Goal: Task Accomplishment & Management: Manage account settings

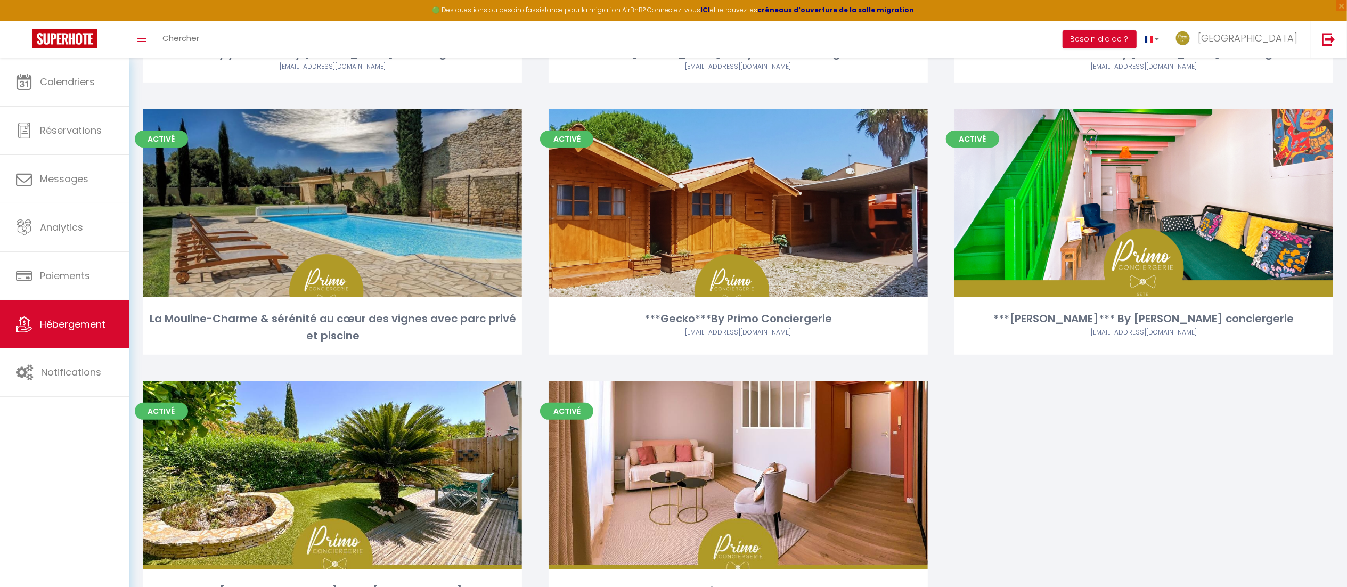
scroll to position [294, 0]
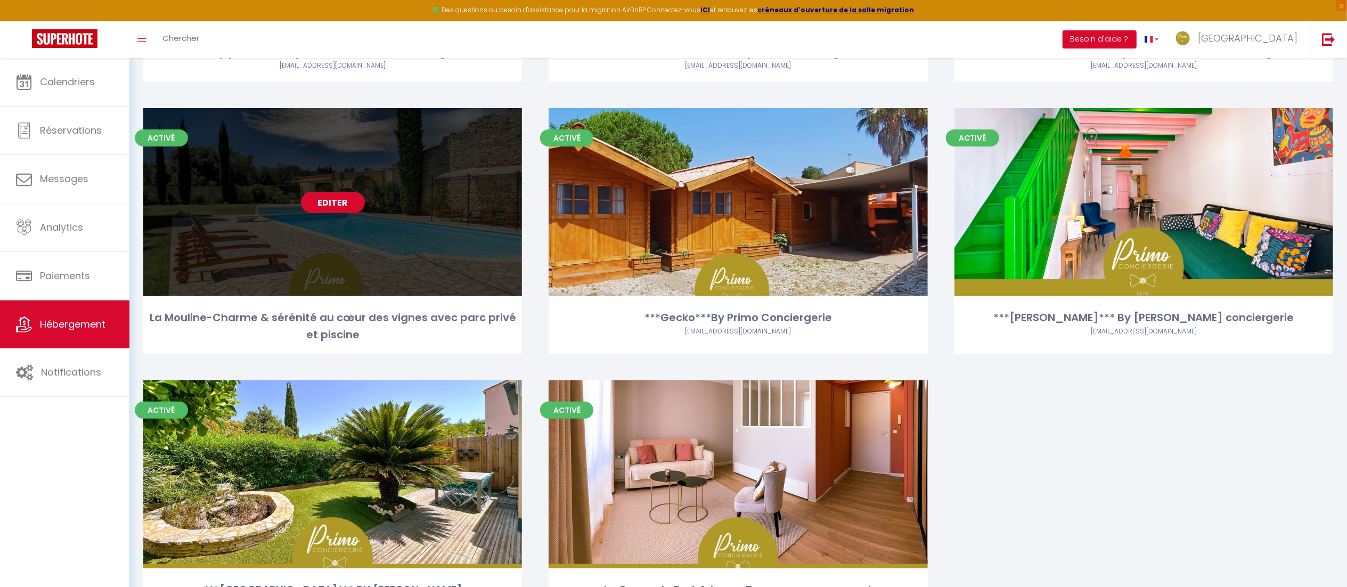
click at [335, 205] on link "Editer" at bounding box center [333, 202] width 64 height 21
select select "3"
select select "2"
select select "1"
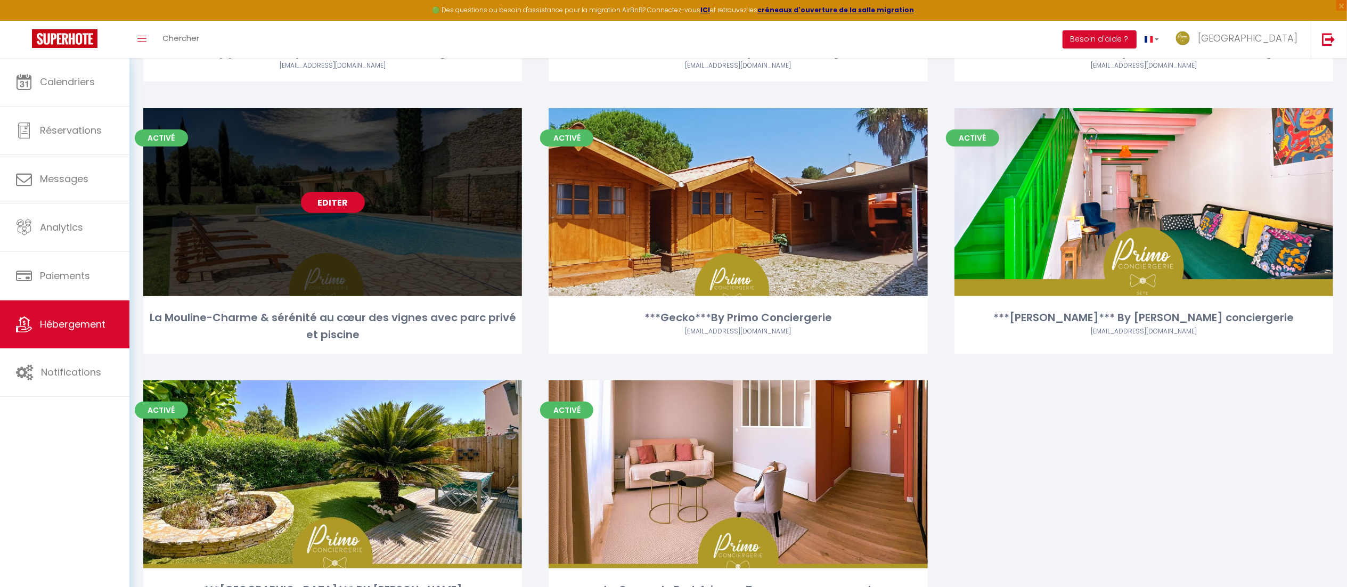
select select
select select "28"
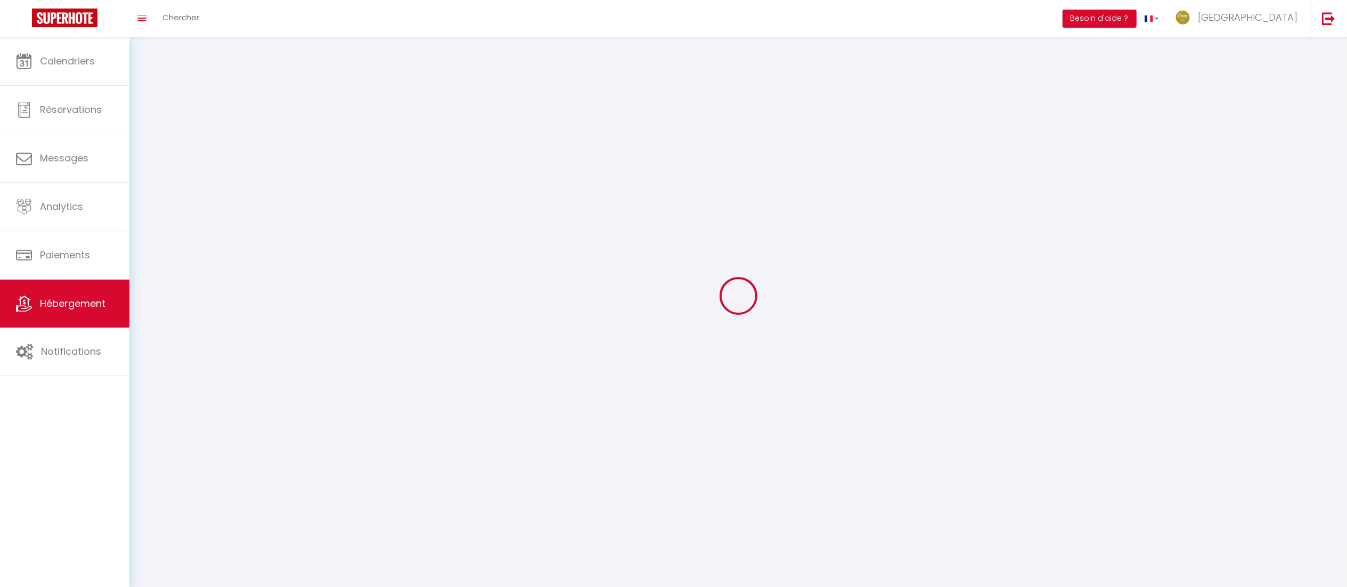
select select
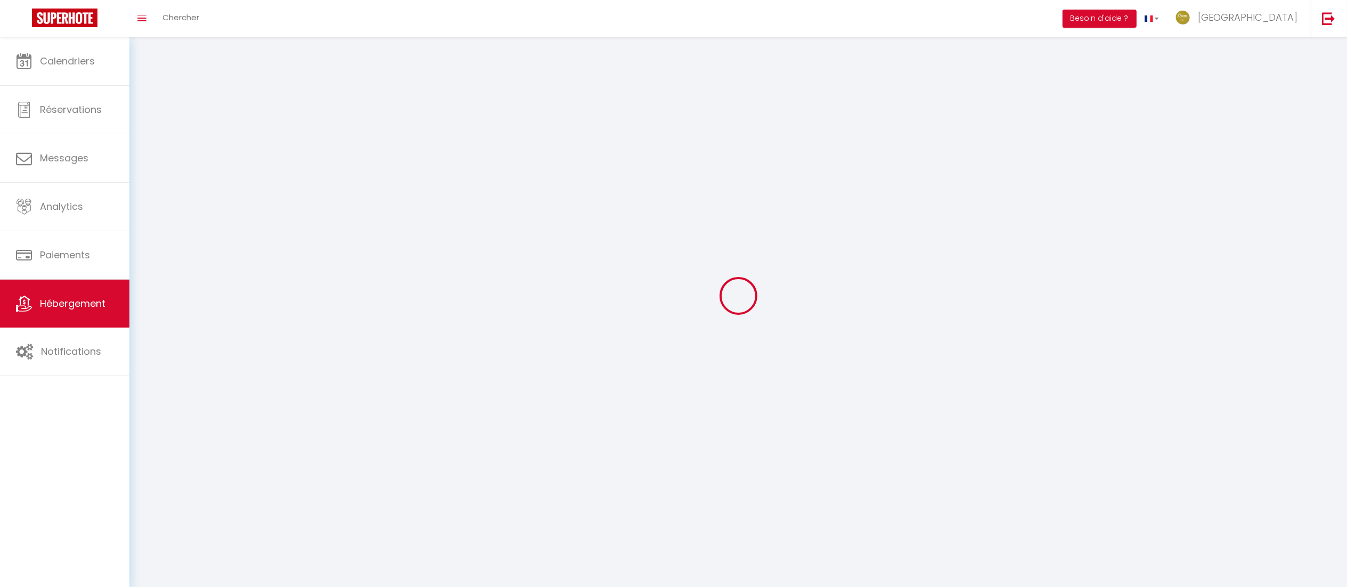
select select
checkbox input "false"
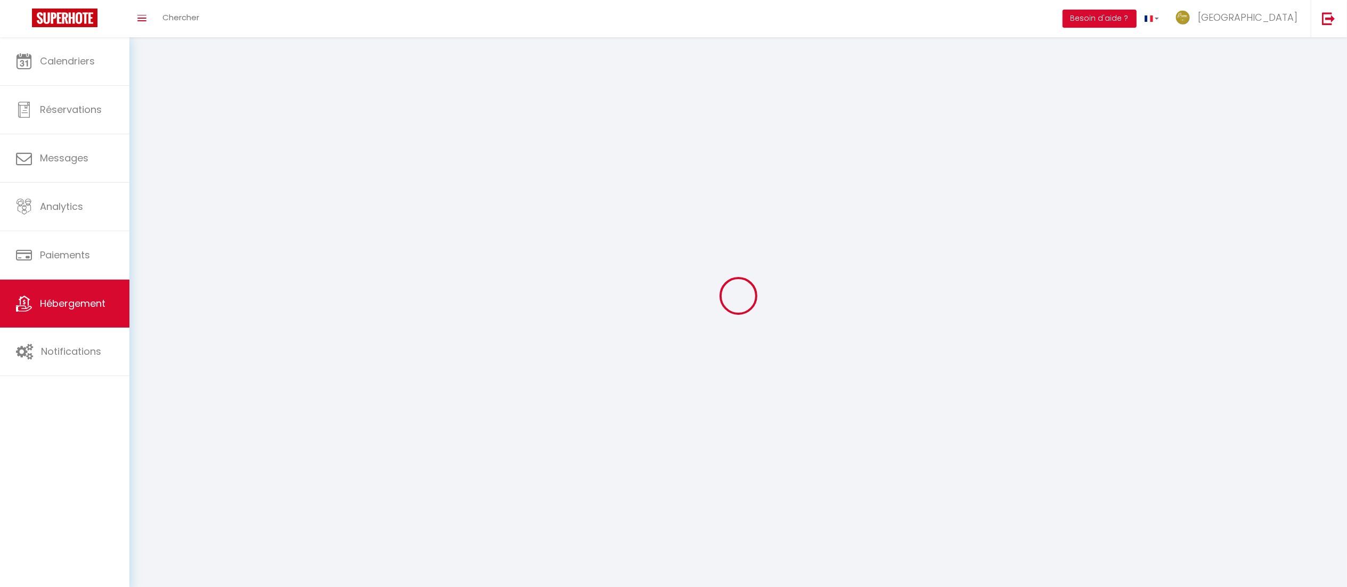
select select
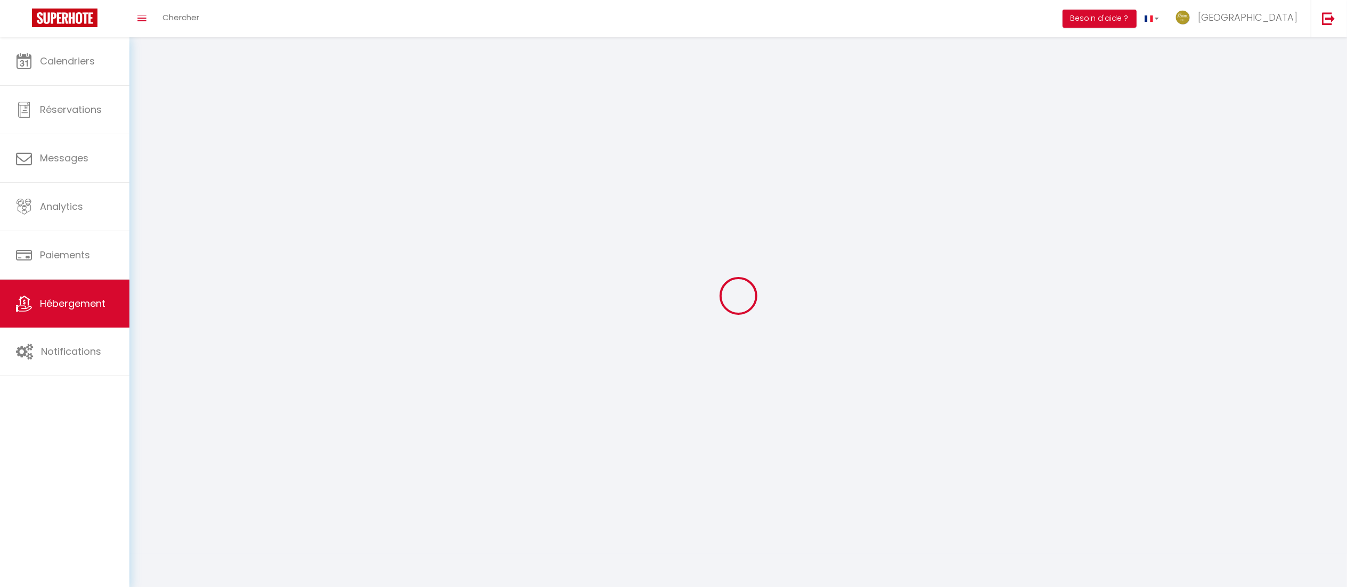
select select
checkbox input "false"
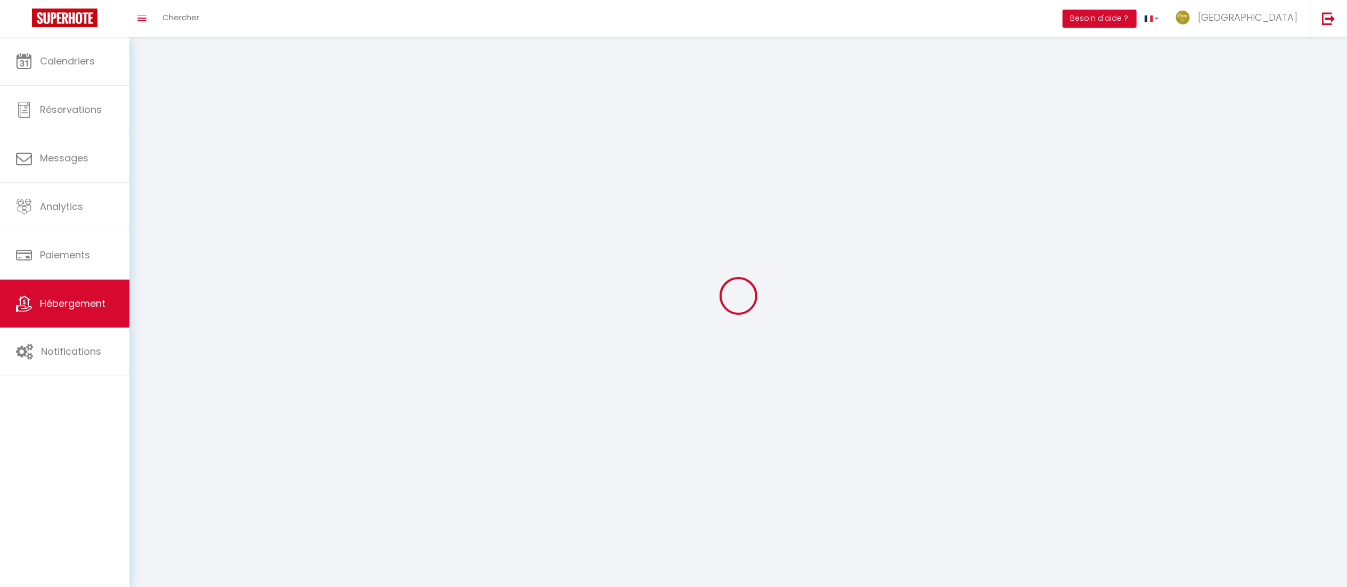
checkbox input "false"
select select
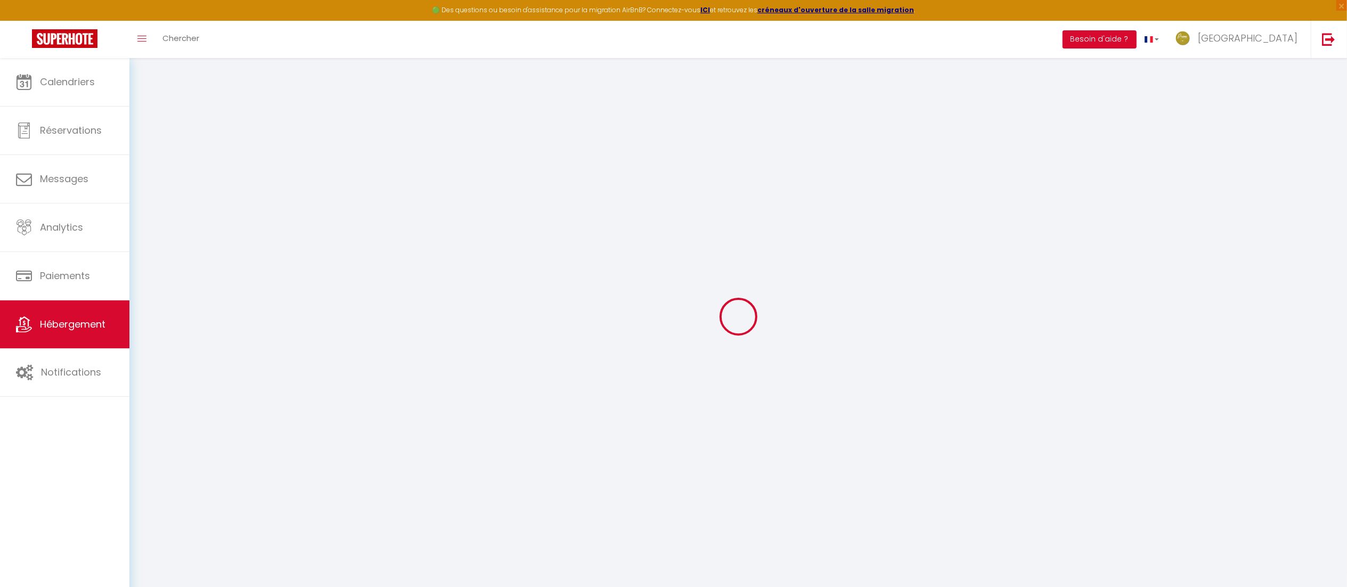
select select
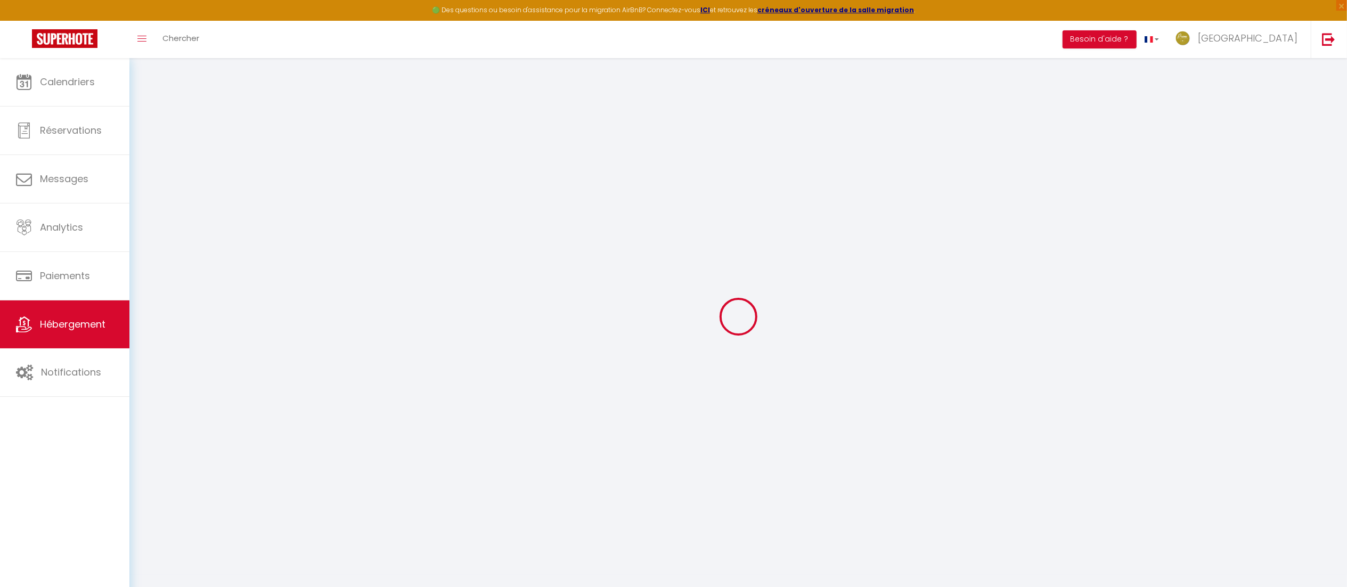
select select
checkbox input "false"
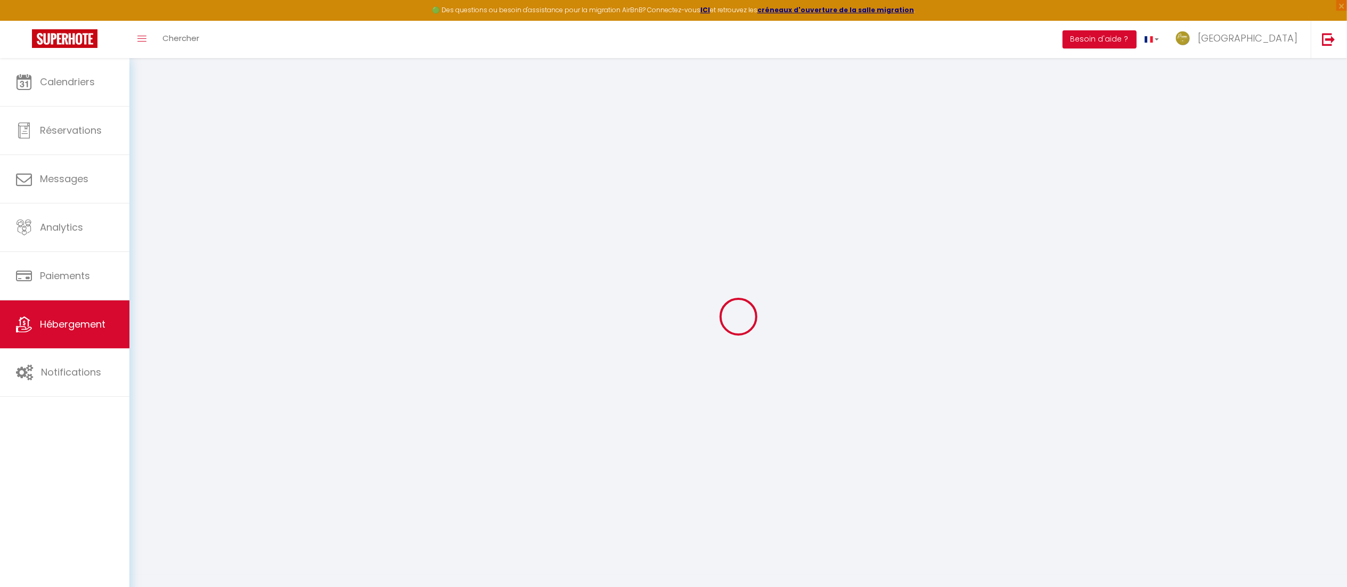
select select
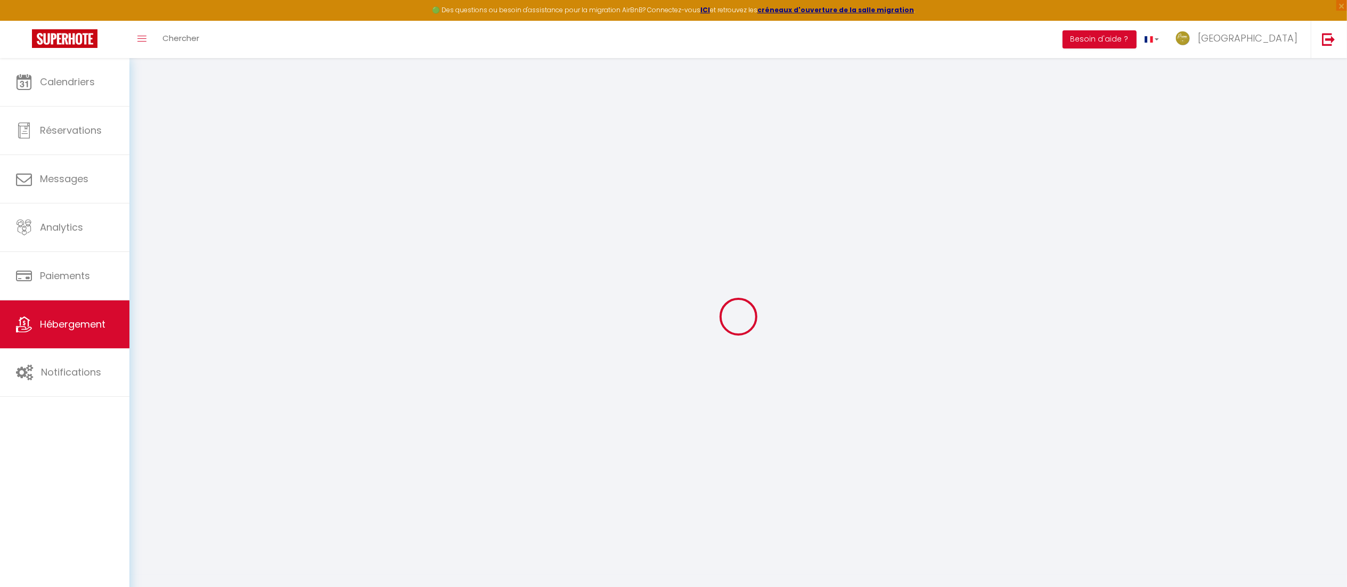
select select
checkbox input "false"
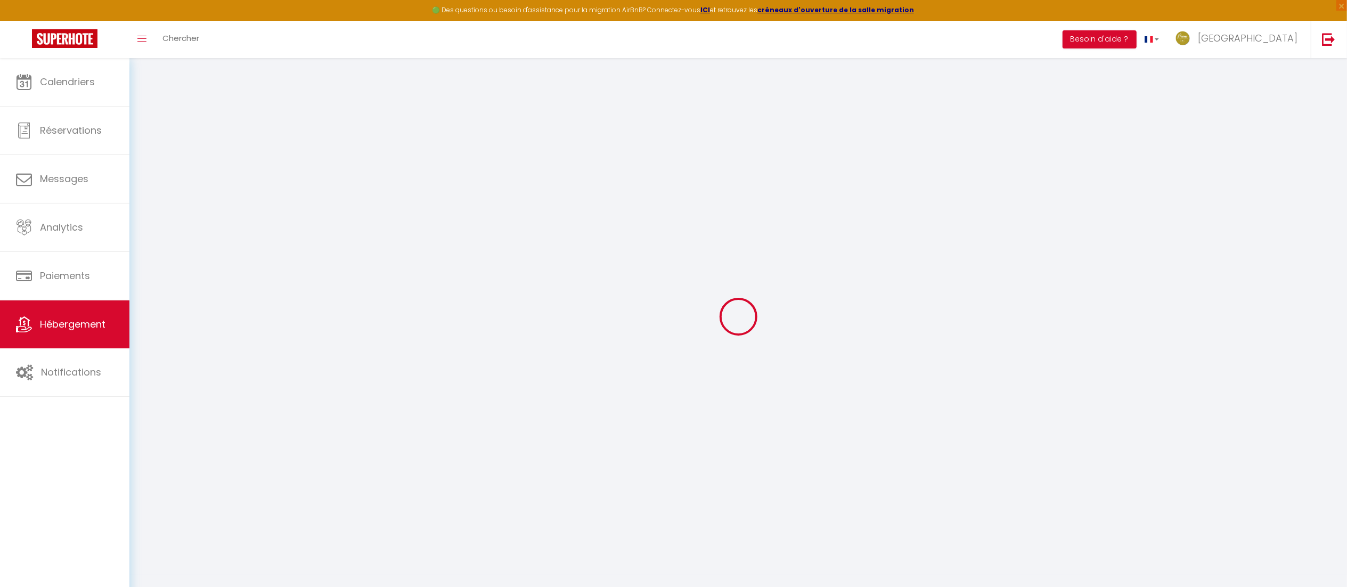
checkbox input "false"
select select
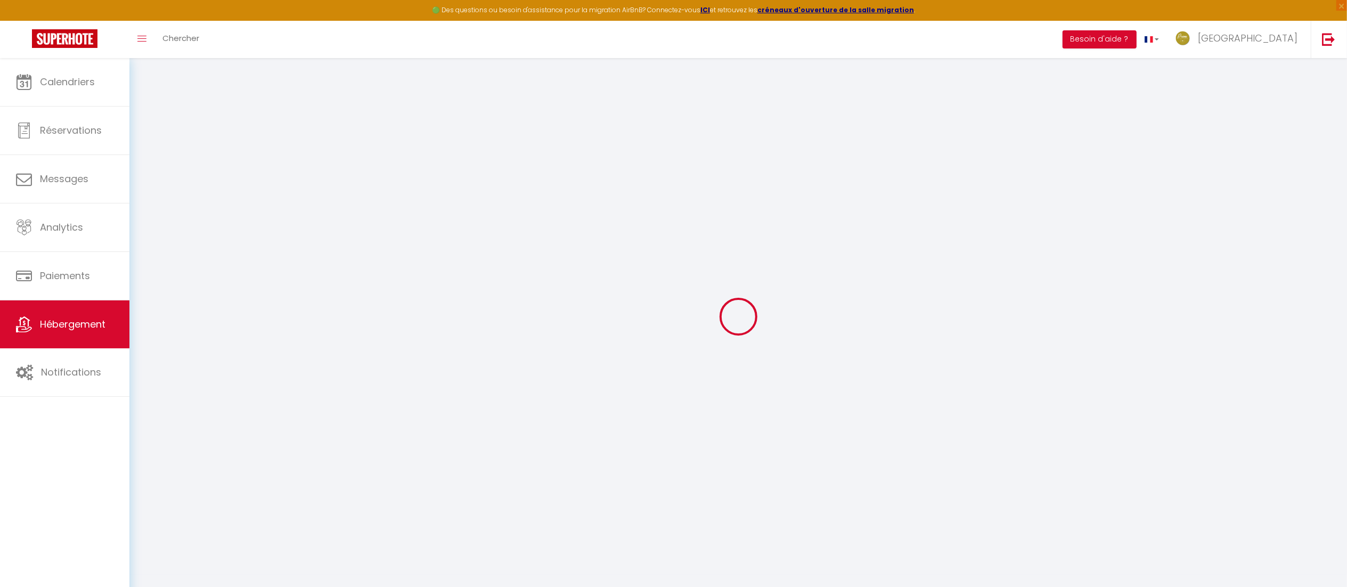
select select
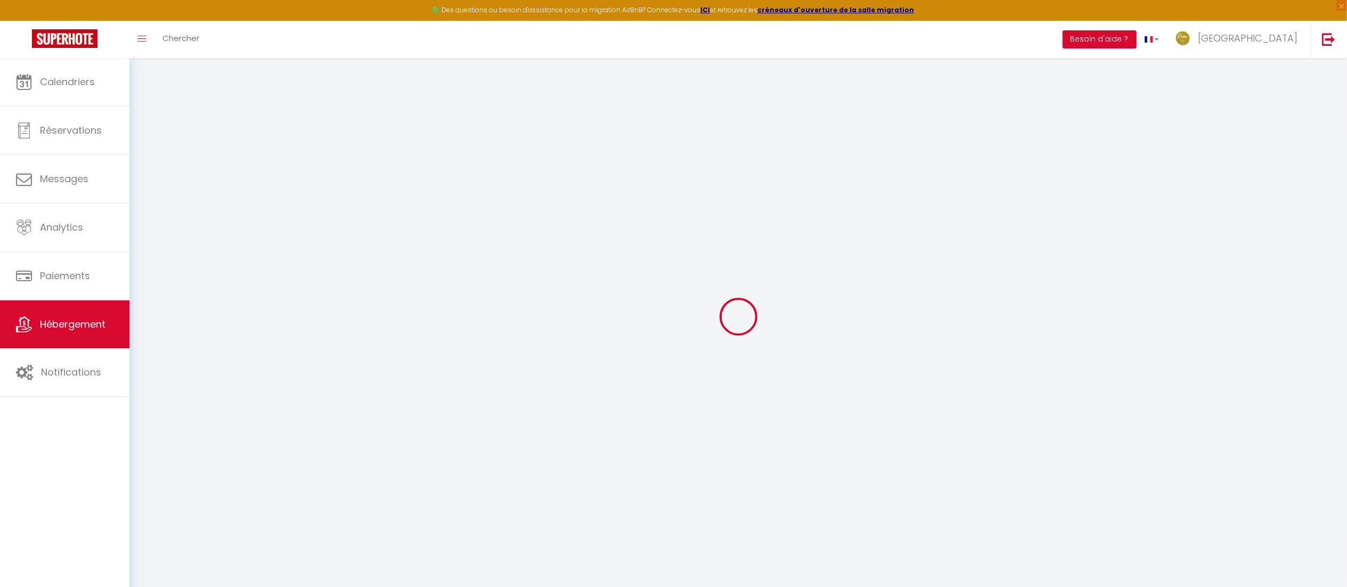
checkbox input "false"
select select
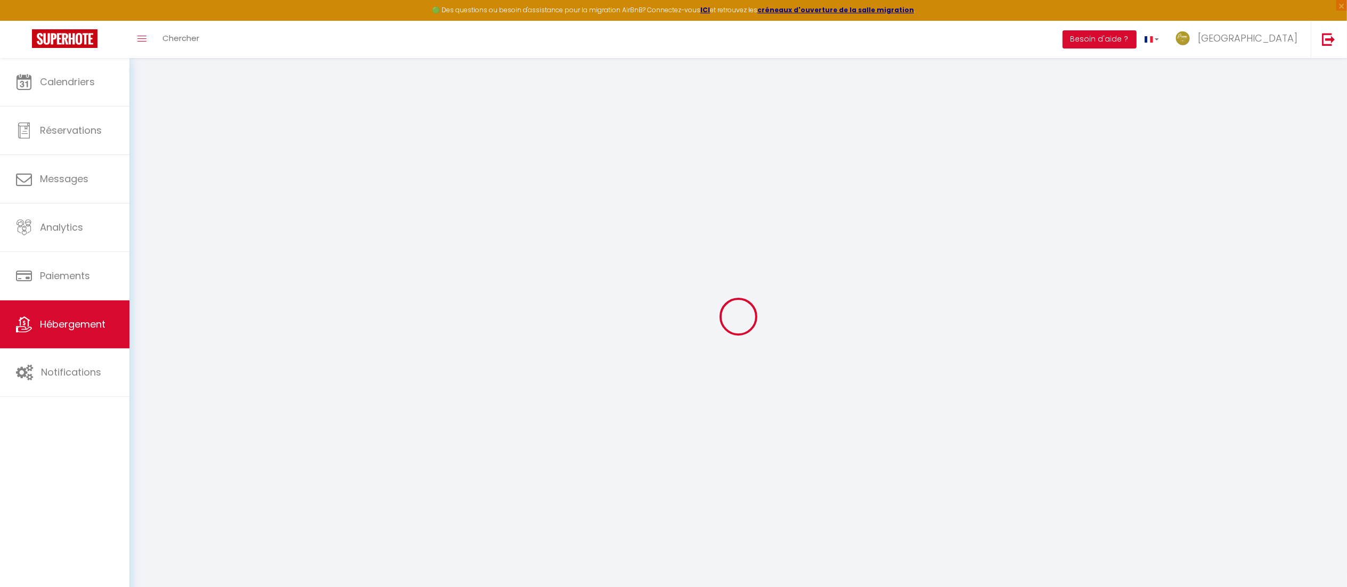
select select
type input "La Mouline-Charme & sérénité au cœur des vignes avec parc privé et piscine"
type input "[PERSON_NAME]"
type input "Route de [GEOGRAPHIC_DATA]"
type input "34120"
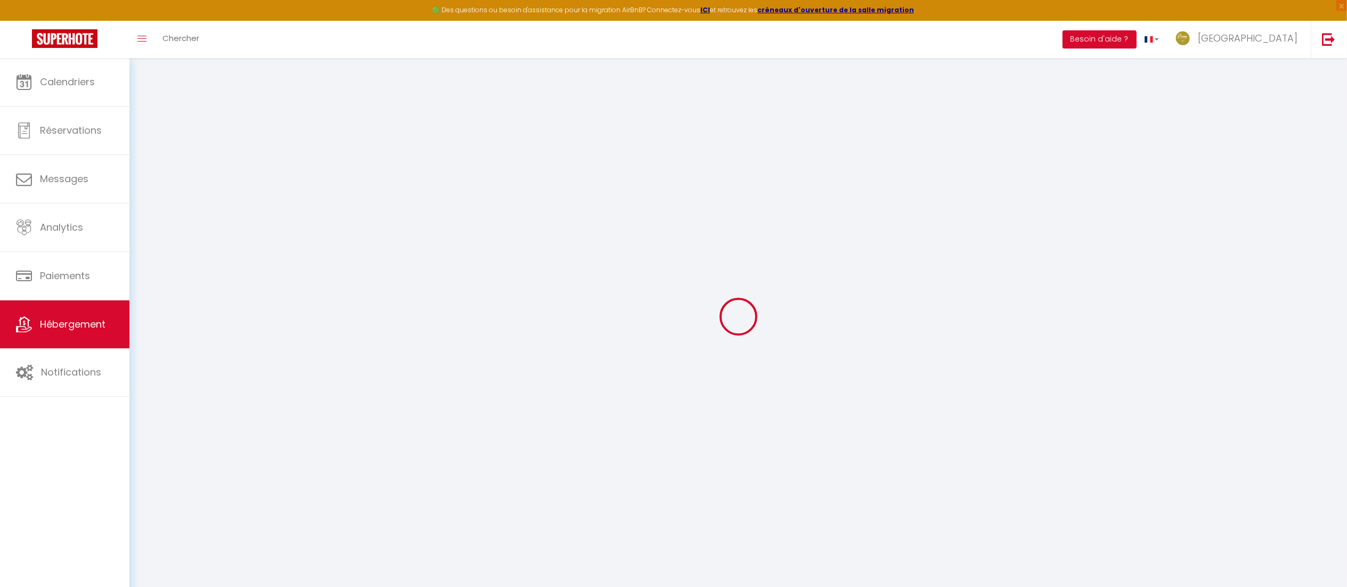
type input "PEZENAS"
select select "10"
select select "5"
select select "4"
type input "540"
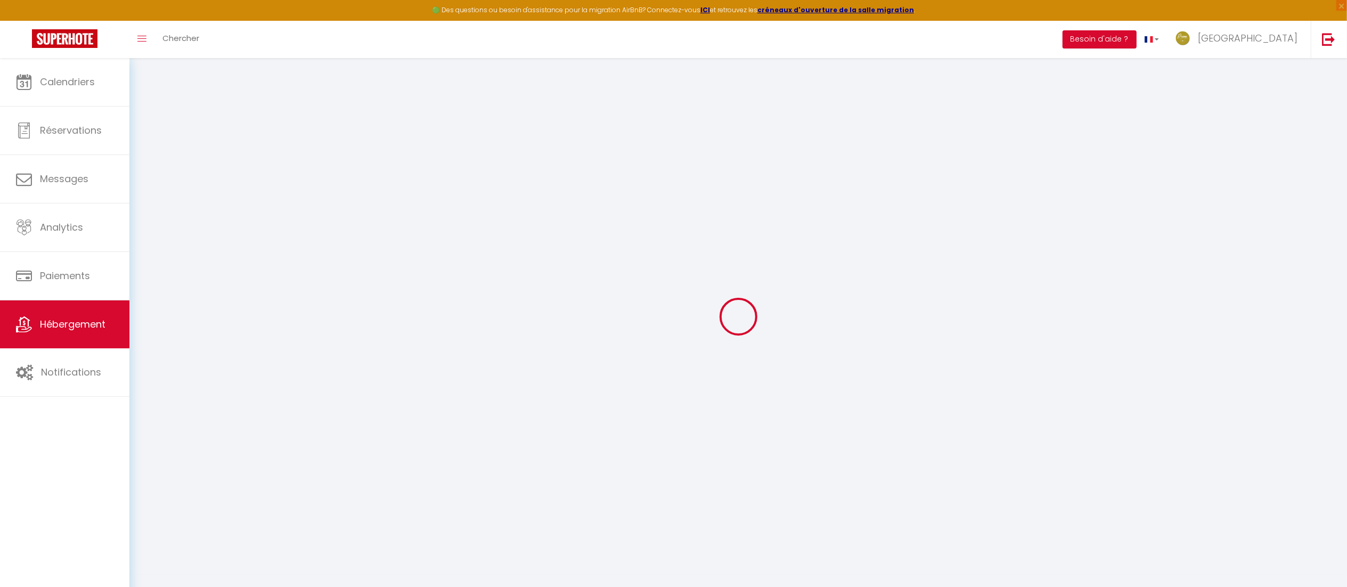
type input "350"
type input "7.5"
type input "4.60"
type input "500"
select select
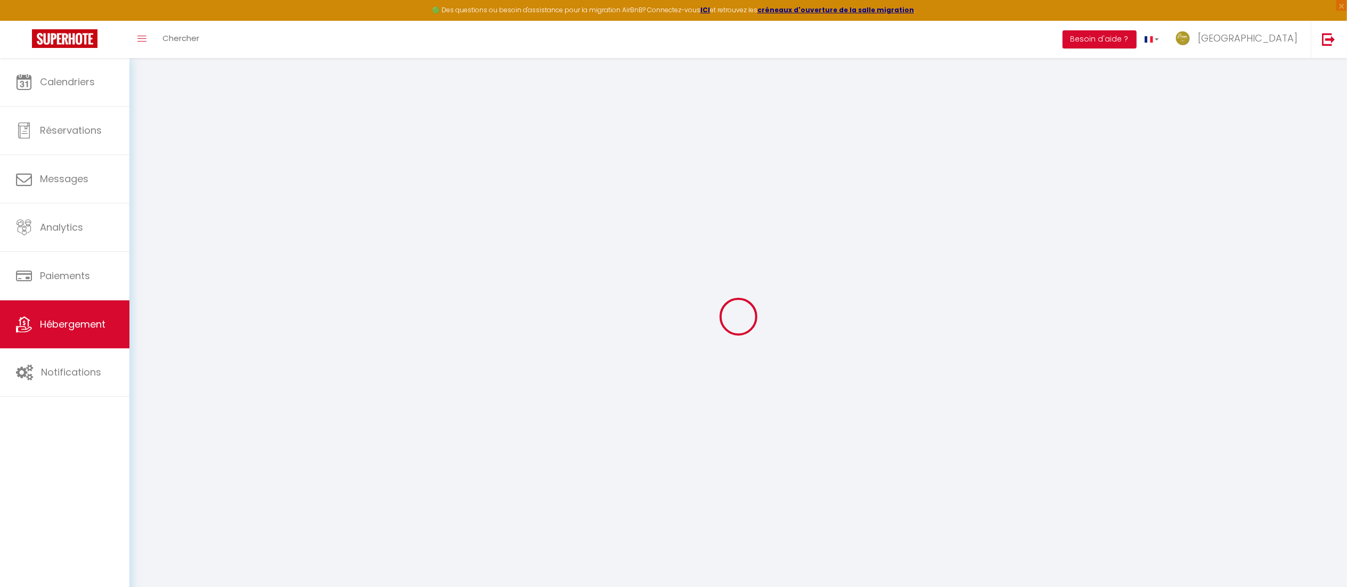
select select
type input "ROUTE DE [GEOGRAPHIC_DATA]"
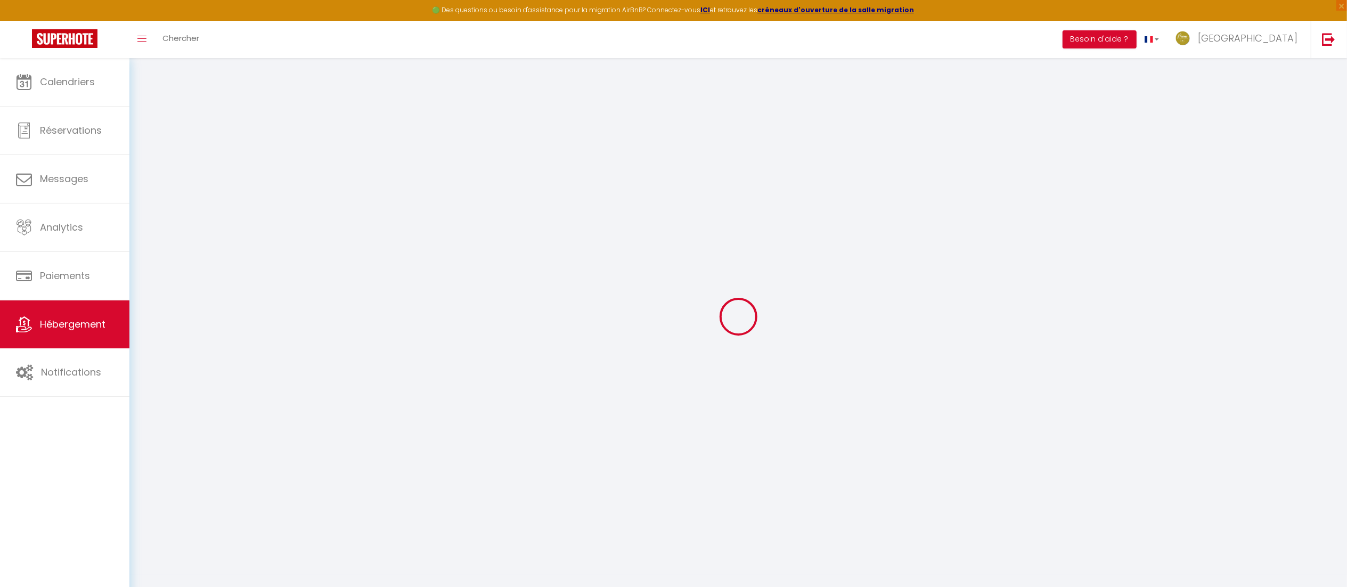
type input "34120"
type input "Pézenas"
type input "[EMAIL_ADDRESS][DOMAIN_NAME]"
select select "14440"
checkbox input "true"
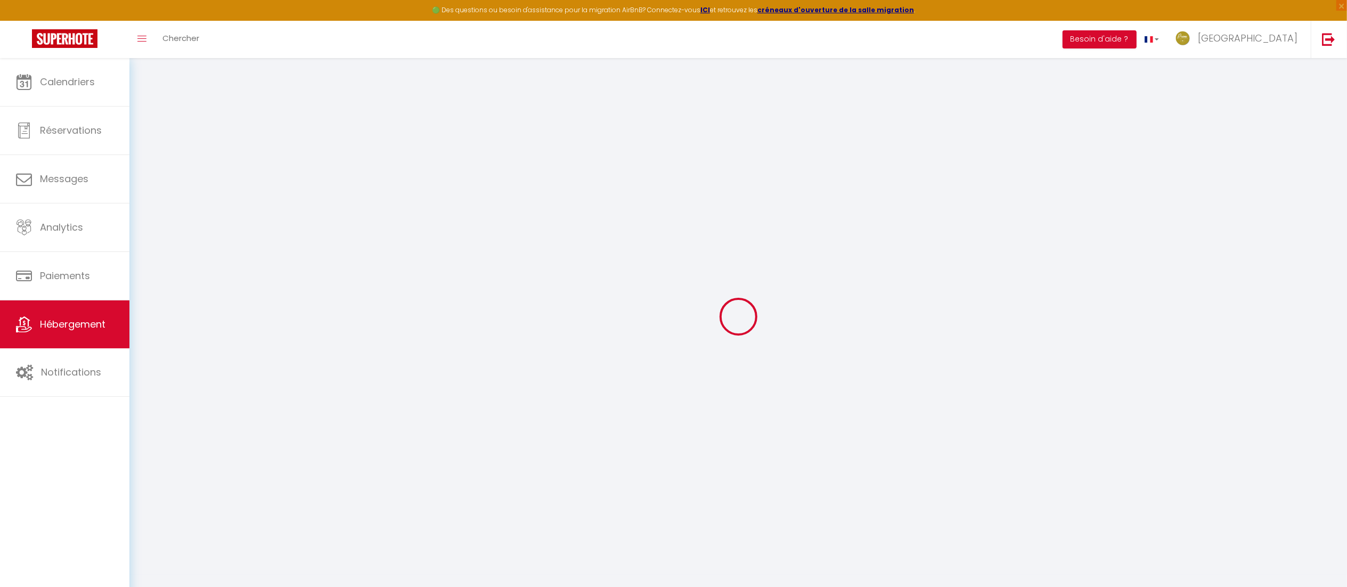
checkbox input "false"
checkbox input "true"
checkbox input "false"
radio input "true"
type input "350"
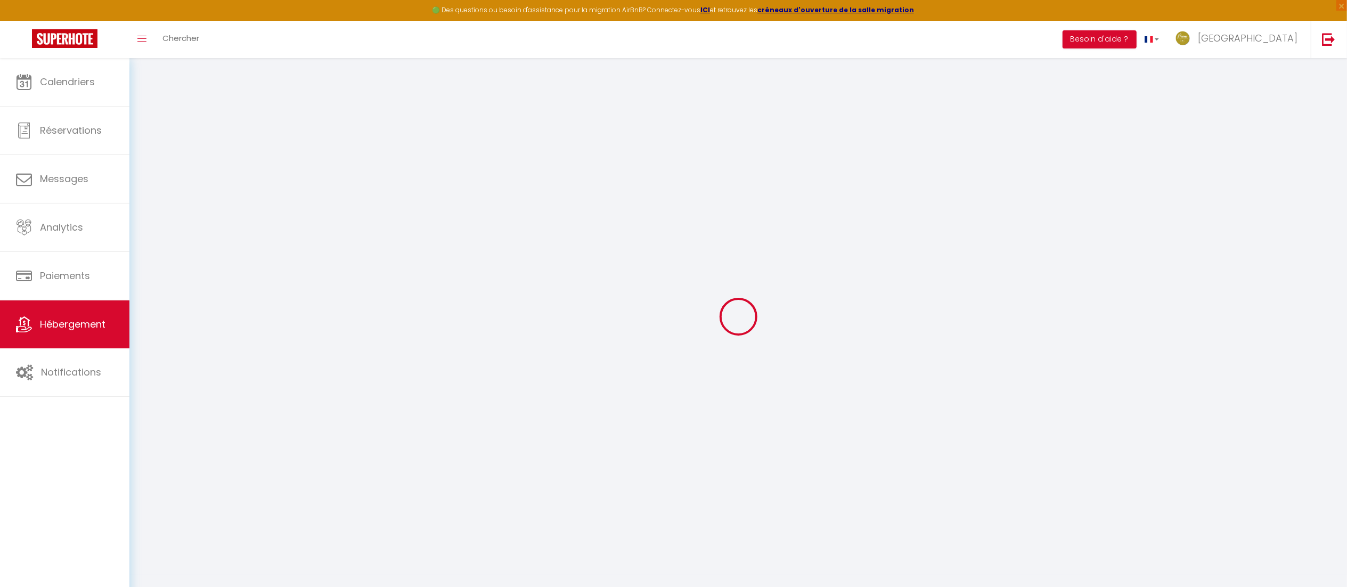
type input "0"
select select "45001"
select select
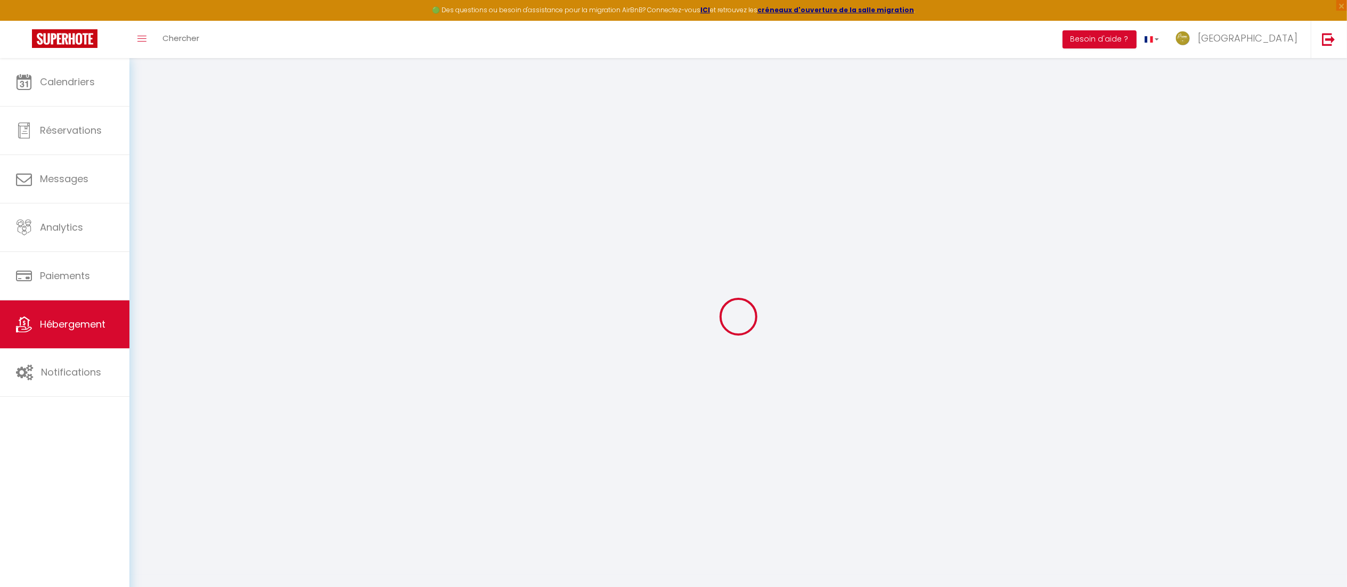
select select
checkbox input "true"
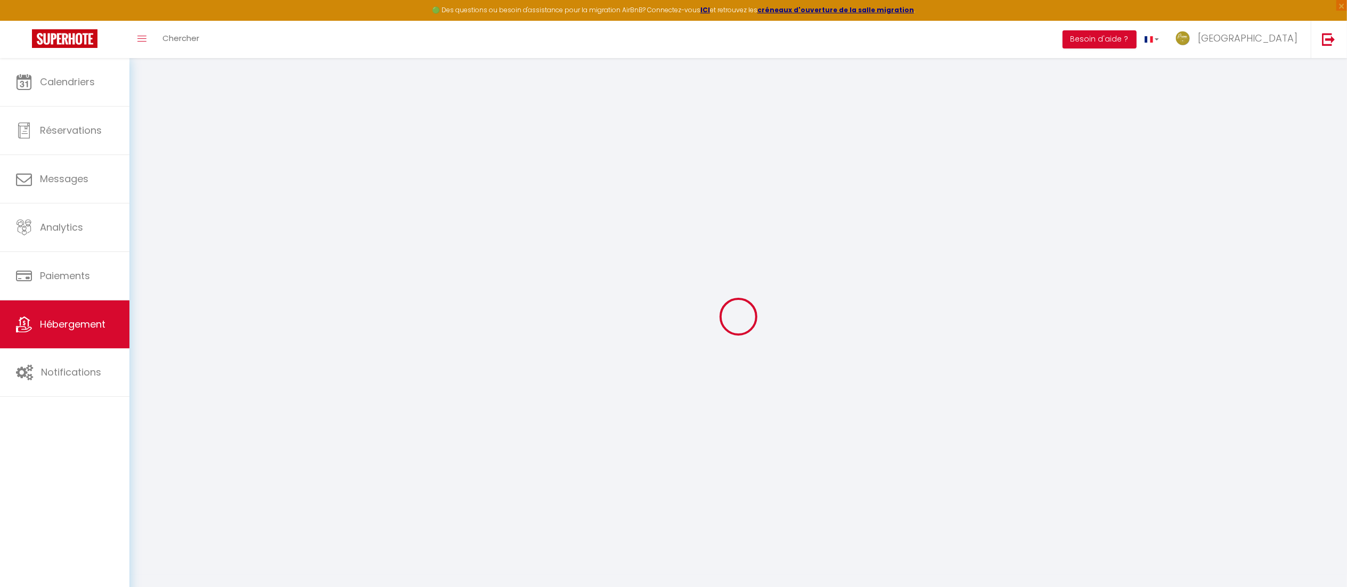
checkbox input "false"
checkbox input "true"
checkbox input "false"
select select
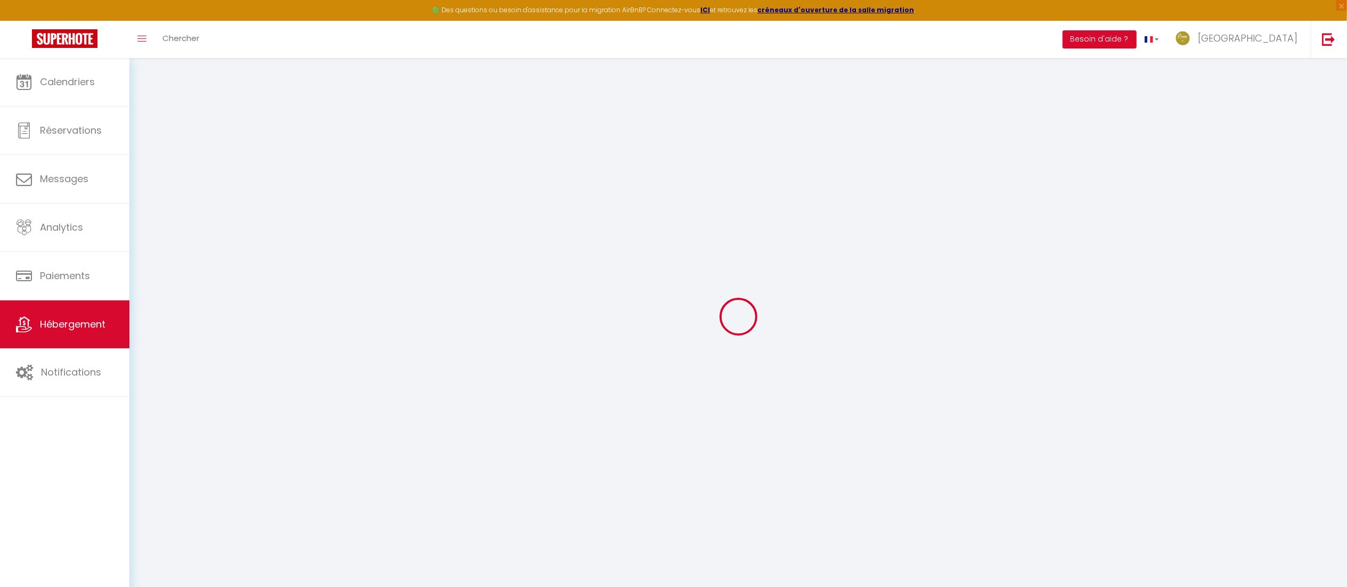
select select
checkbox input "true"
checkbox input "false"
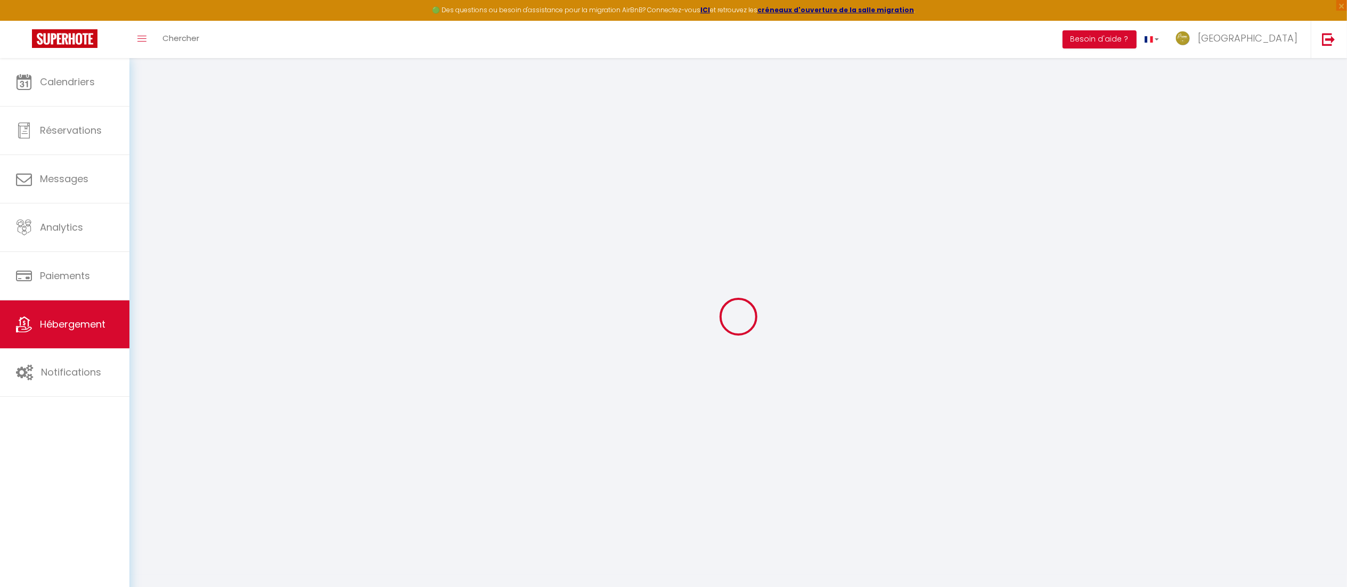
checkbox input "true"
checkbox input "false"
checkbox input "true"
checkbox input "false"
checkbox input "true"
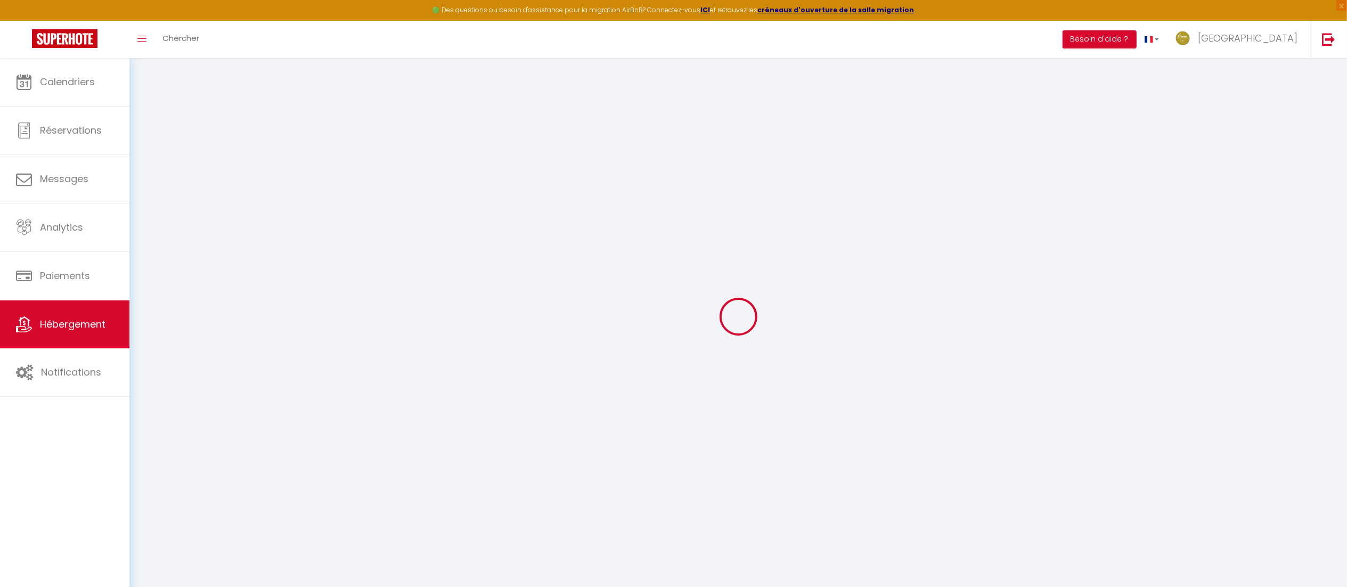
checkbox input "false"
checkbox input "true"
checkbox input "false"
checkbox input "true"
checkbox input "false"
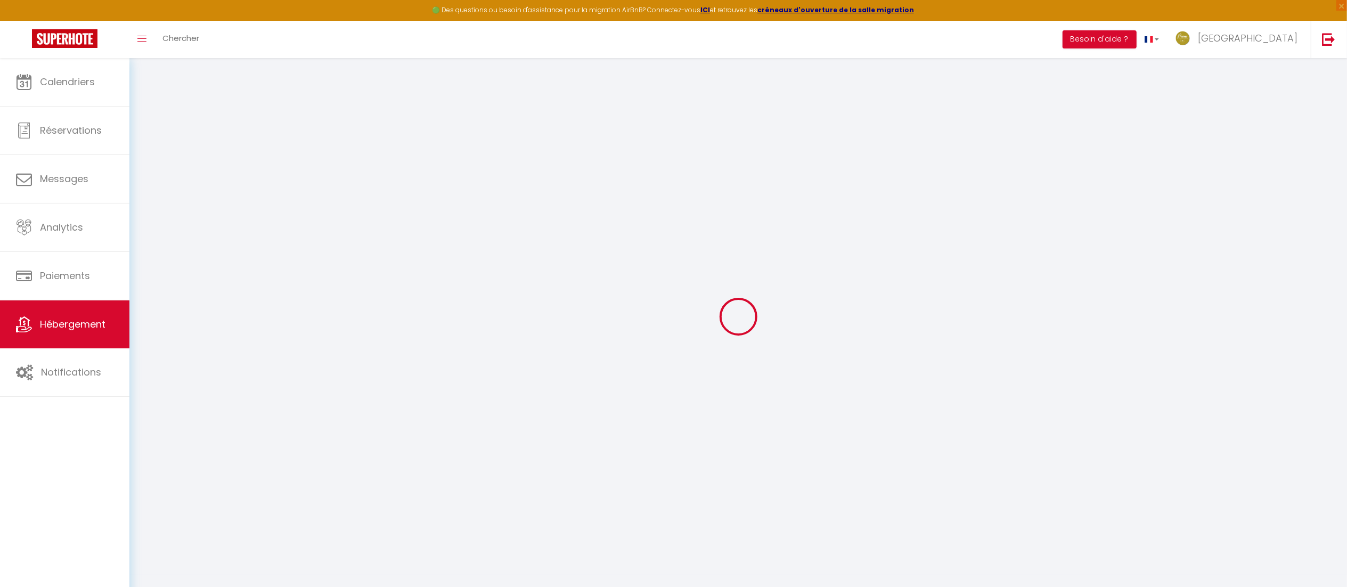
select select "14:00"
select select
select select "11:00"
select select "30"
select select "120"
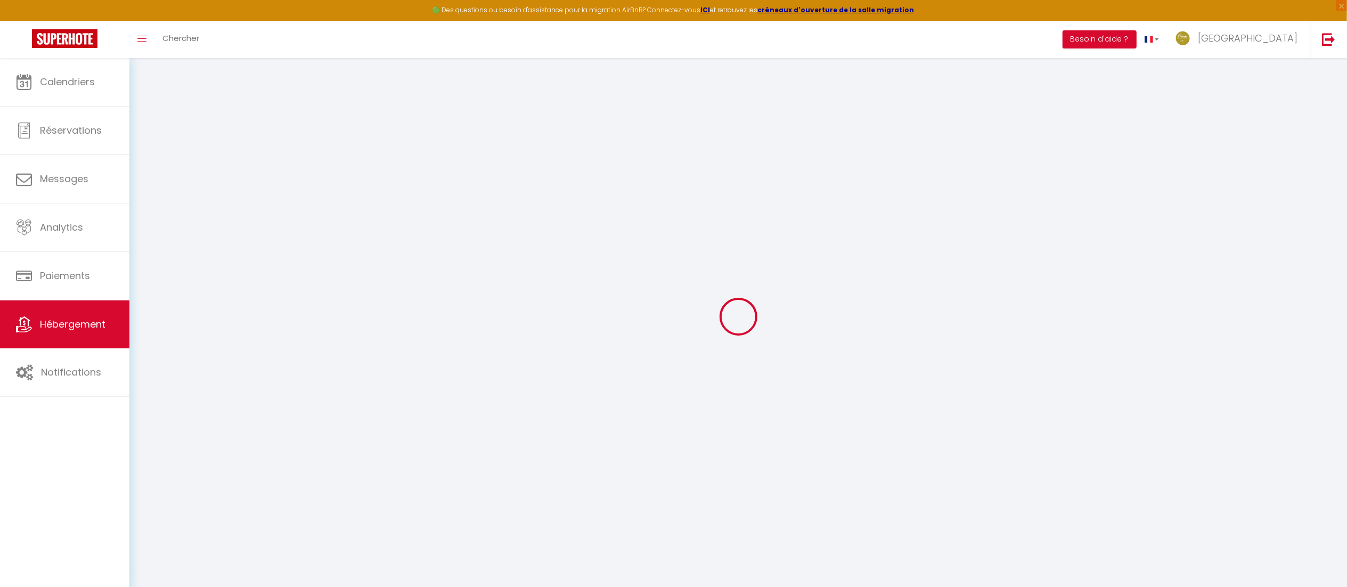
select select
checkbox input "true"
checkbox input "false"
checkbox input "true"
checkbox input "false"
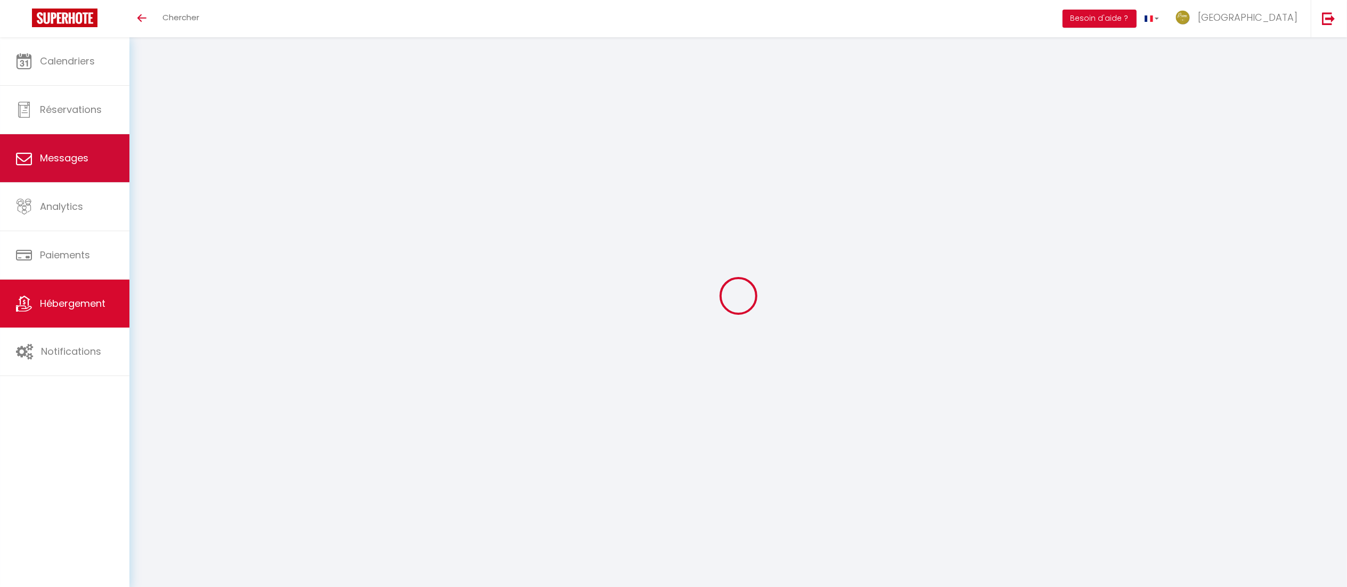
select select
checkbox input "true"
checkbox input "false"
checkbox input "true"
checkbox input "false"
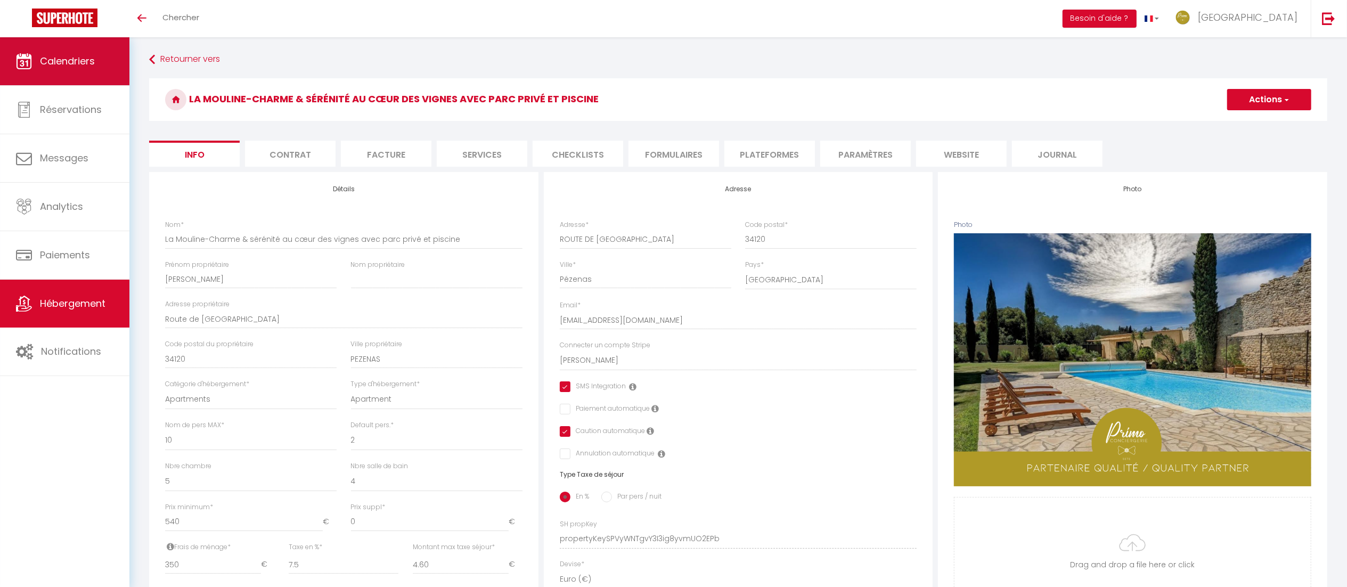
click at [77, 59] on span "Calendriers" at bounding box center [67, 60] width 55 height 13
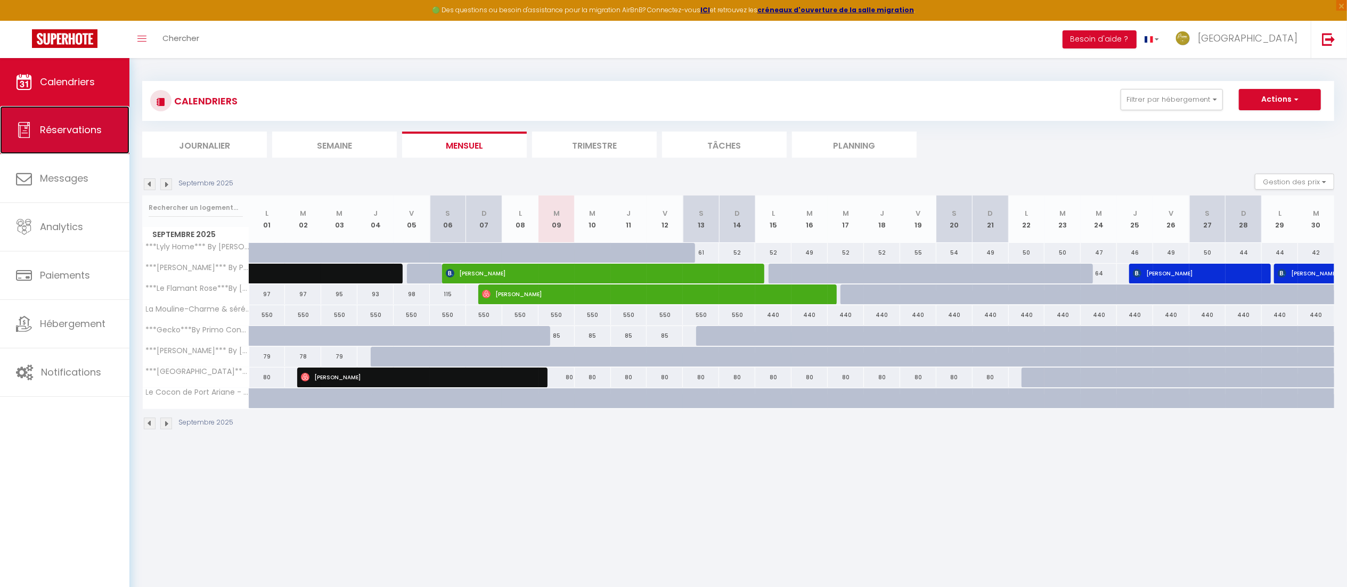
click at [68, 142] on link "Réservations" at bounding box center [64, 130] width 129 height 48
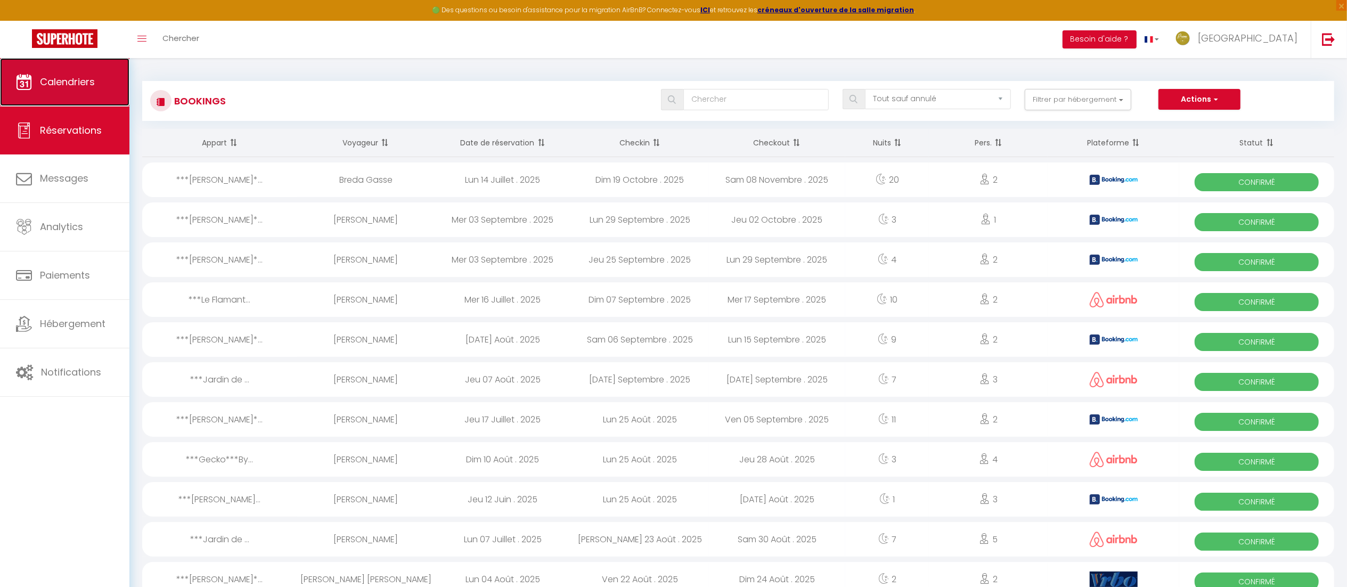
click at [78, 61] on link "Calendriers" at bounding box center [64, 82] width 129 height 48
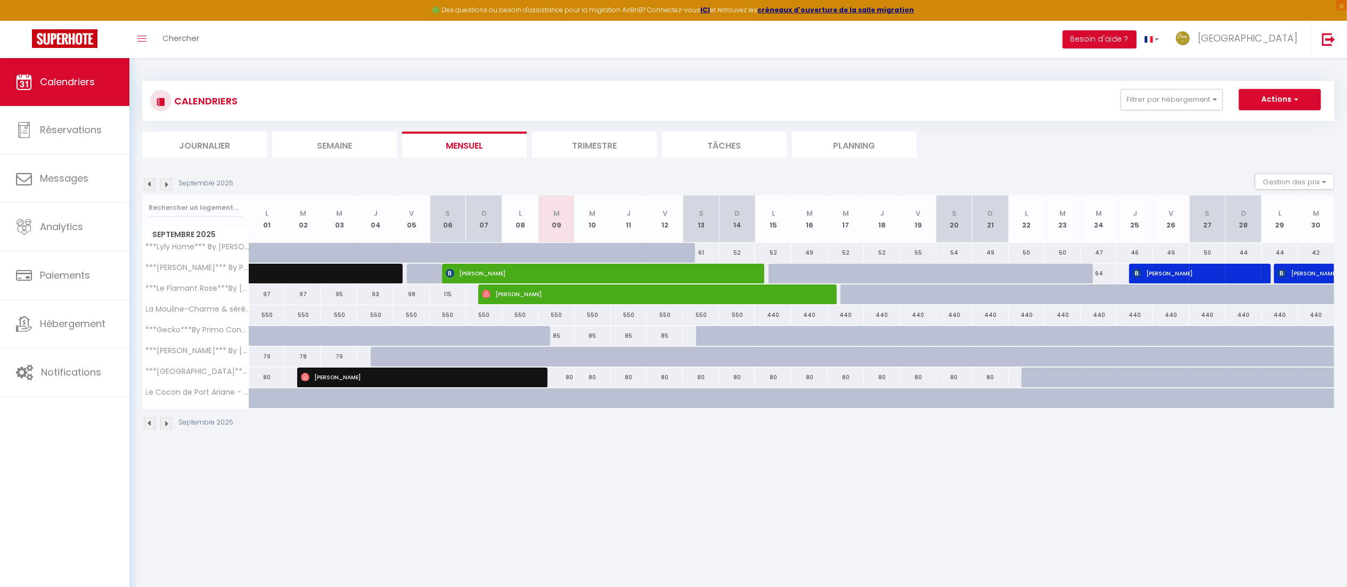
click at [163, 185] on img at bounding box center [166, 184] width 12 height 12
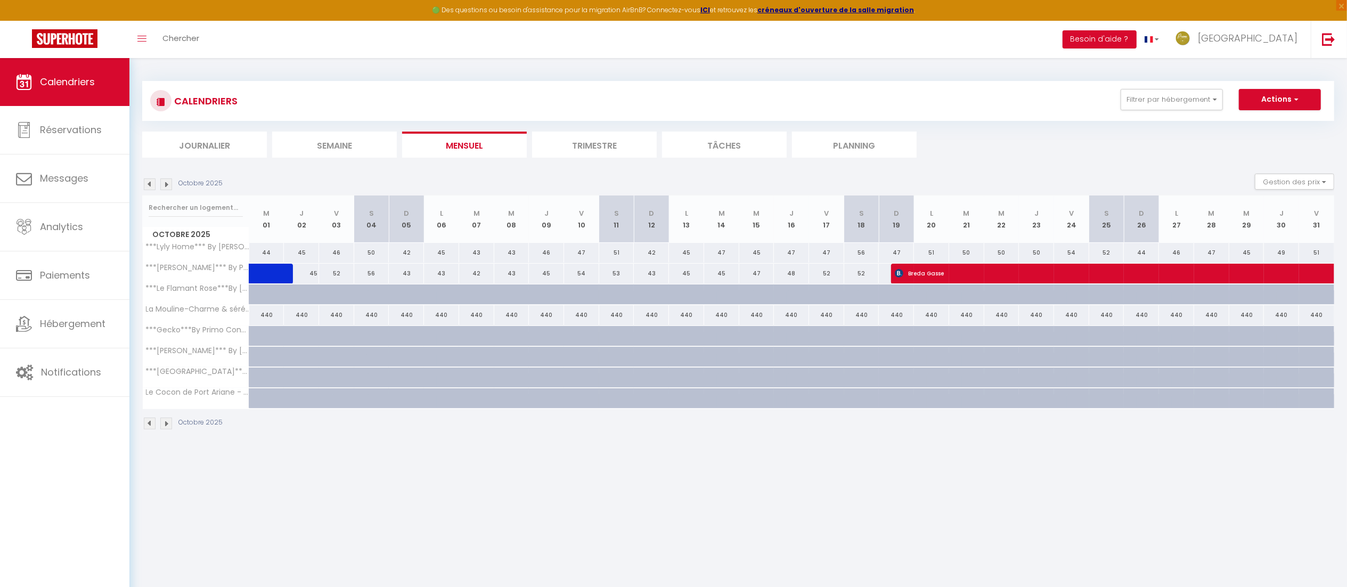
click at [163, 185] on img at bounding box center [166, 184] width 12 height 12
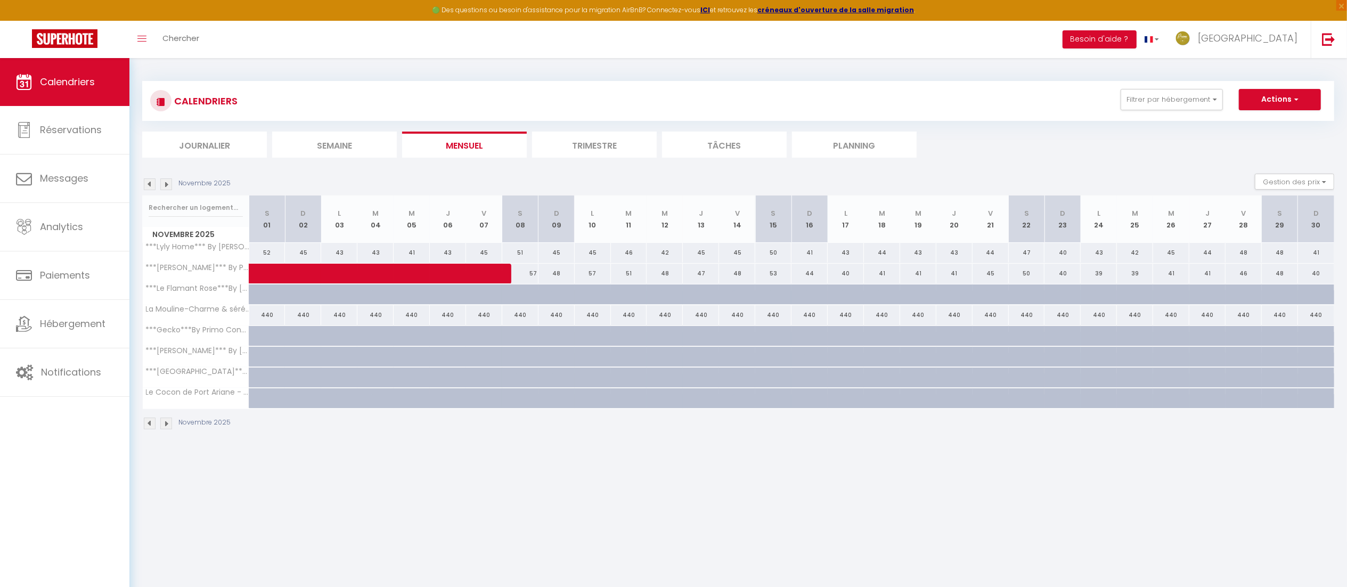
click at [148, 184] on img at bounding box center [150, 184] width 12 height 12
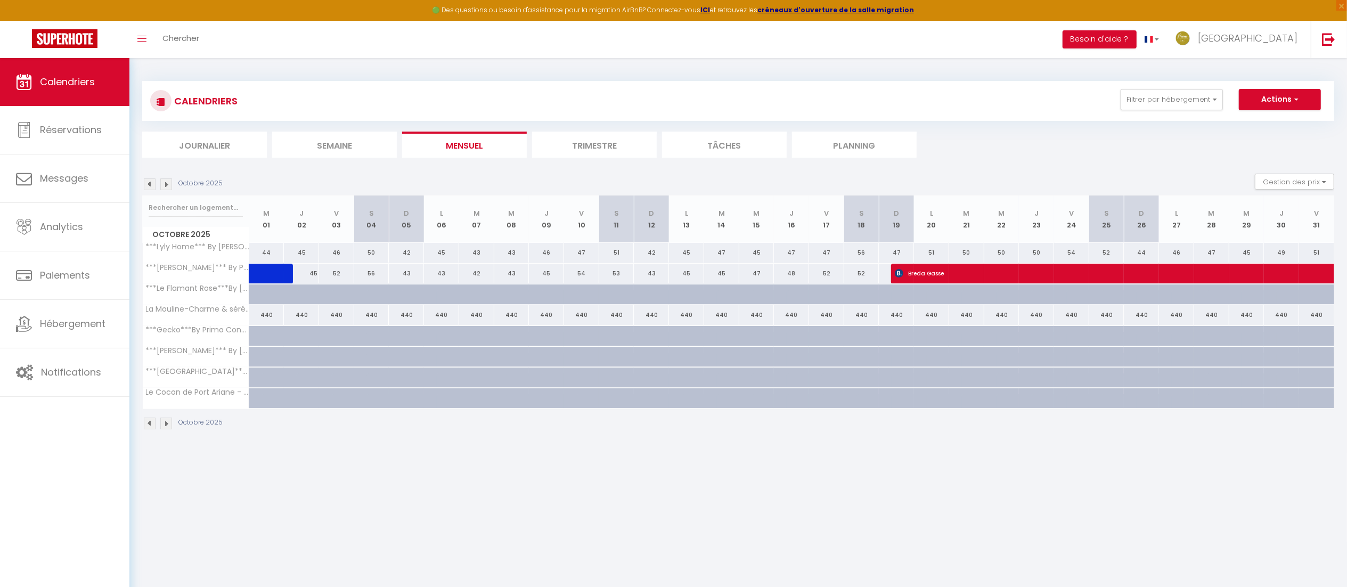
click at [148, 184] on img at bounding box center [150, 184] width 12 height 12
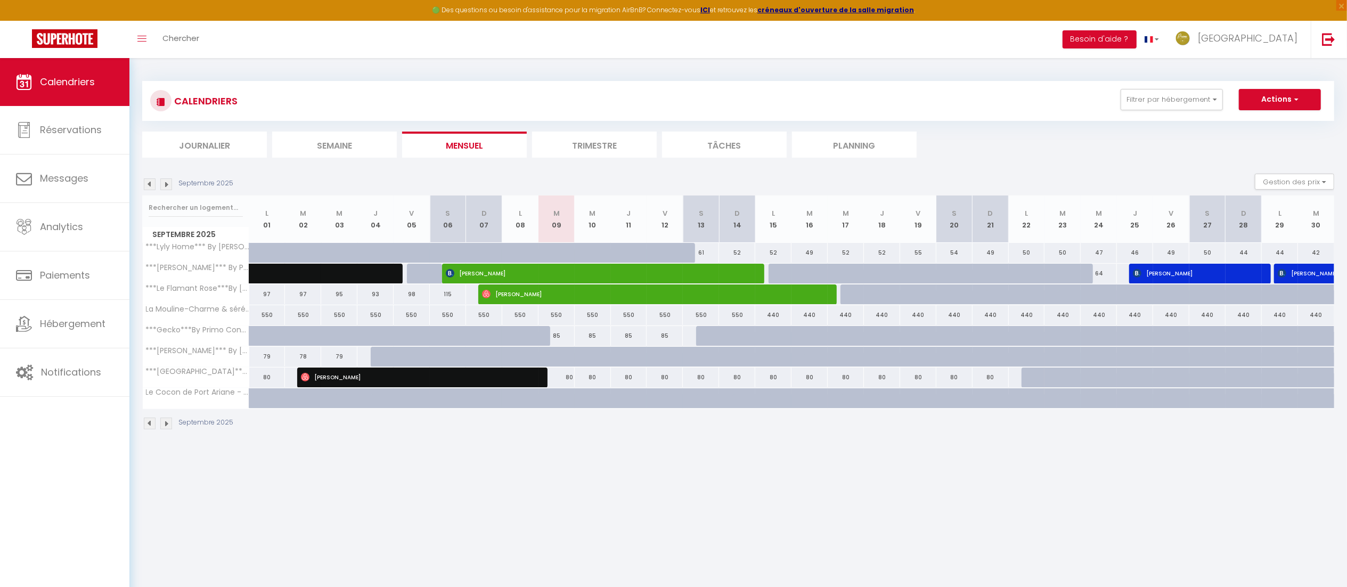
click at [165, 185] on img at bounding box center [166, 184] width 12 height 12
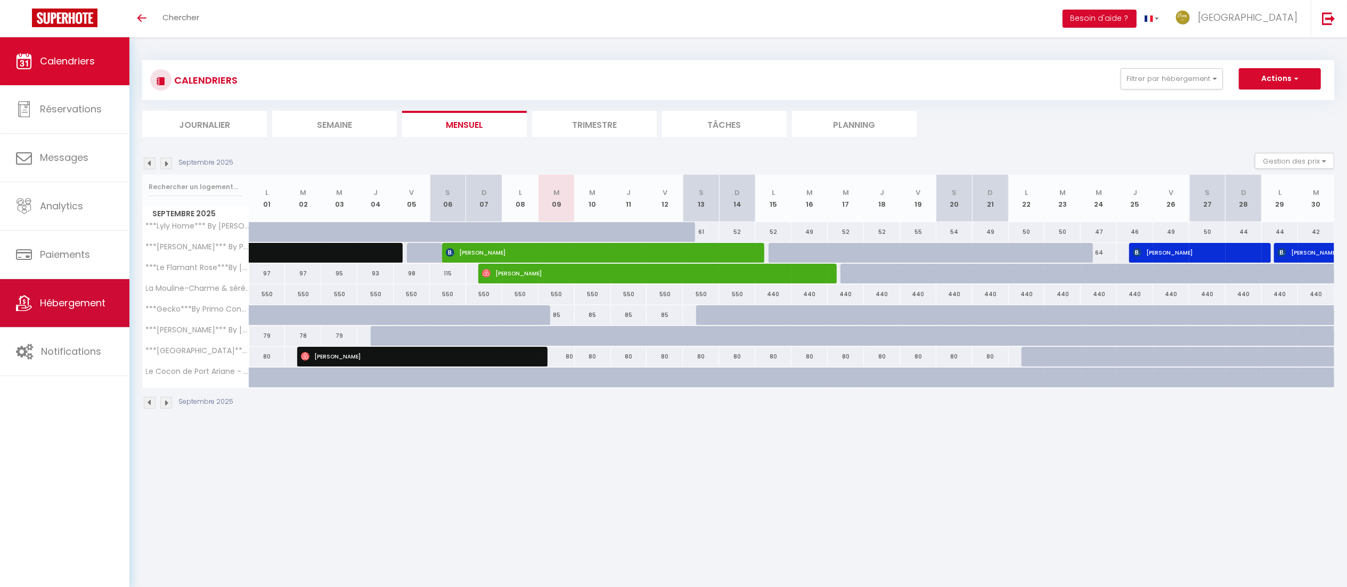
click at [65, 327] on link "Hébergement" at bounding box center [64, 303] width 129 height 48
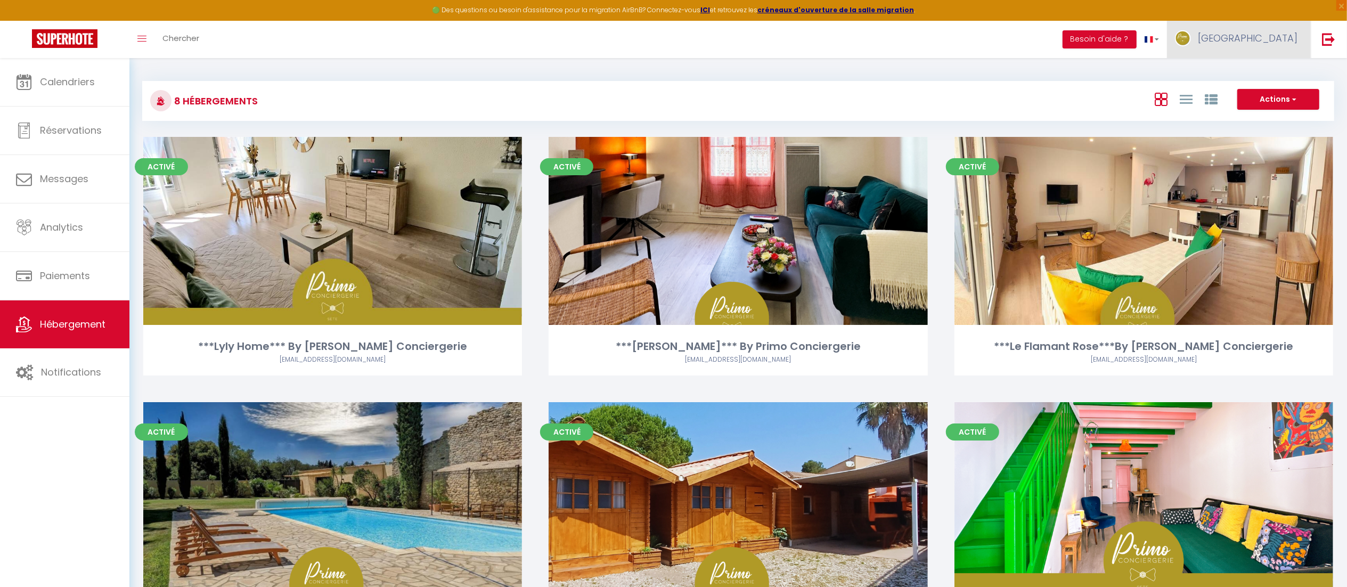
click at [1277, 44] on span "[GEOGRAPHIC_DATA]" at bounding box center [1248, 37] width 100 height 13
click at [1248, 71] on link "Paramètres" at bounding box center [1268, 74] width 79 height 18
select select "28"
select select "fr"
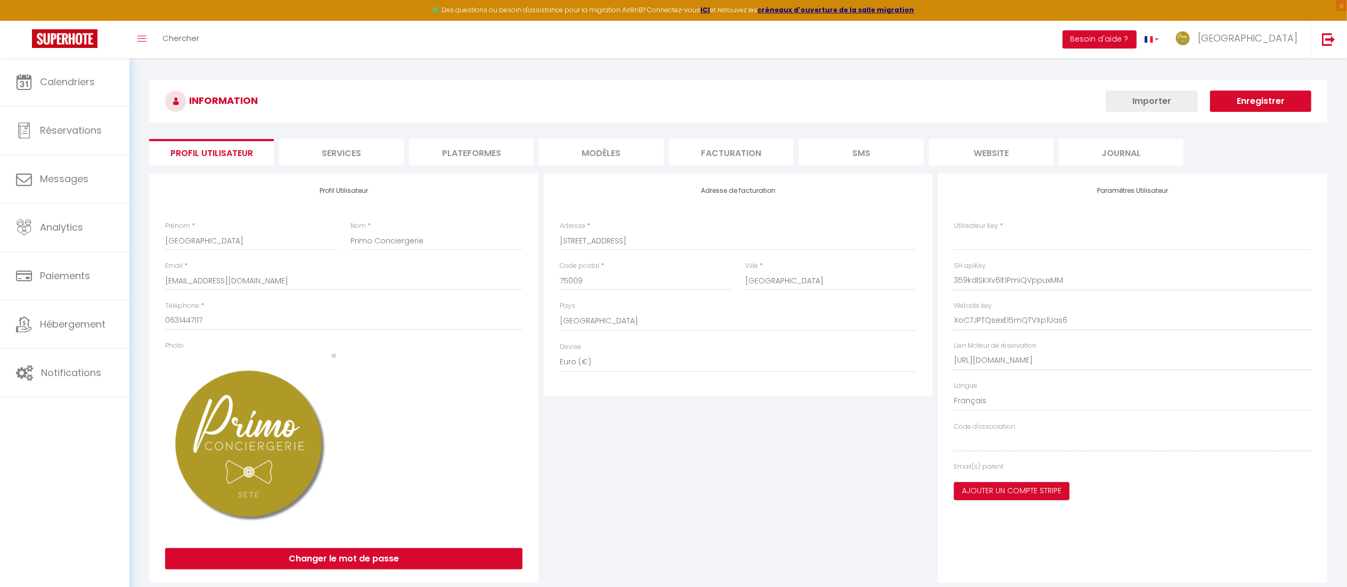
type input "359kdISKXv6lt1PmiQVppuxMM"
type input "XoC7JPTQsexEl5mQTVXp1Uas6"
type input "https://app.superhote.com/#/get-available-rentals/XoC7JPTQsexEl5mQTVXp1Uas6"
select select "fr"
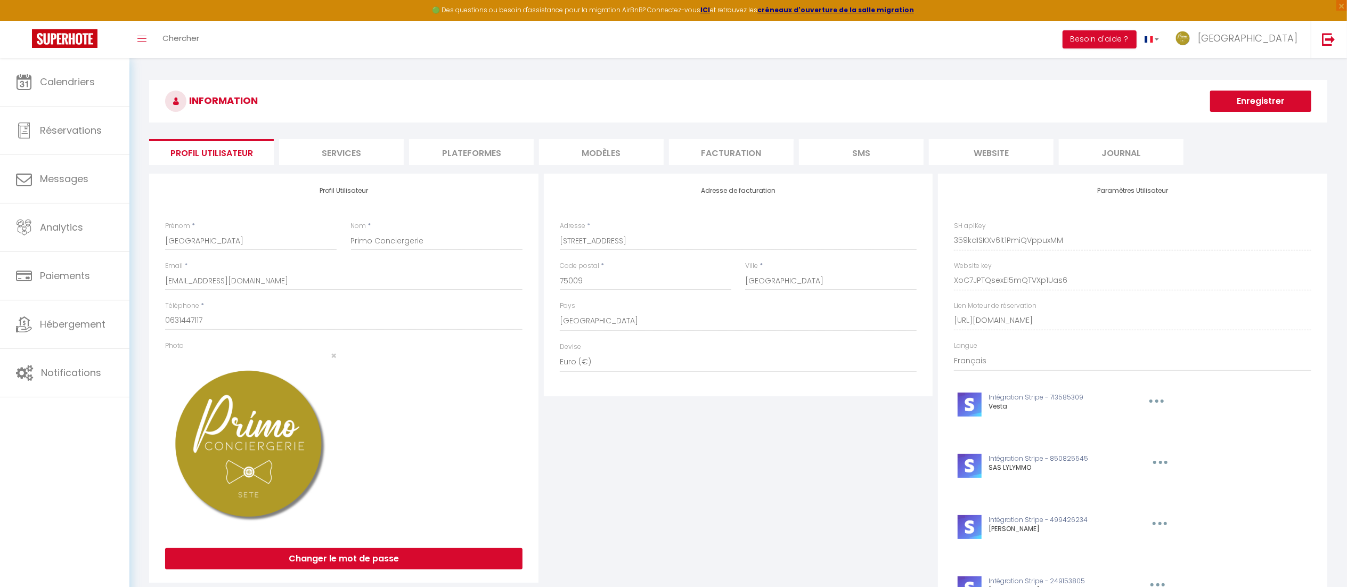
click at [462, 160] on li "Plateformes" at bounding box center [471, 152] width 125 height 26
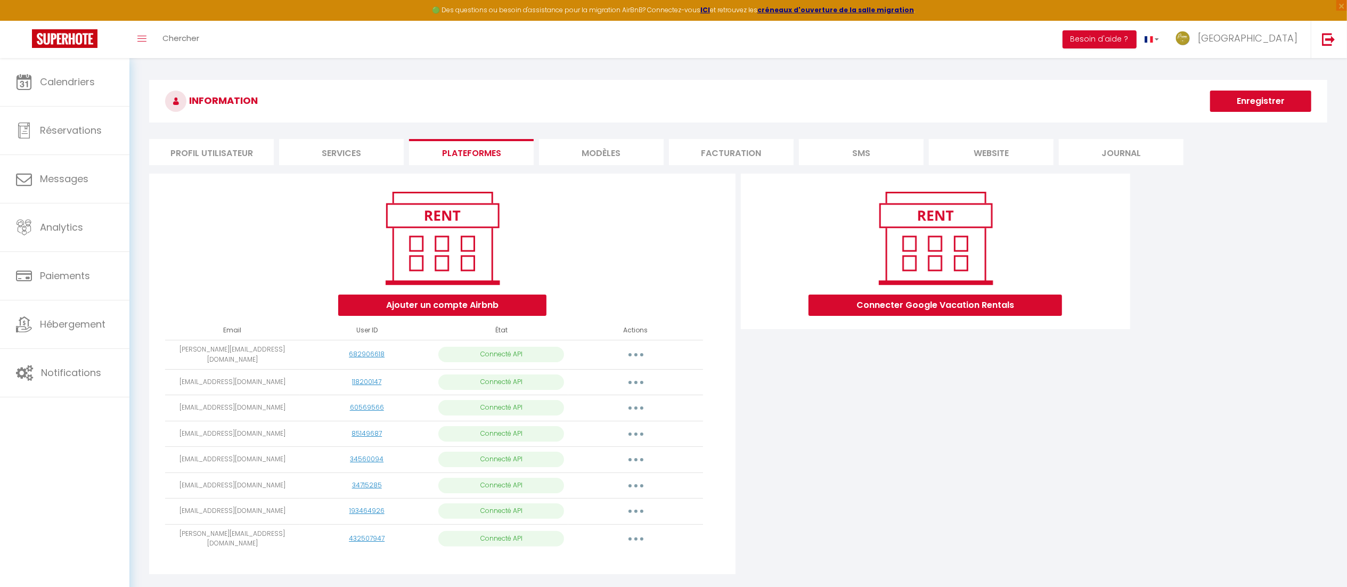
click at [339, 166] on div "INFORMATION Enregistrer Profil Utilisateur Services Plateformes MODÈLES Factura…" at bounding box center [738, 332] width 1179 height 504
click at [333, 149] on li "Services" at bounding box center [341, 152] width 125 height 26
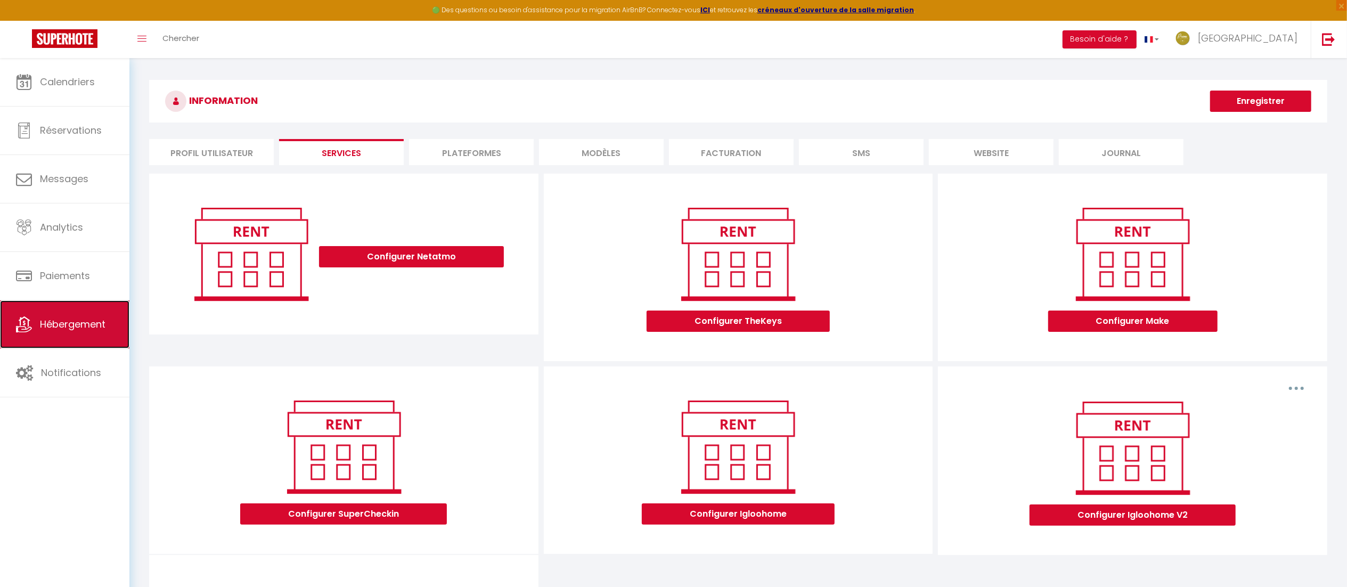
click at [83, 337] on link "Hébergement" at bounding box center [64, 325] width 129 height 48
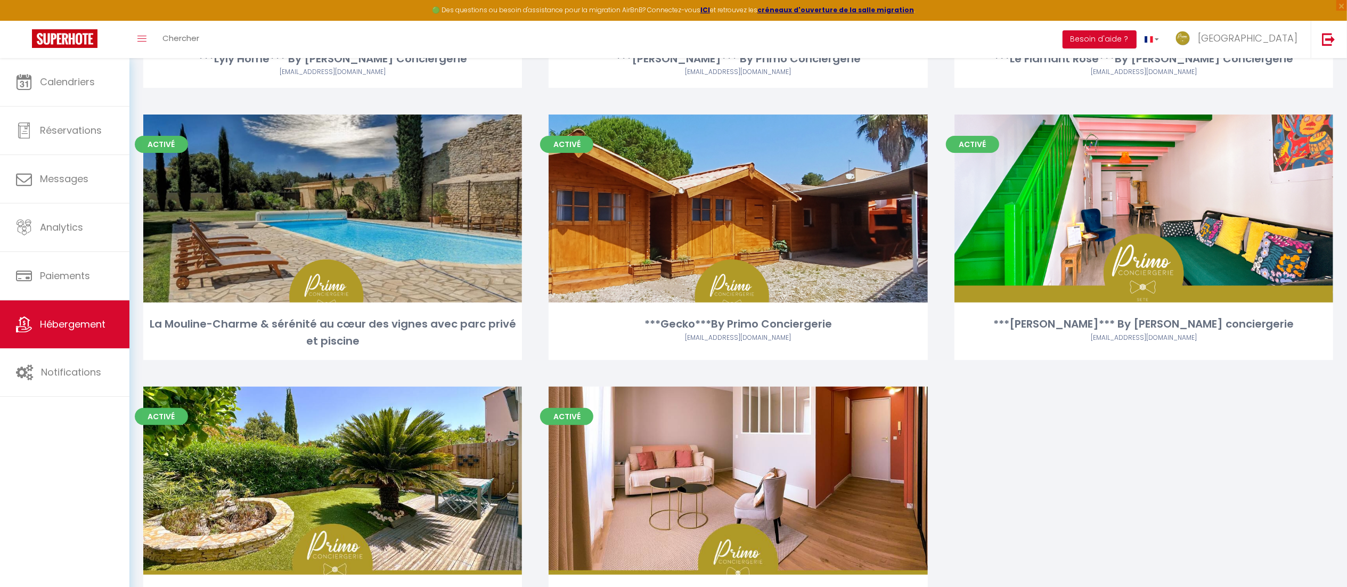
scroll to position [294, 0]
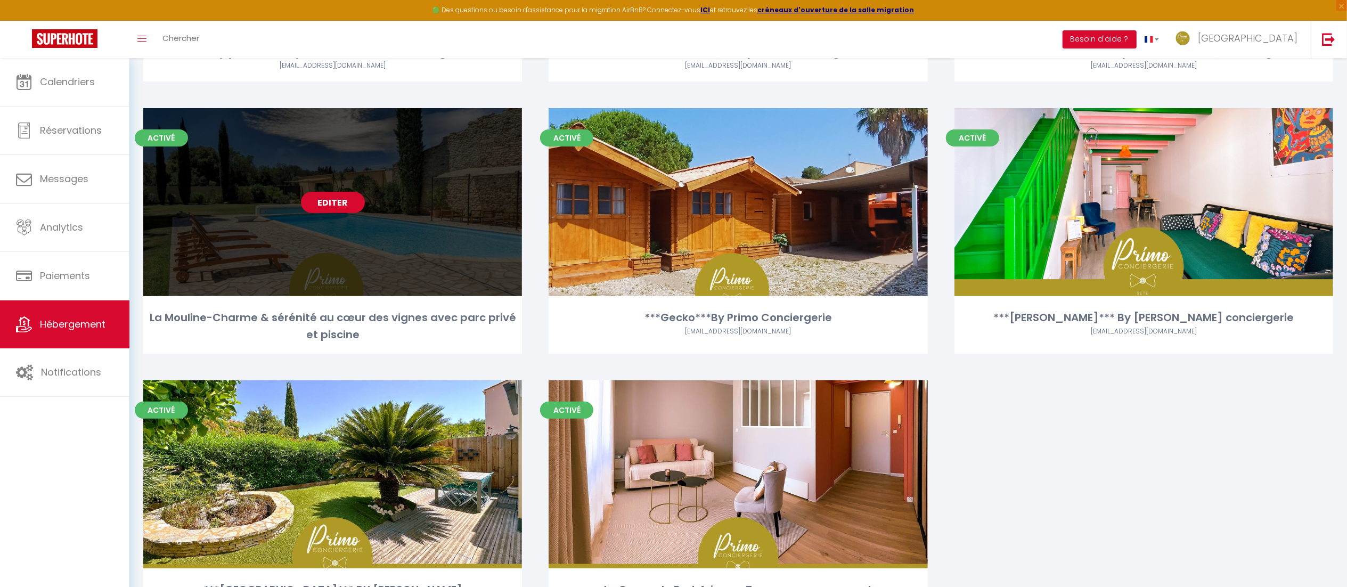
click at [339, 202] on link "Editer" at bounding box center [333, 202] width 64 height 21
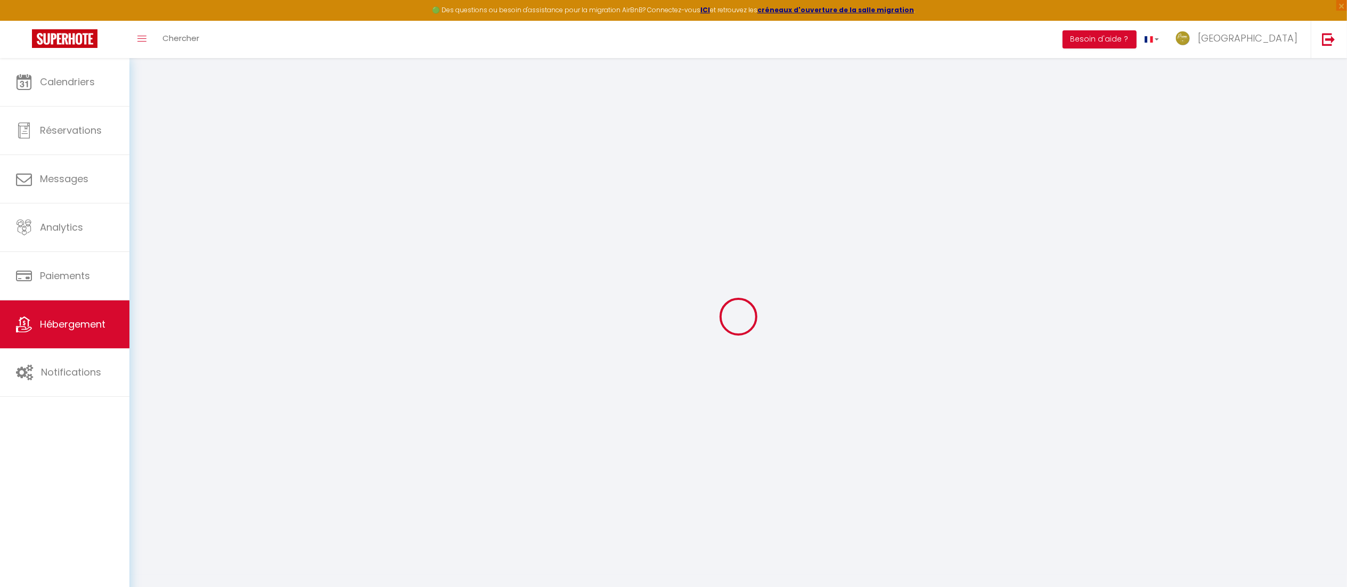
select select "+ 20 %"
select select "+ 30 %"
select select
checkbox input "true"
checkbox input "false"
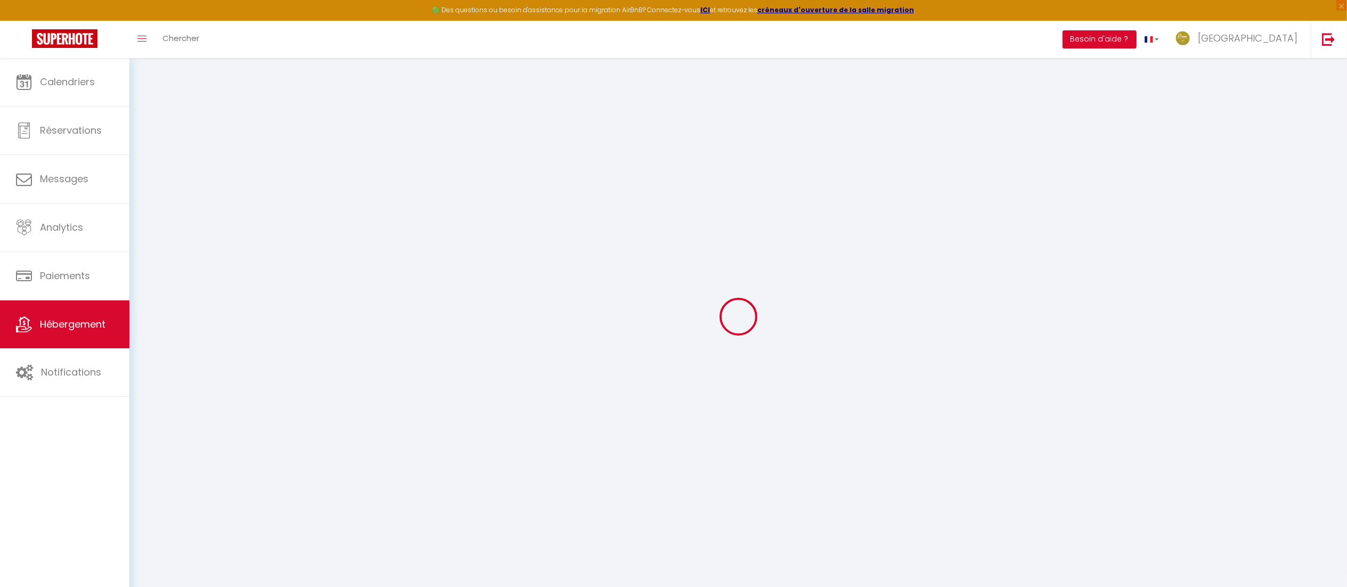
checkbox input "true"
checkbox input "false"
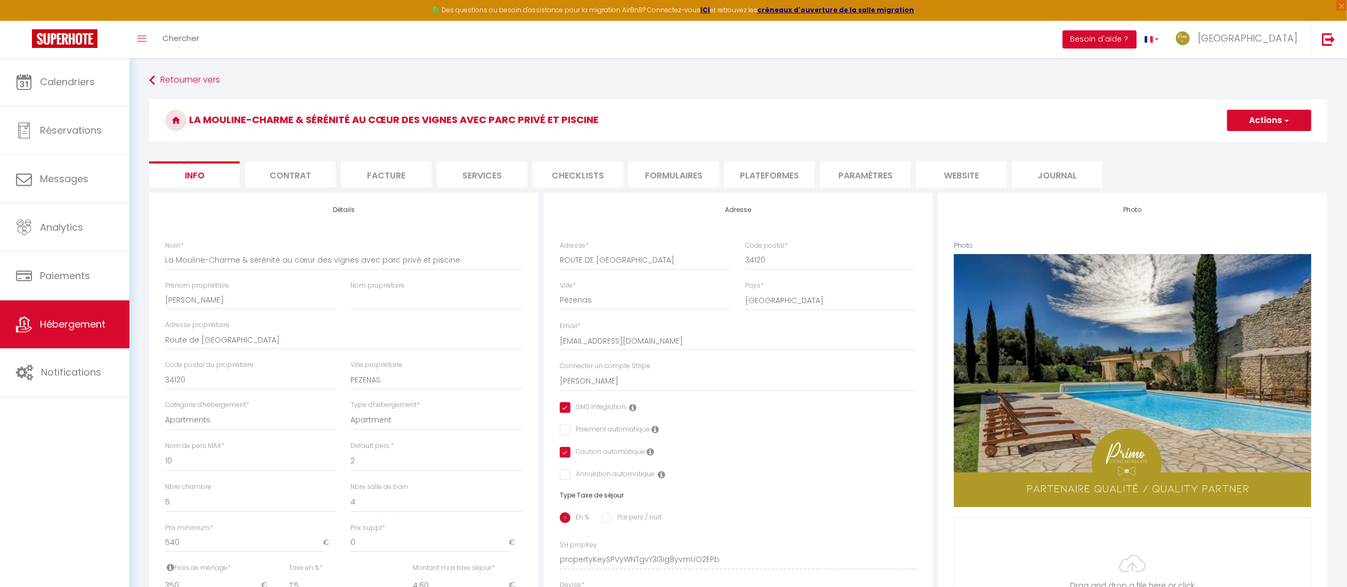
click at [757, 181] on li "Plateformes" at bounding box center [770, 174] width 91 height 26
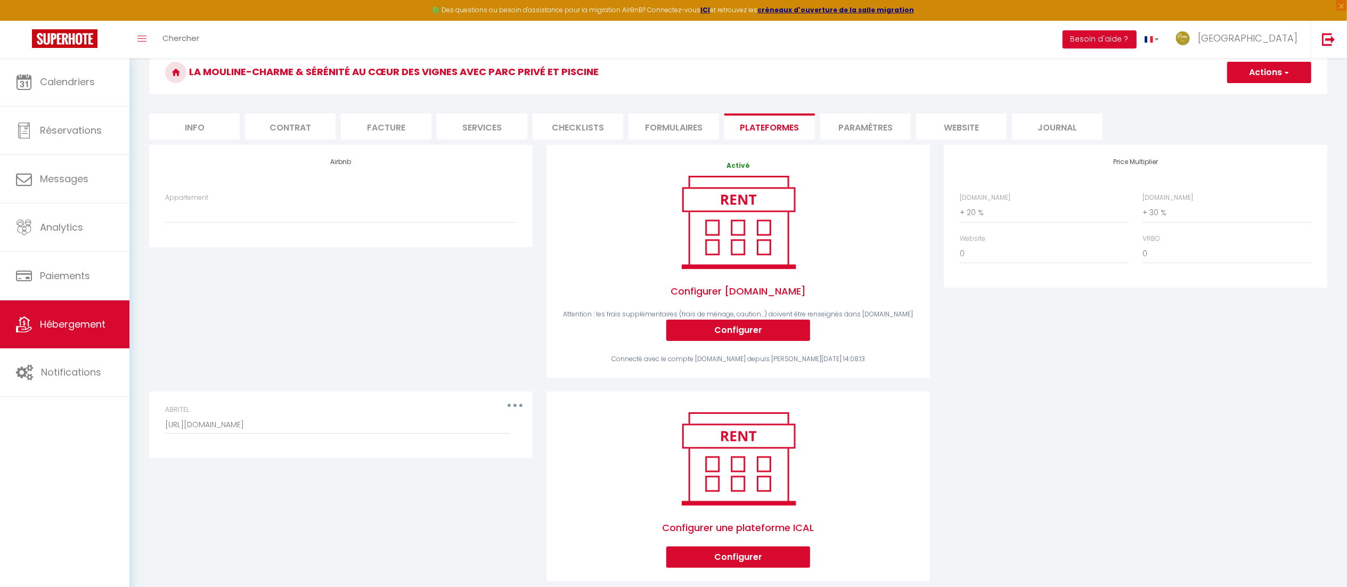
scroll to position [51, 0]
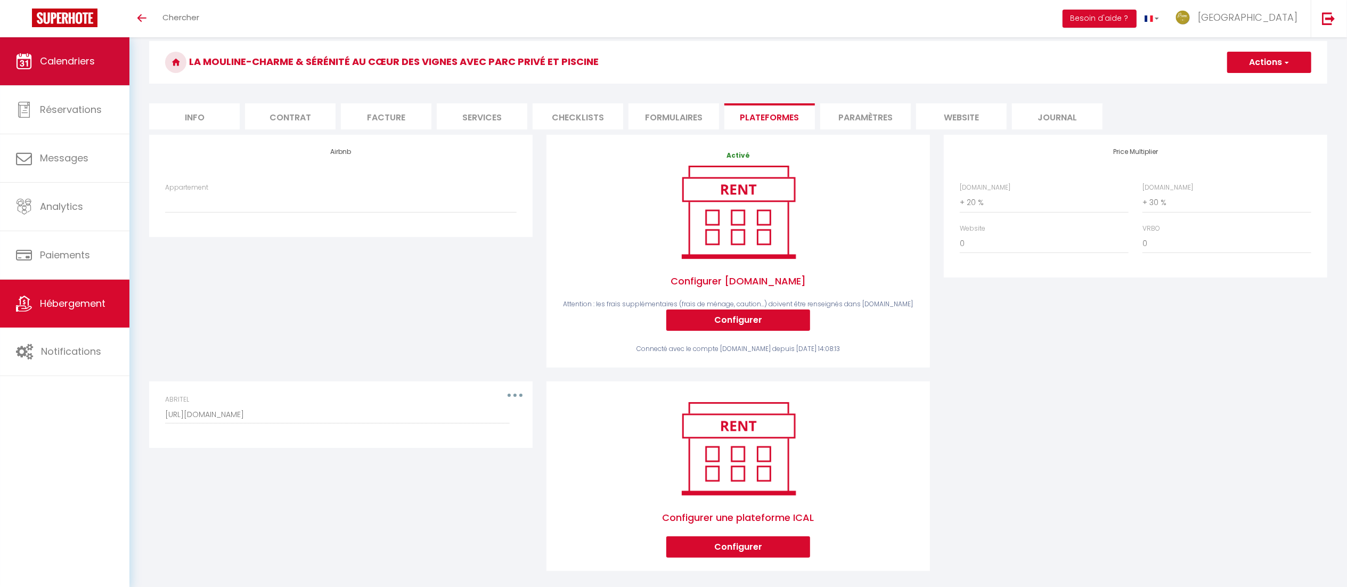
click at [105, 67] on link "Calendriers" at bounding box center [64, 61] width 129 height 48
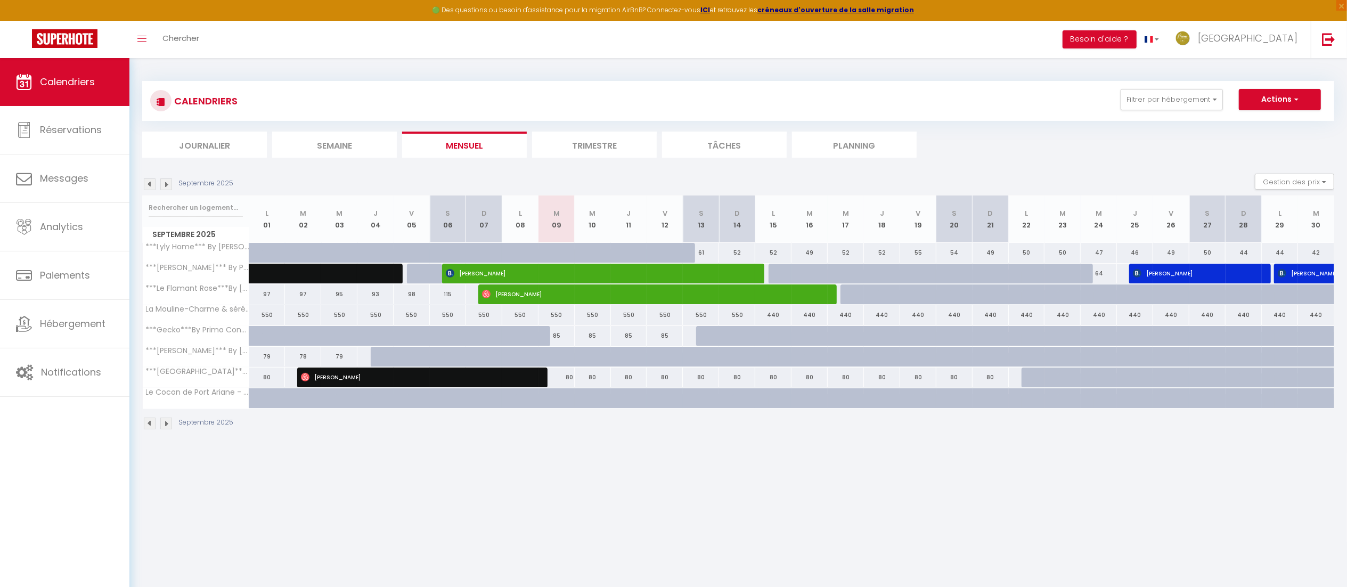
click at [165, 193] on div "Septembre 2025 Gestion des prix Nb Nuits minimum Règles Disponibilité" at bounding box center [738, 185] width 1192 height 22
click at [165, 187] on img at bounding box center [166, 184] width 12 height 12
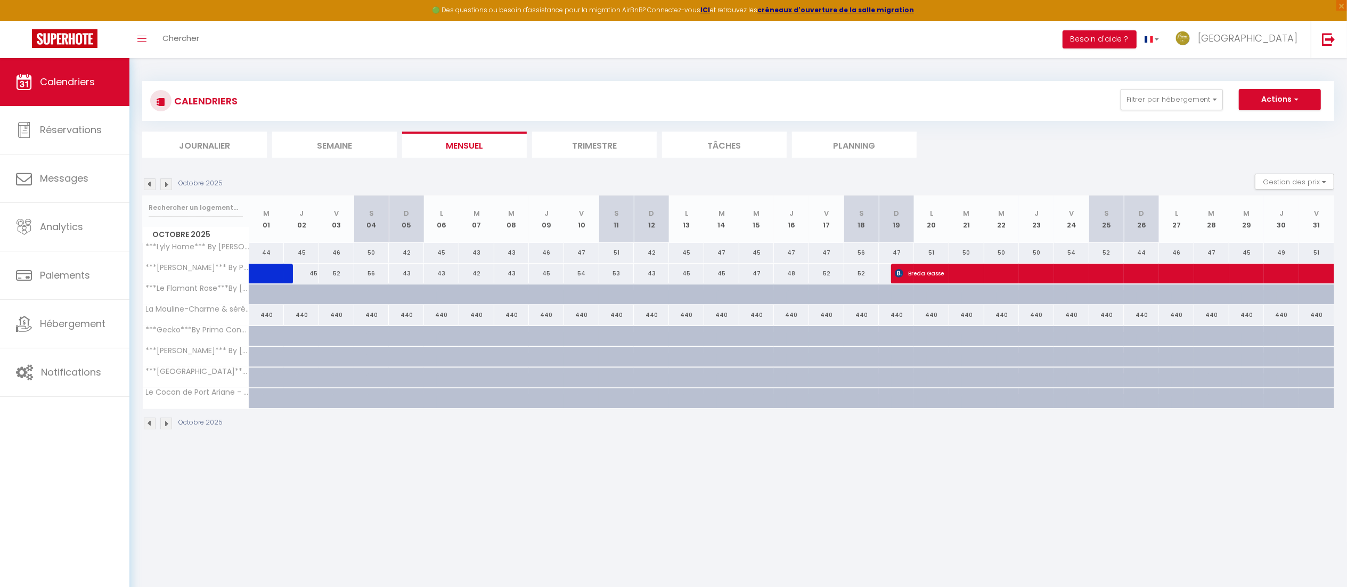
click at [165, 187] on img at bounding box center [166, 184] width 12 height 12
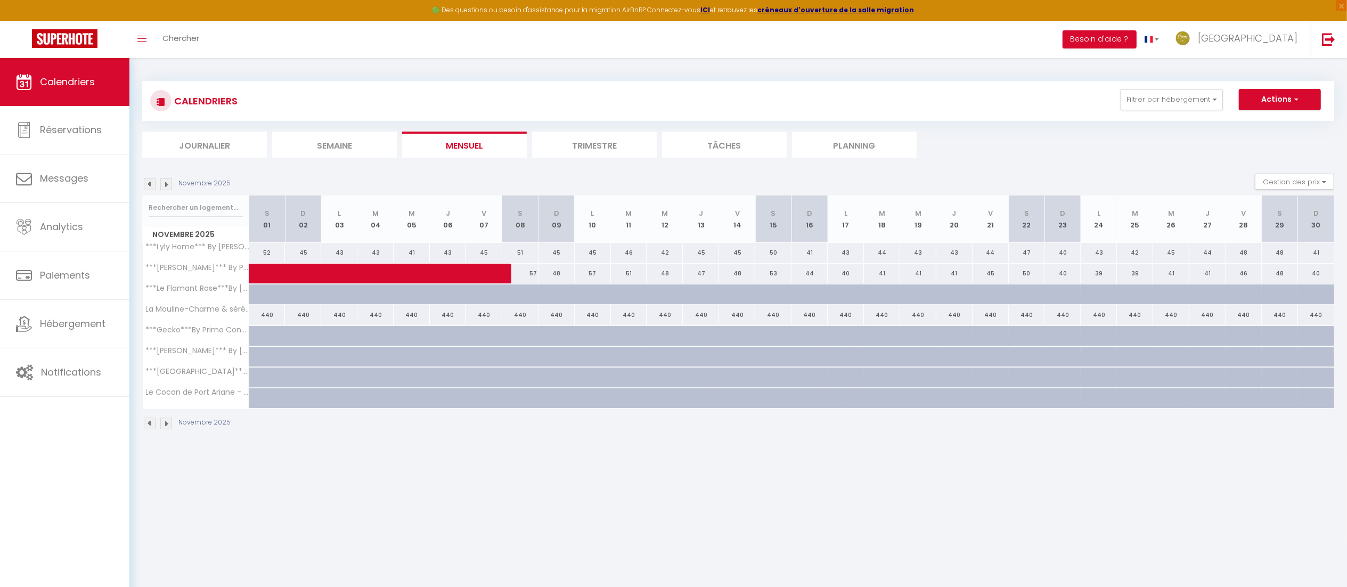
click at [165, 187] on img at bounding box center [166, 184] width 12 height 12
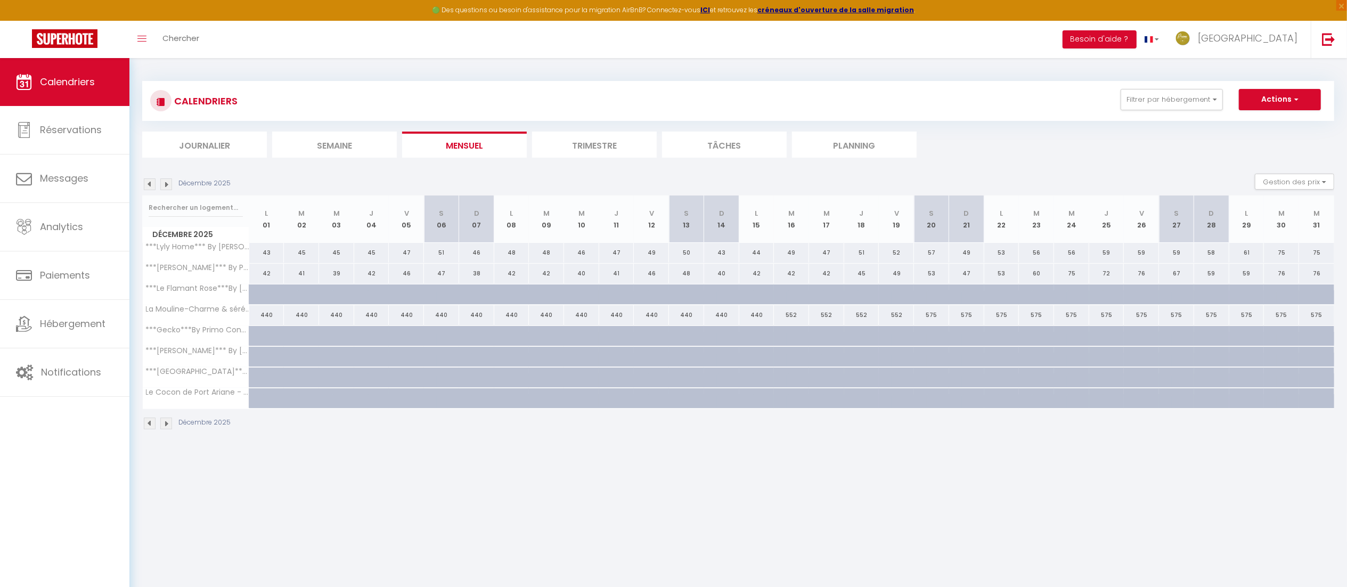
click at [165, 187] on img at bounding box center [166, 184] width 12 height 12
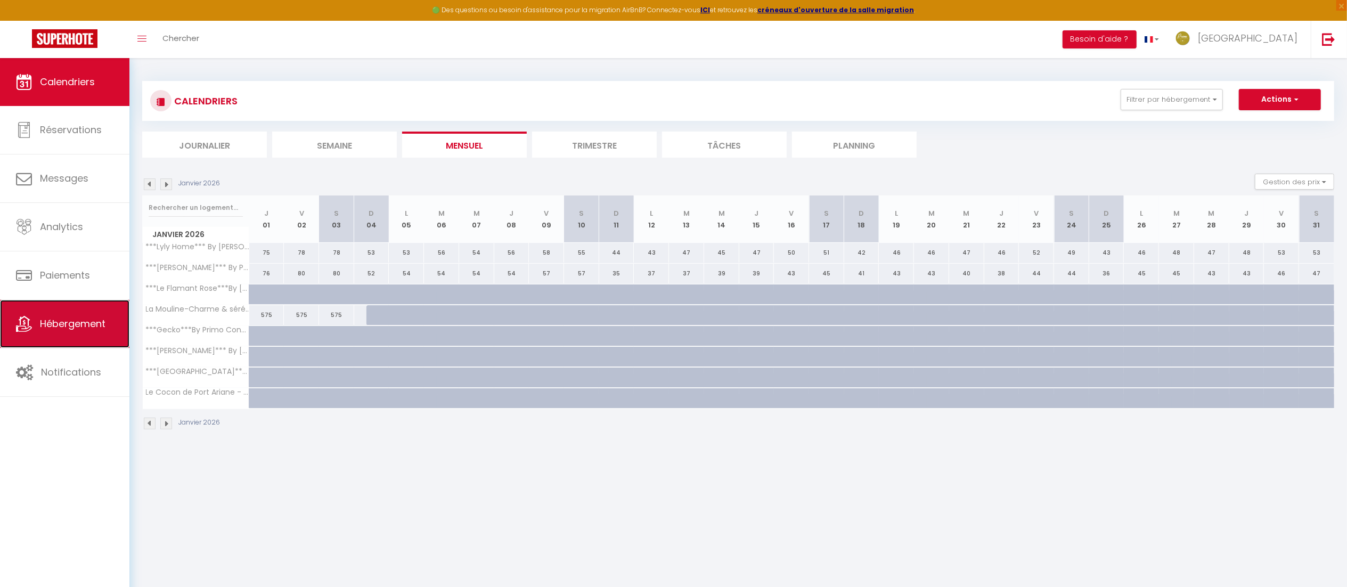
click at [91, 323] on span "Hébergement" at bounding box center [73, 323] width 66 height 13
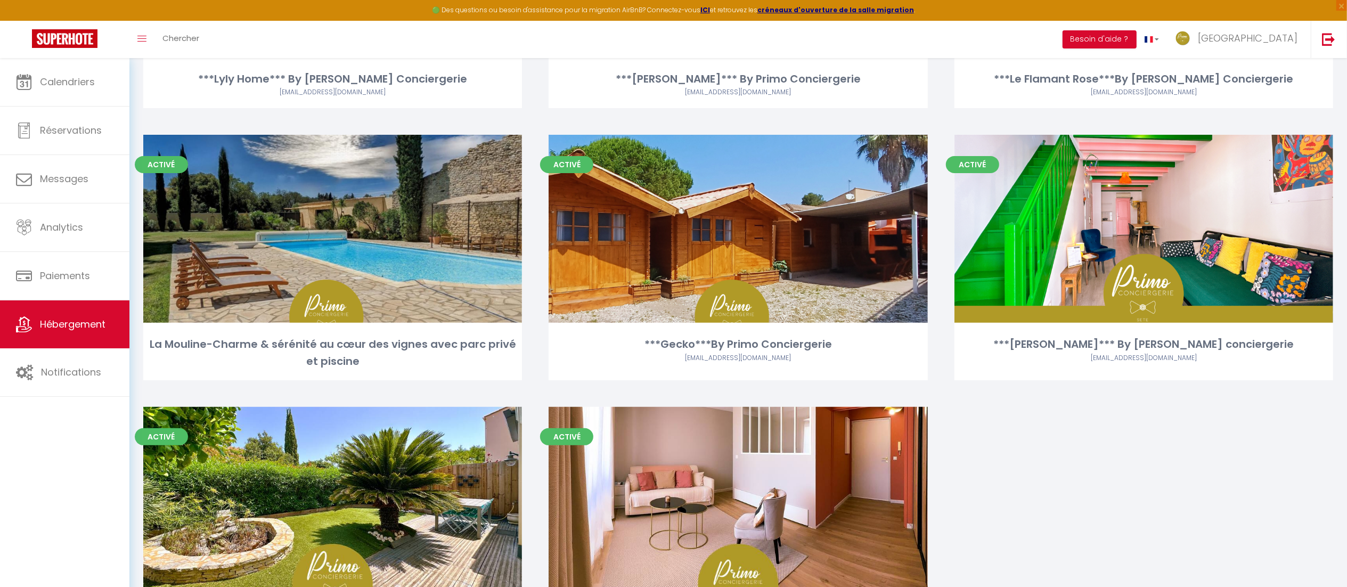
scroll to position [269, 0]
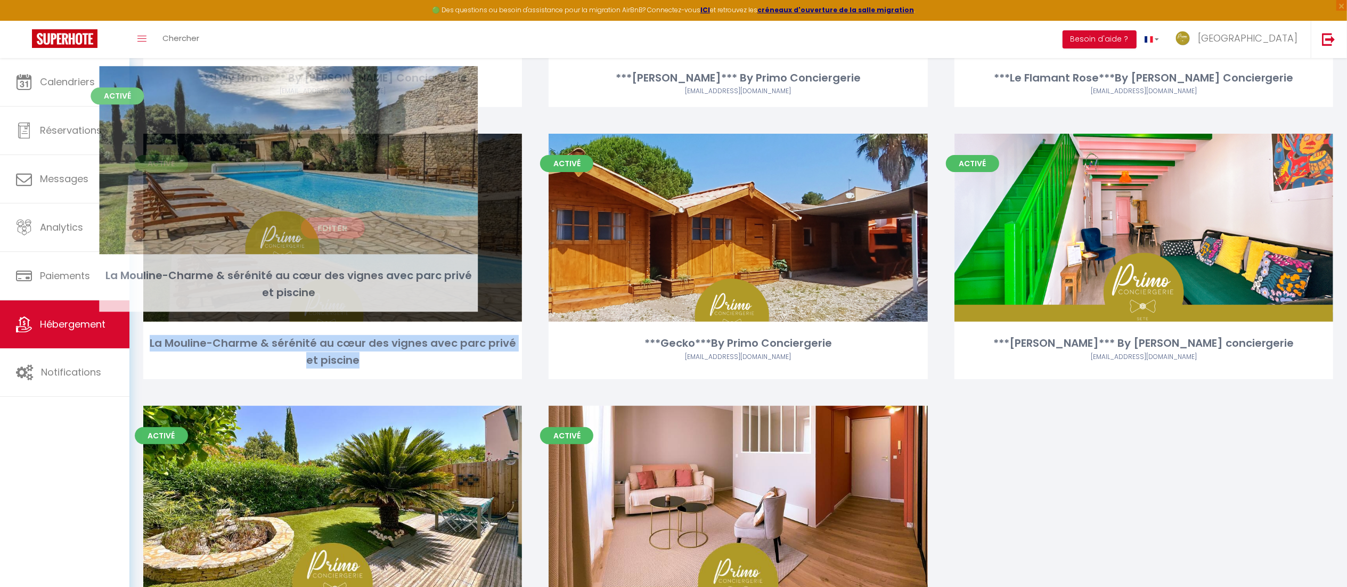
drag, startPoint x: 441, startPoint y: 364, endPoint x: 399, endPoint y: 298, distance: 79.1
click at [399, 298] on div "Activé Editer La Mouline-Charme & sérénité au cœur des vignes avec parc privé e…" at bounding box center [332, 257] width 379 height 246
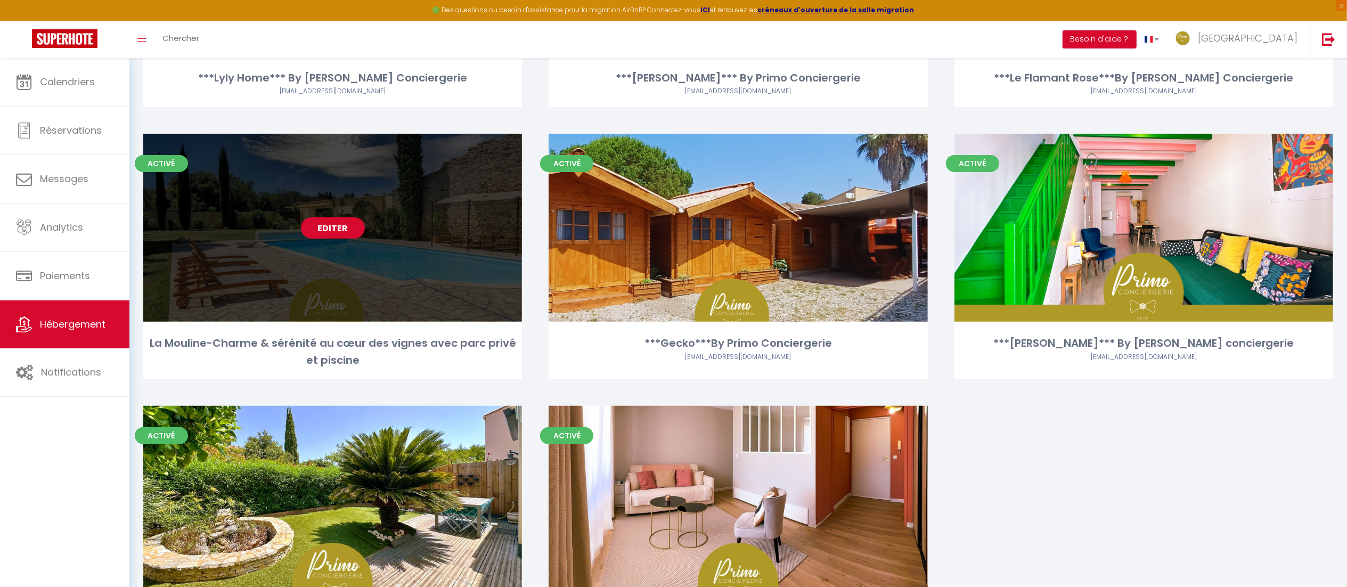
click at [348, 229] on link "Editer" at bounding box center [333, 227] width 64 height 21
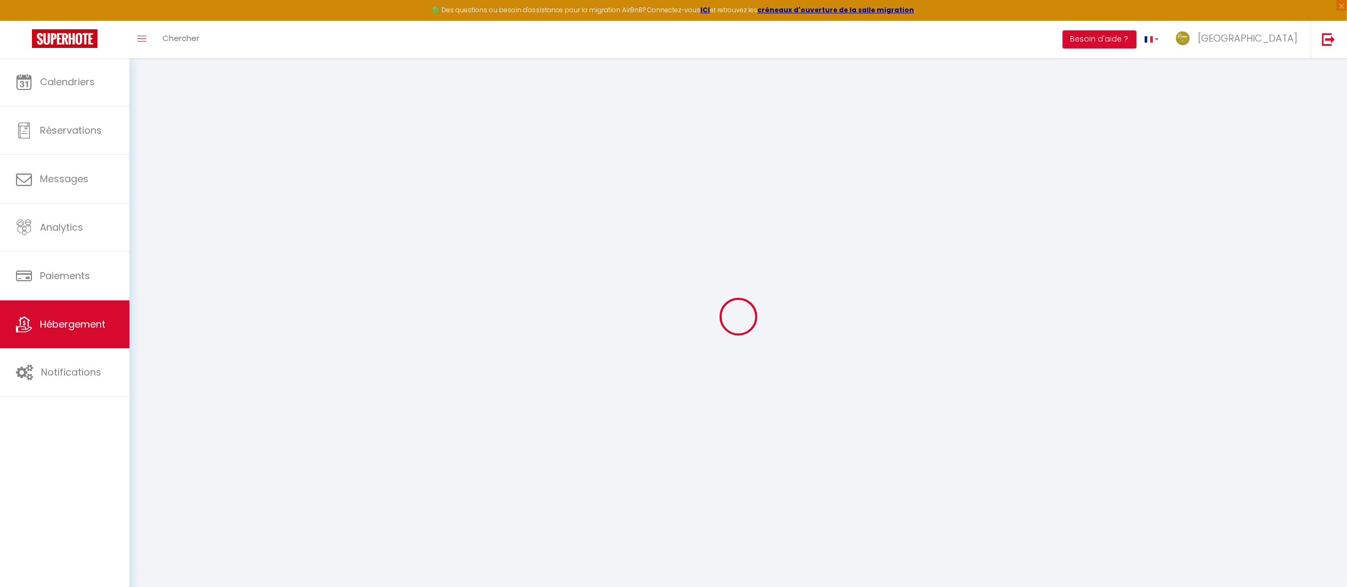
select select
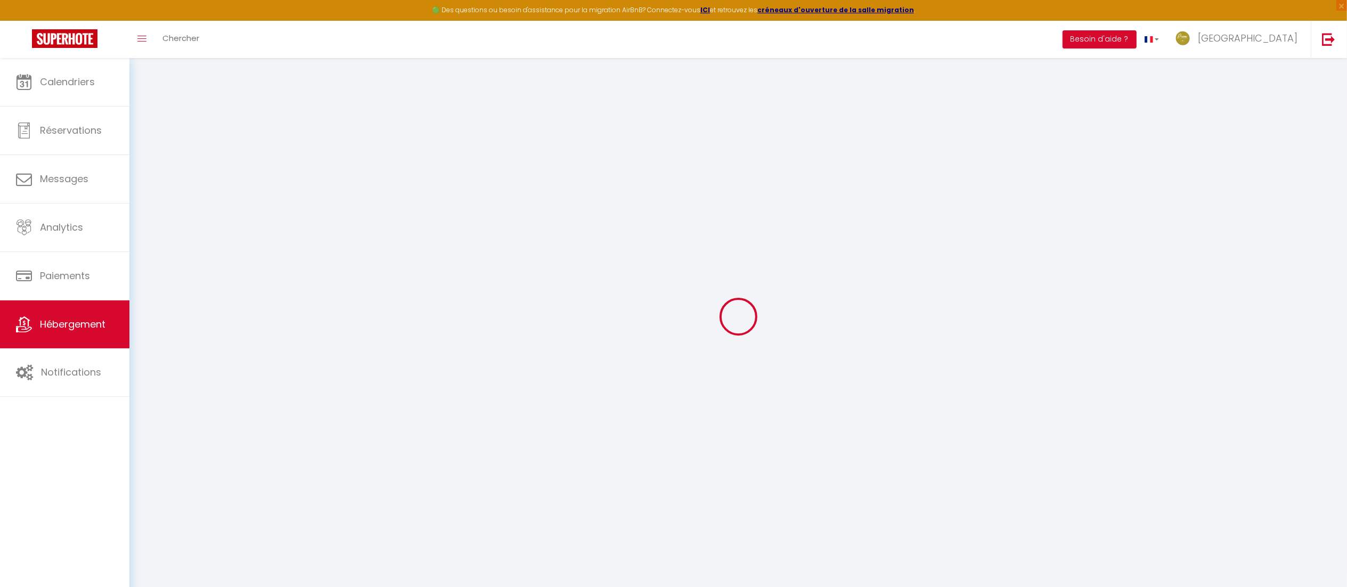
select select
checkbox input "false"
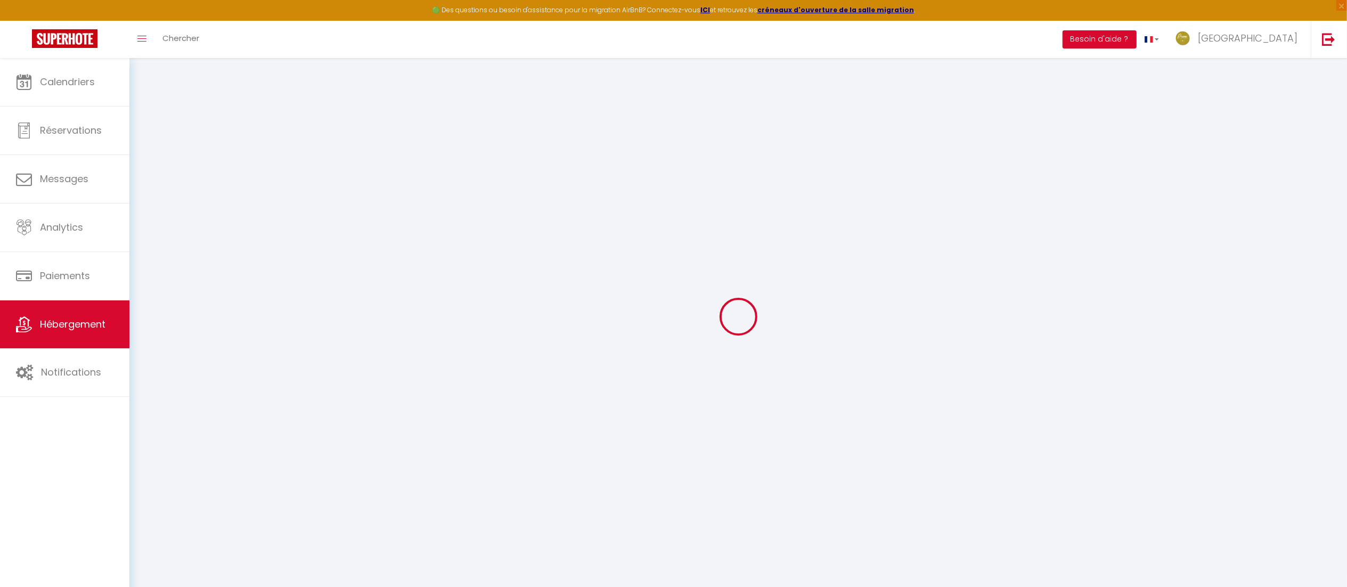
select select
type input "La Mouline-Charme & sérénité au cœur des vignes avec parc privé et piscine"
type input "Patrice"
type input "Route de Roujan"
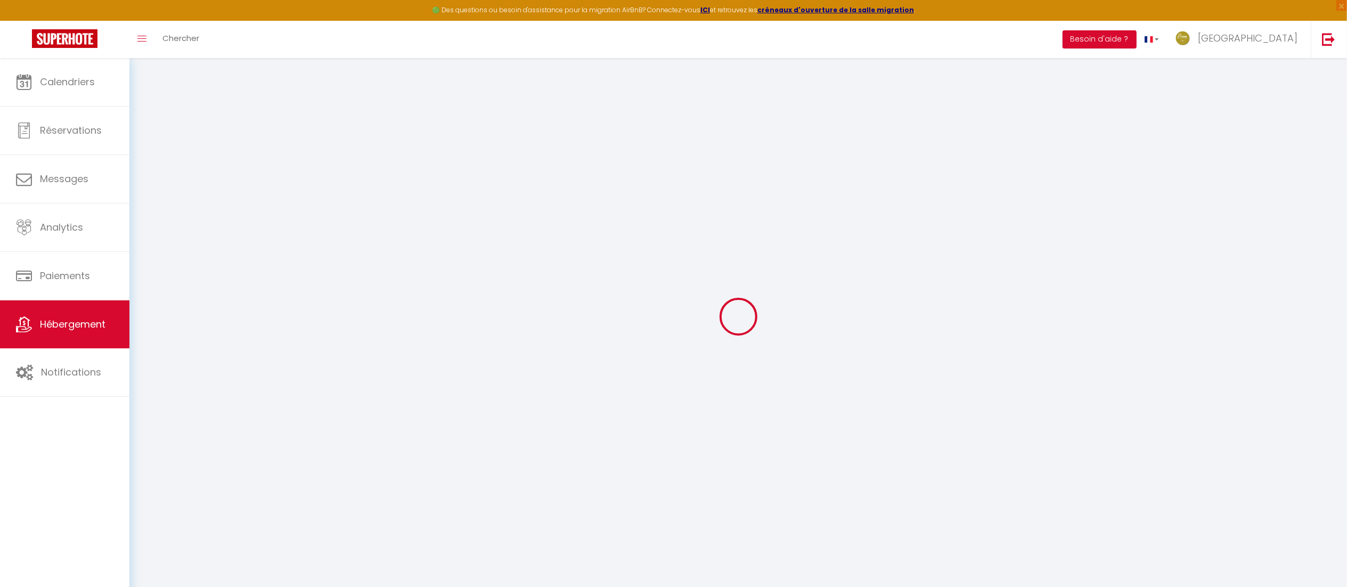
type input "34120"
type input "PEZENAS"
select select "10"
select select "5"
select select "4"
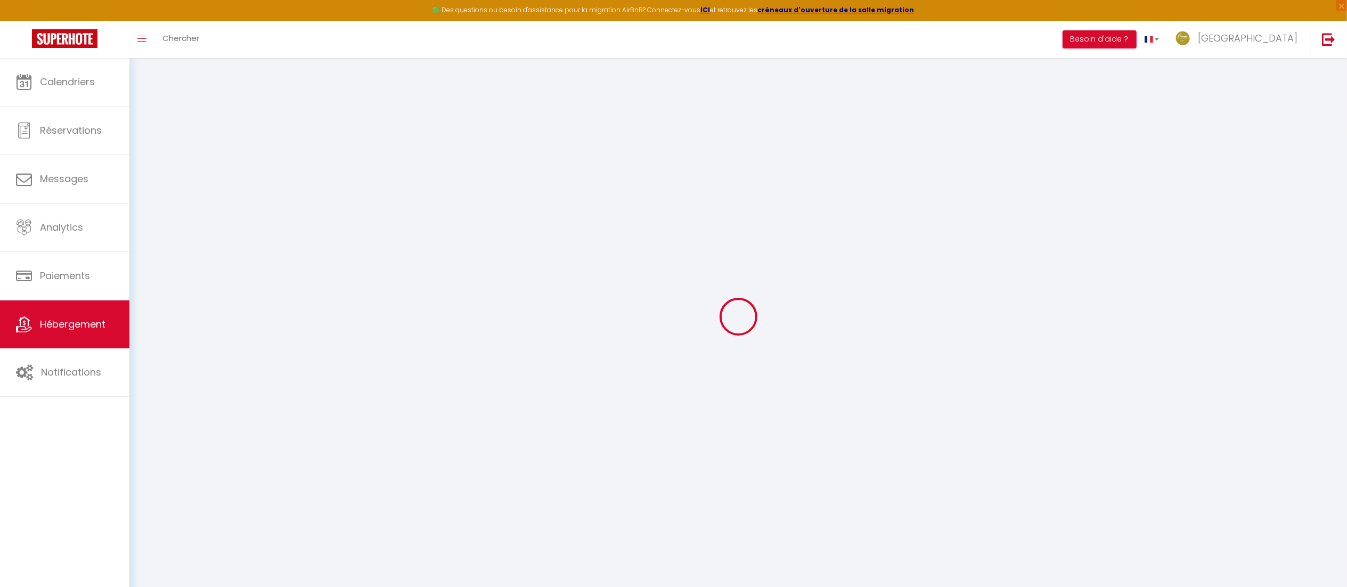
type input "540"
type input "350"
type input "7.5"
type input "4.60"
type input "500"
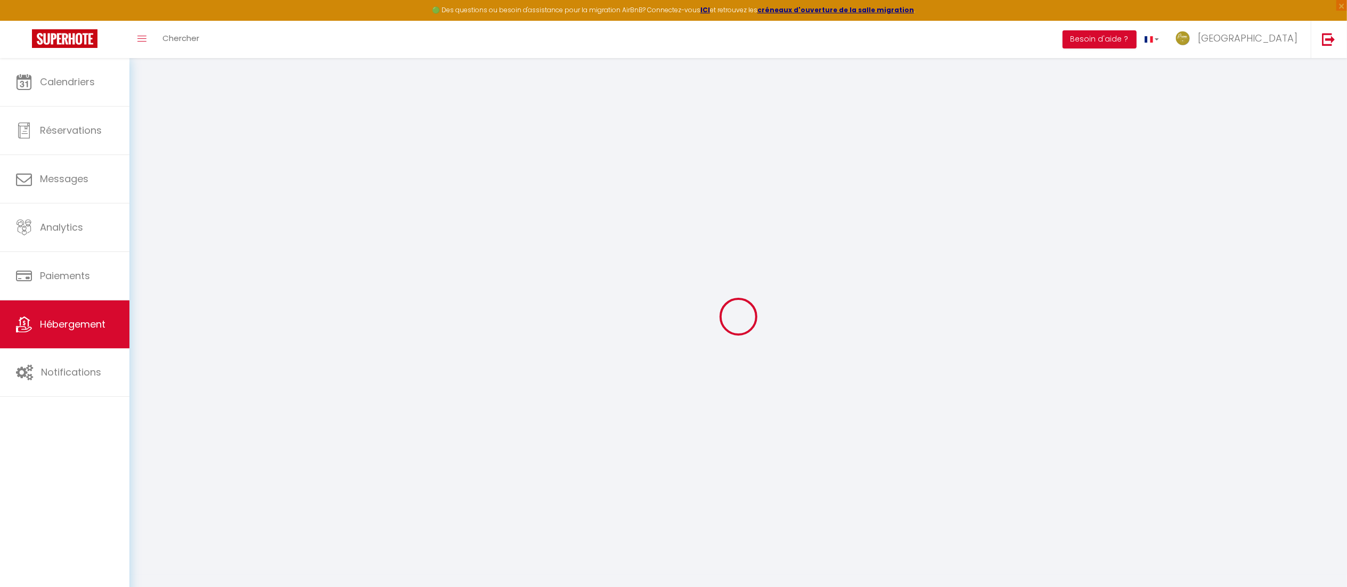
select select
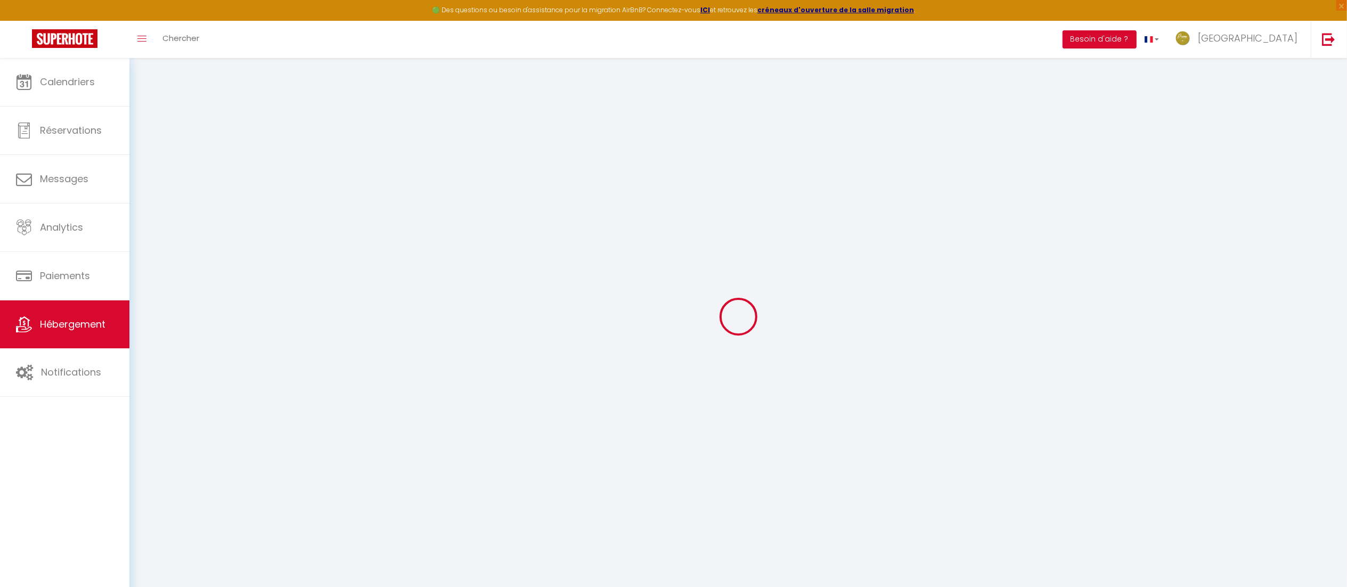
type input "ROUTE DE [GEOGRAPHIC_DATA]"
type input "34120"
type input "Pézenas"
type input "[EMAIL_ADDRESS][DOMAIN_NAME]"
select select "14440"
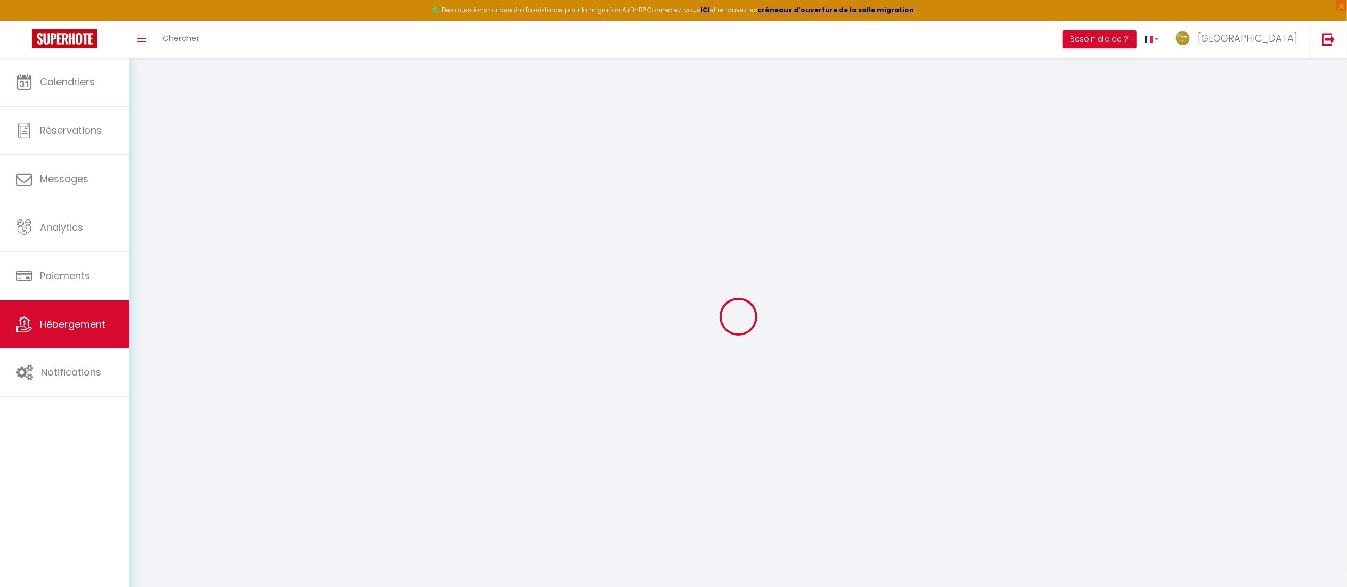
checkbox input "true"
checkbox input "false"
checkbox input "true"
checkbox input "false"
radio input "true"
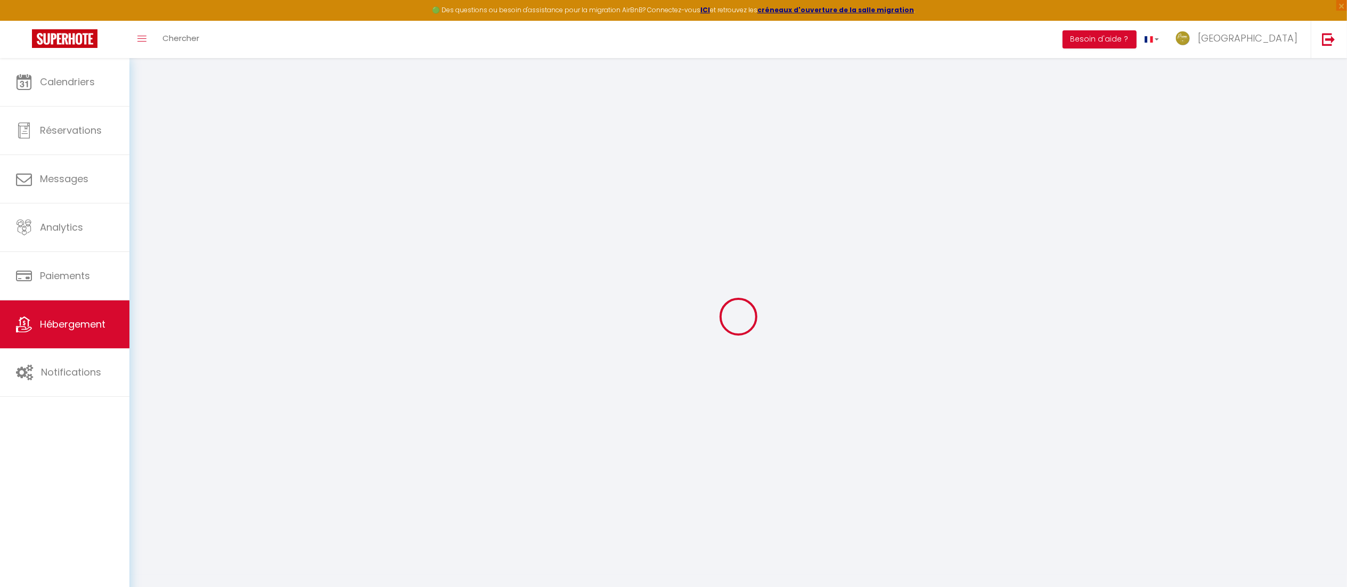
type input "350"
type input "0"
select select "45001"
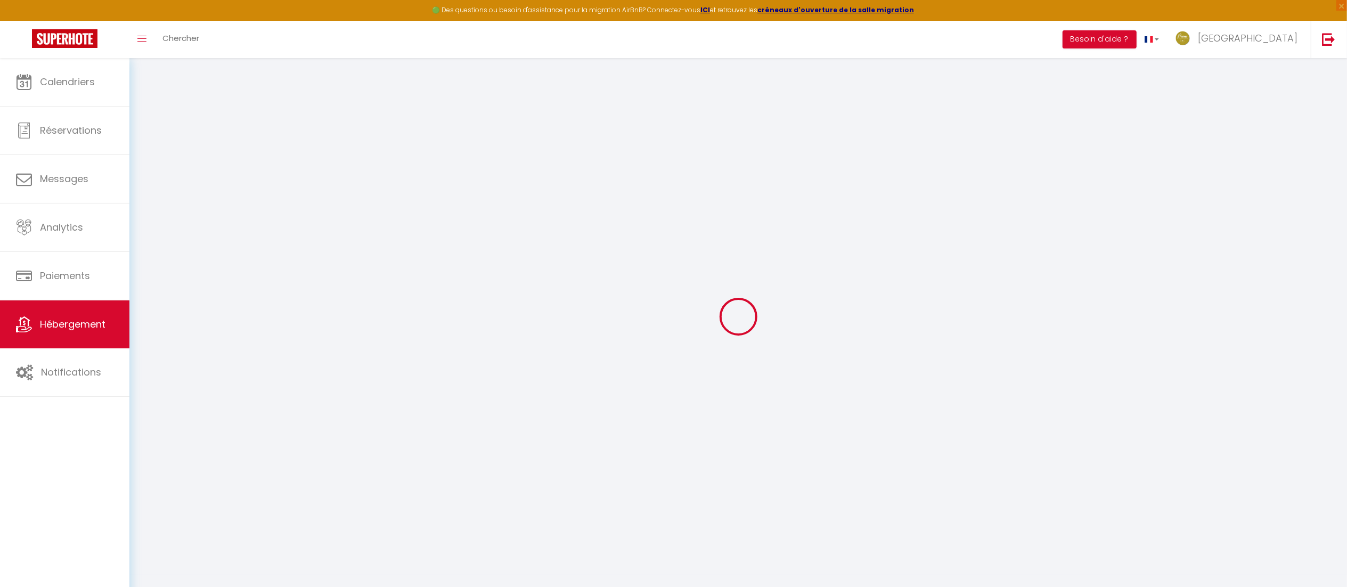
select select
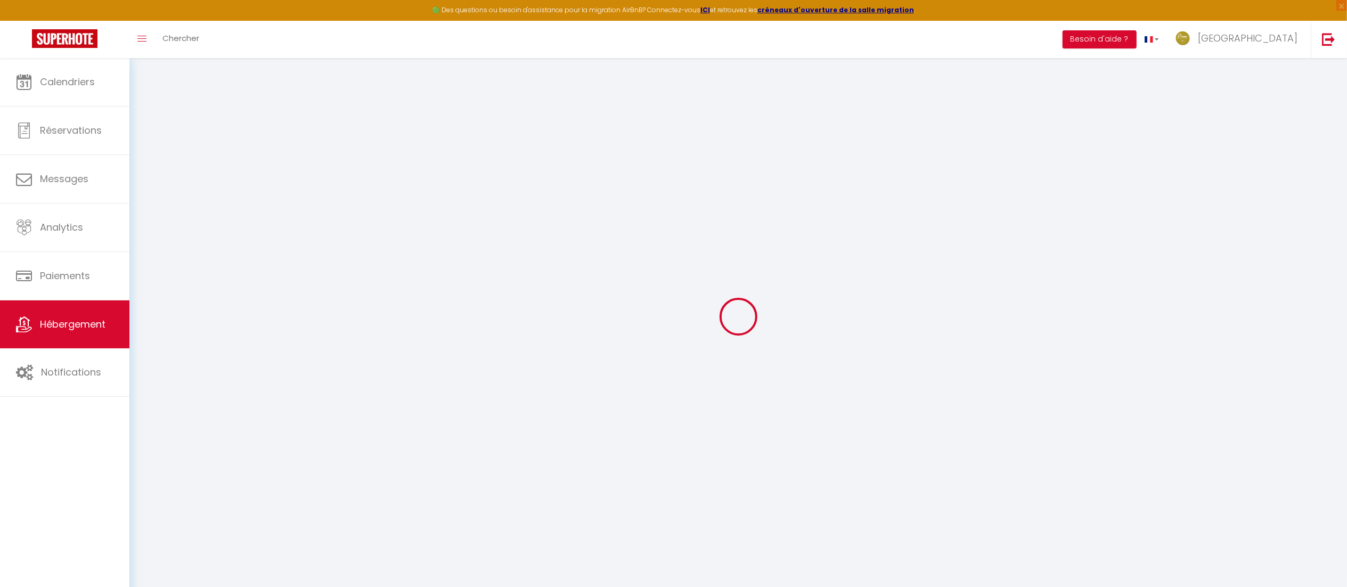
checkbox input "true"
checkbox input "false"
checkbox input "true"
checkbox input "false"
select select
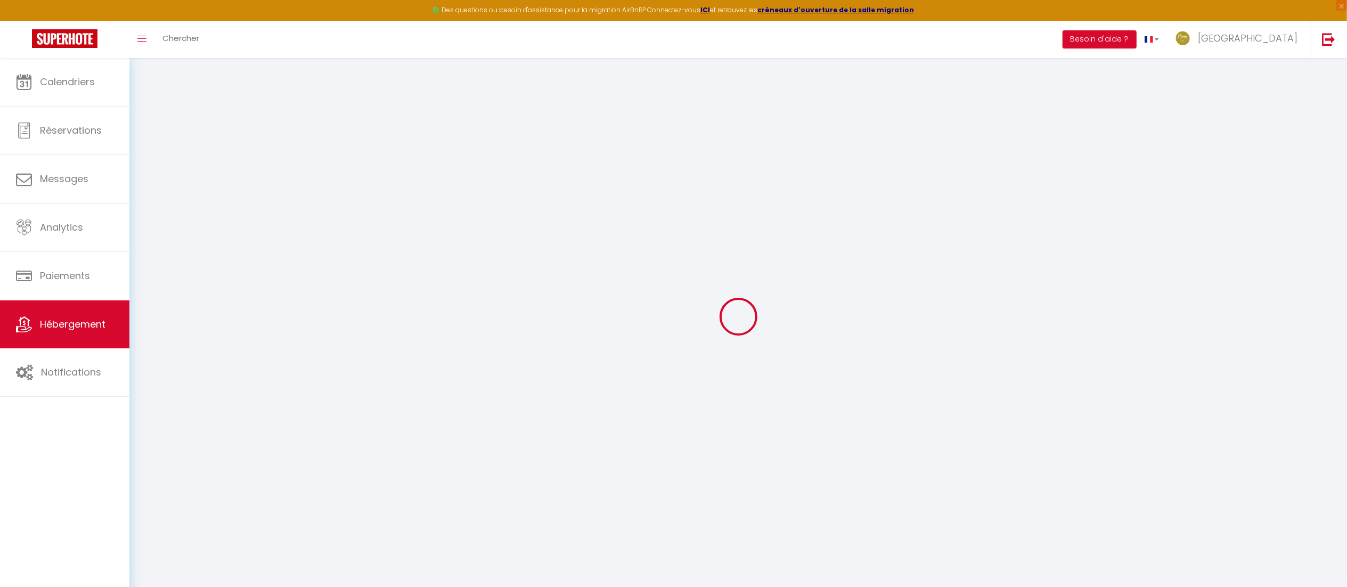
checkbox input "true"
checkbox input "false"
checkbox input "true"
checkbox input "false"
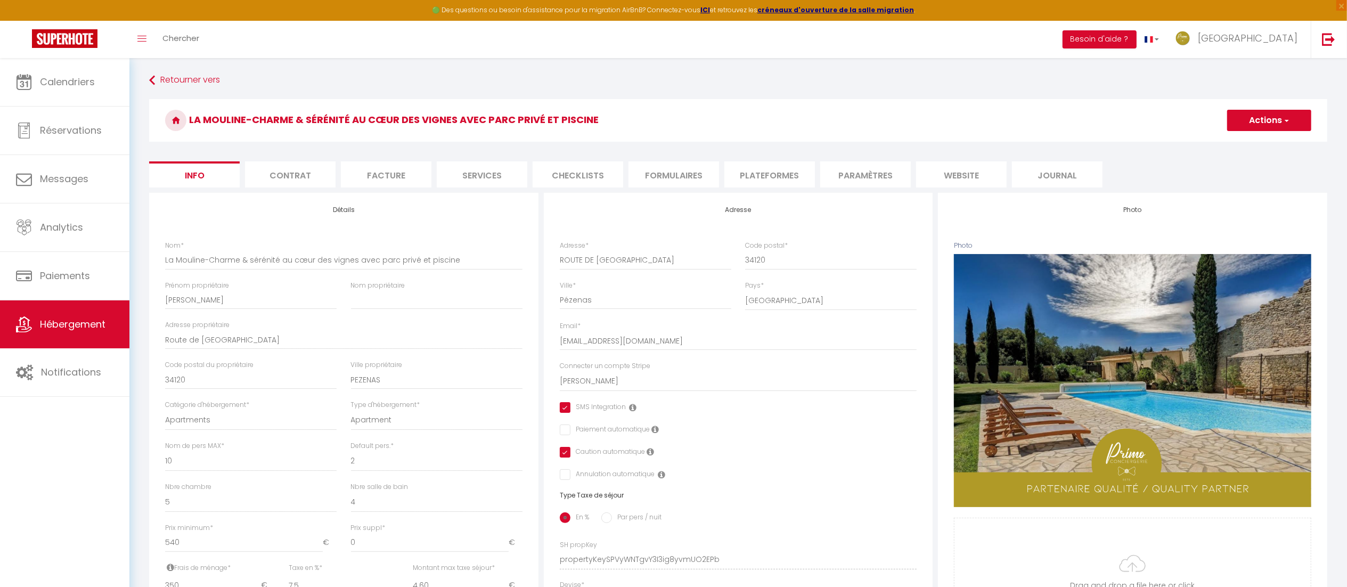
click at [668, 182] on li "Formulaires" at bounding box center [674, 174] width 91 height 26
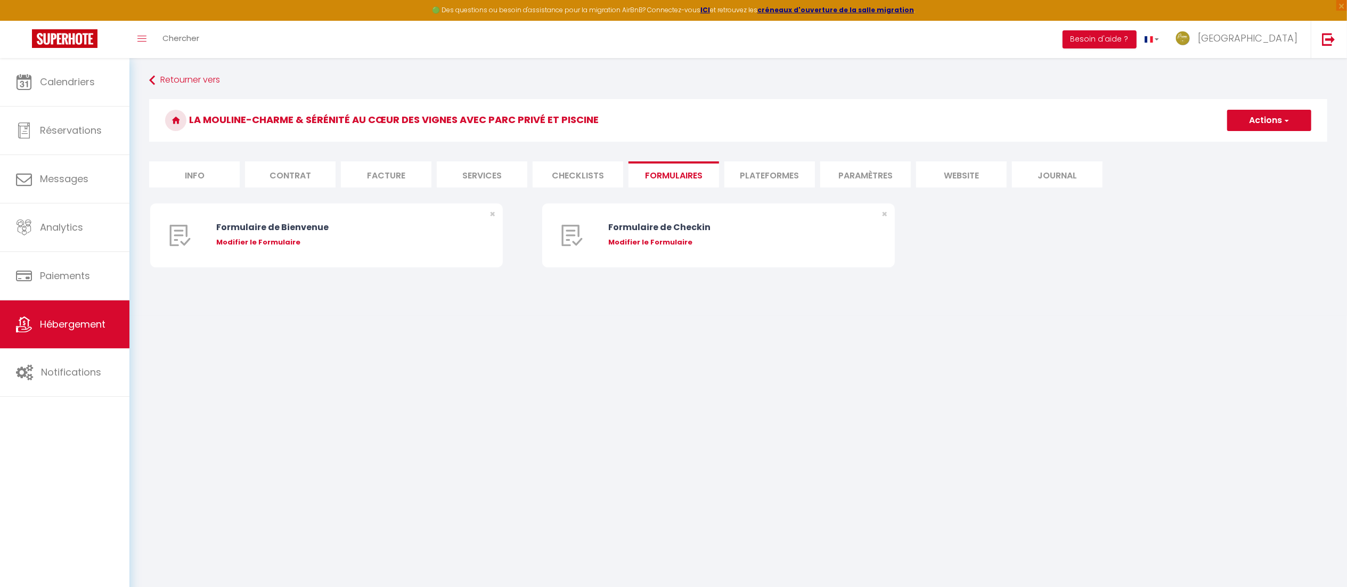
click at [777, 185] on li "Plateformes" at bounding box center [770, 174] width 91 height 26
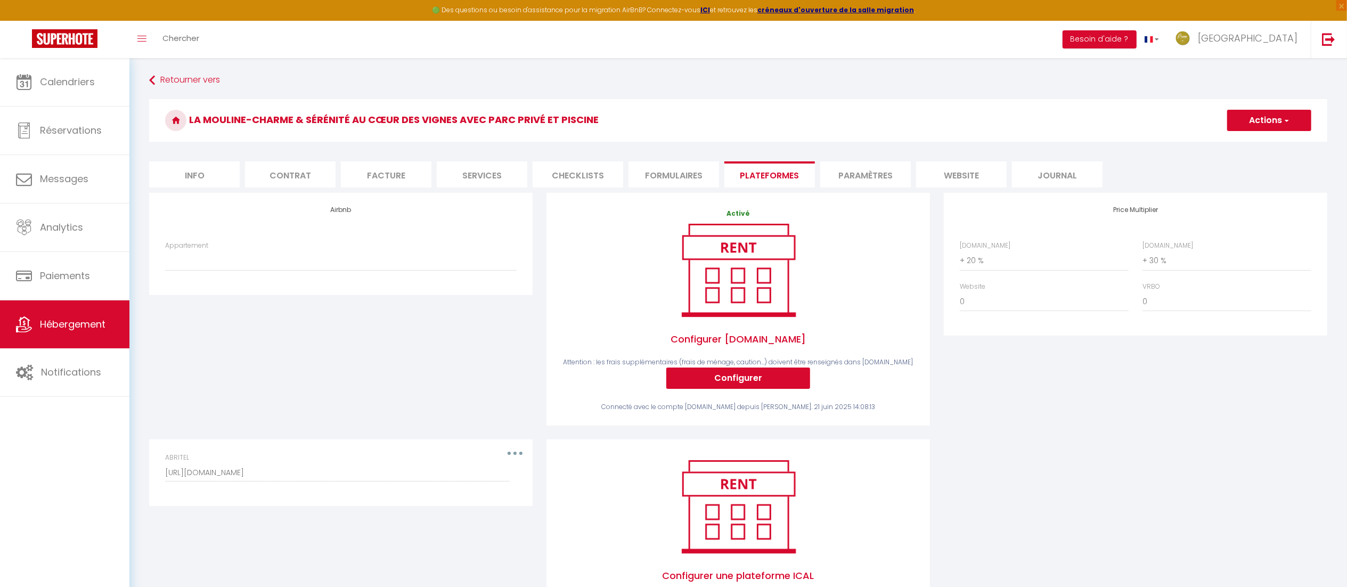
click at [683, 178] on li "Formulaires" at bounding box center [674, 174] width 91 height 26
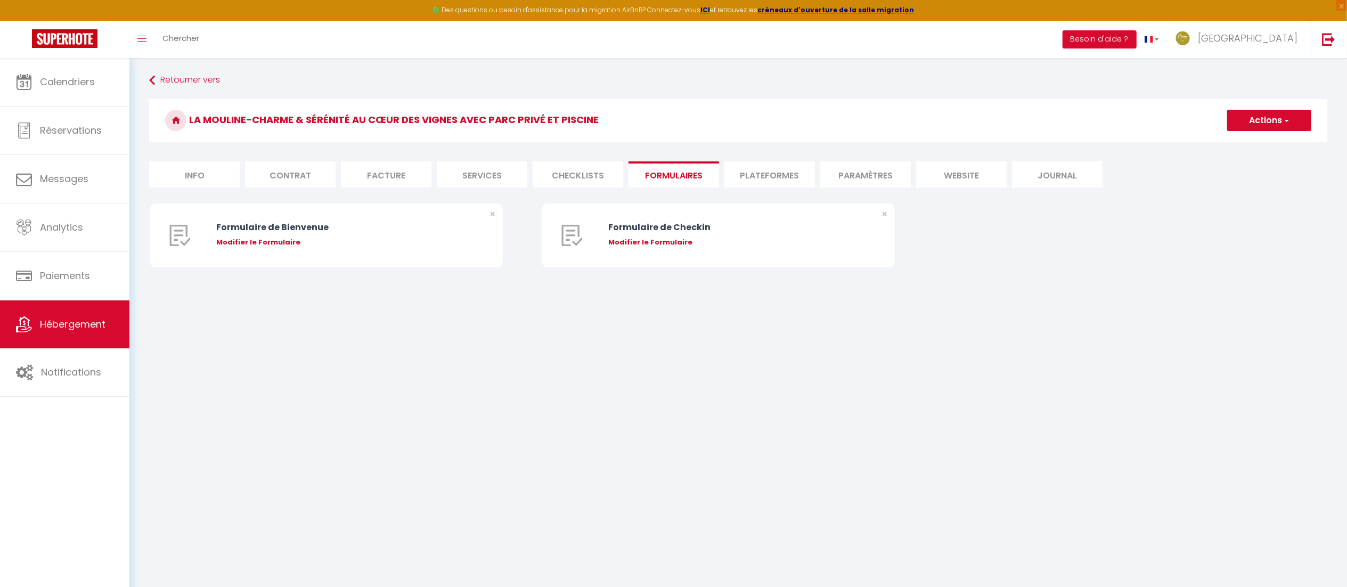
click at [851, 177] on li "Paramètres" at bounding box center [866, 174] width 91 height 26
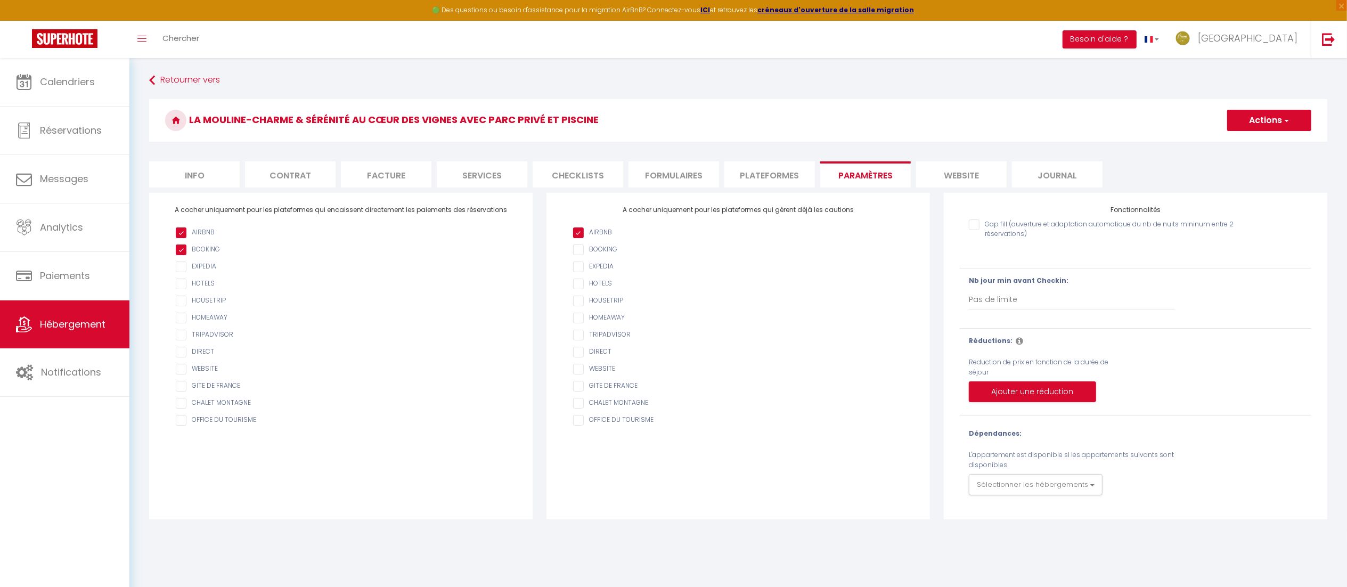
click at [481, 183] on li "Services" at bounding box center [482, 174] width 91 height 26
select select
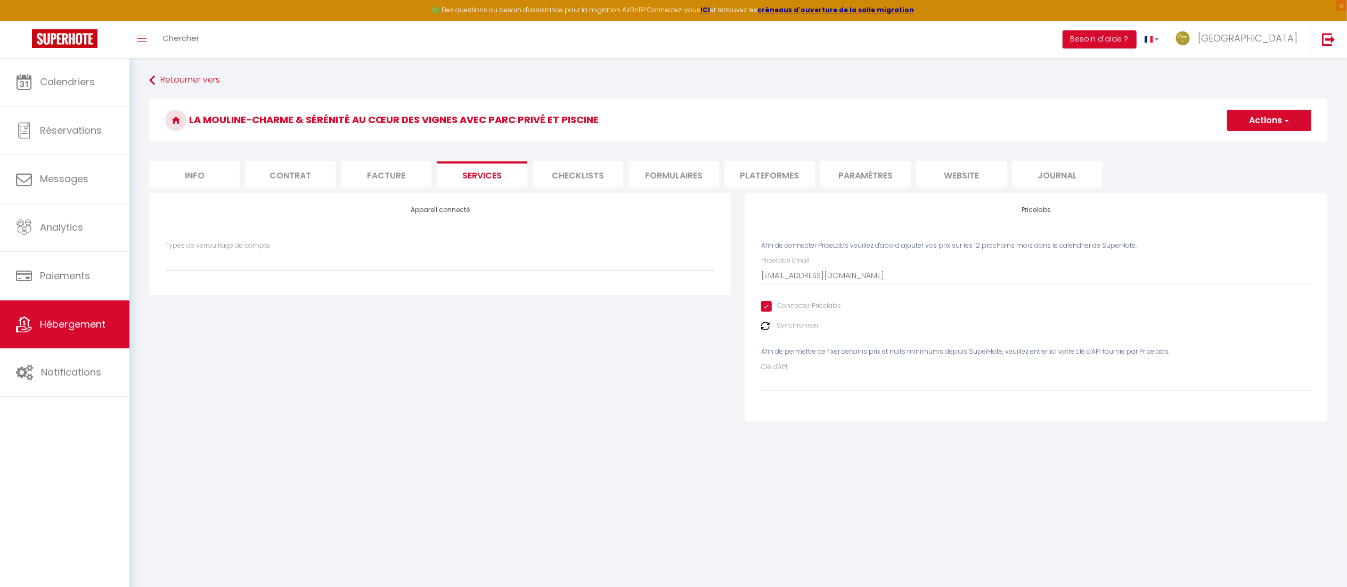
click at [768, 306] on input "Connecter Pricelabs" at bounding box center [801, 306] width 80 height 11
checkbox input "false"
select select
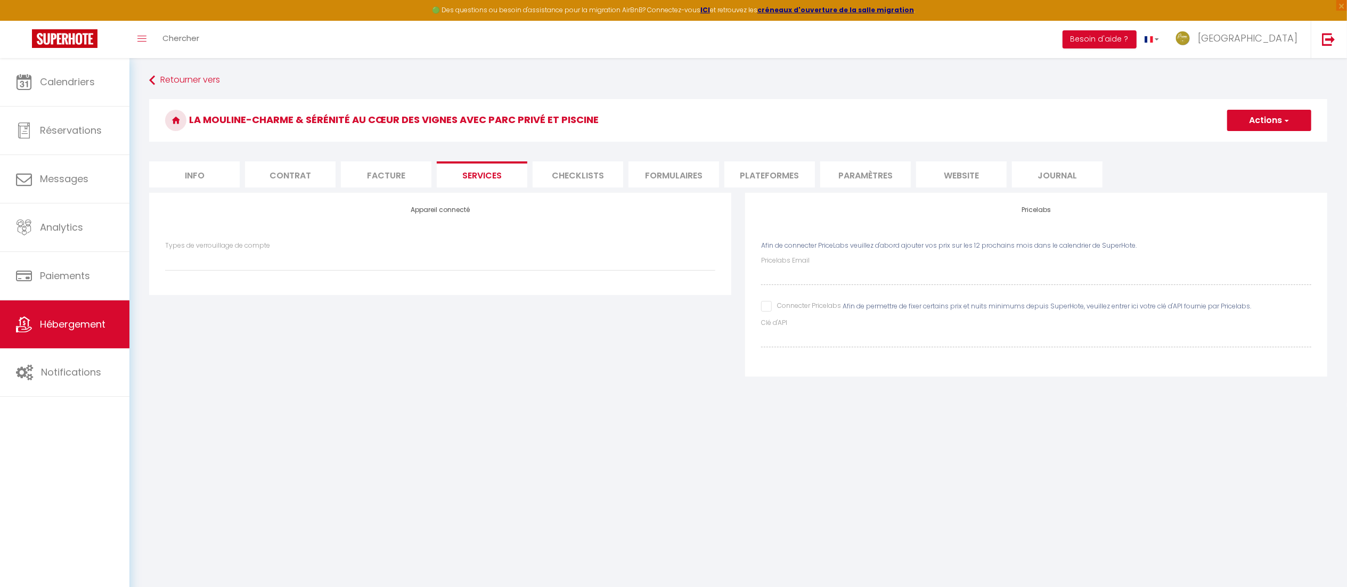
click at [1258, 123] on button "Actions" at bounding box center [1270, 120] width 84 height 21
click at [1248, 142] on link "Enregistrer" at bounding box center [1269, 144] width 84 height 14
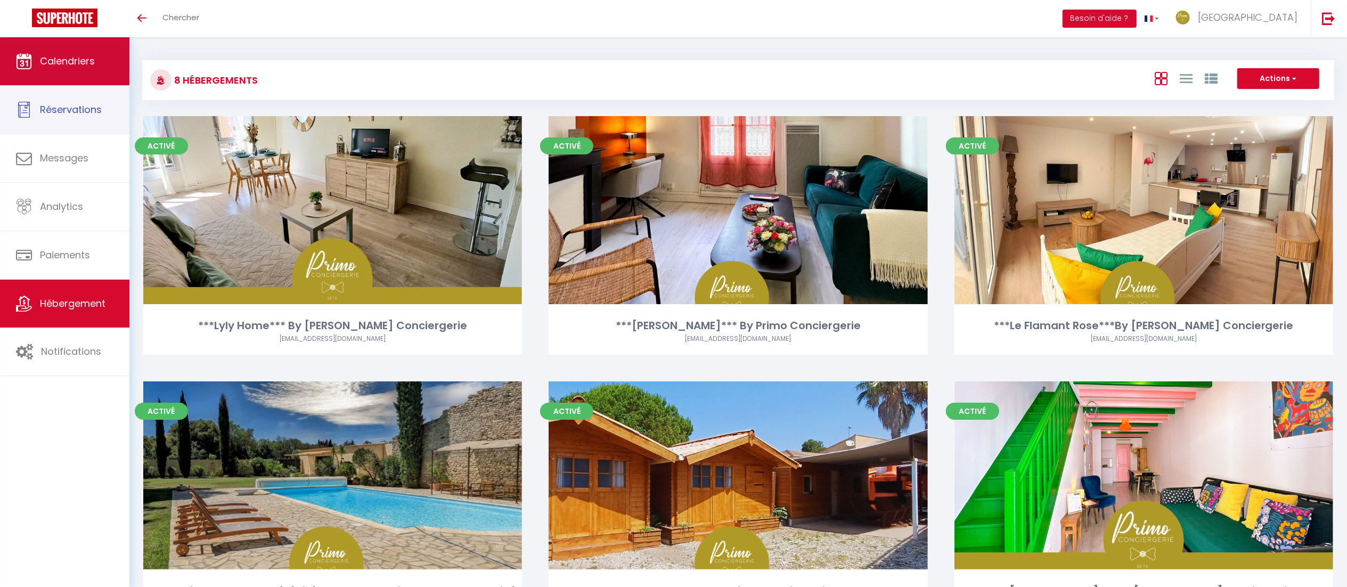
click at [71, 74] on link "Calendriers" at bounding box center [64, 61] width 129 height 48
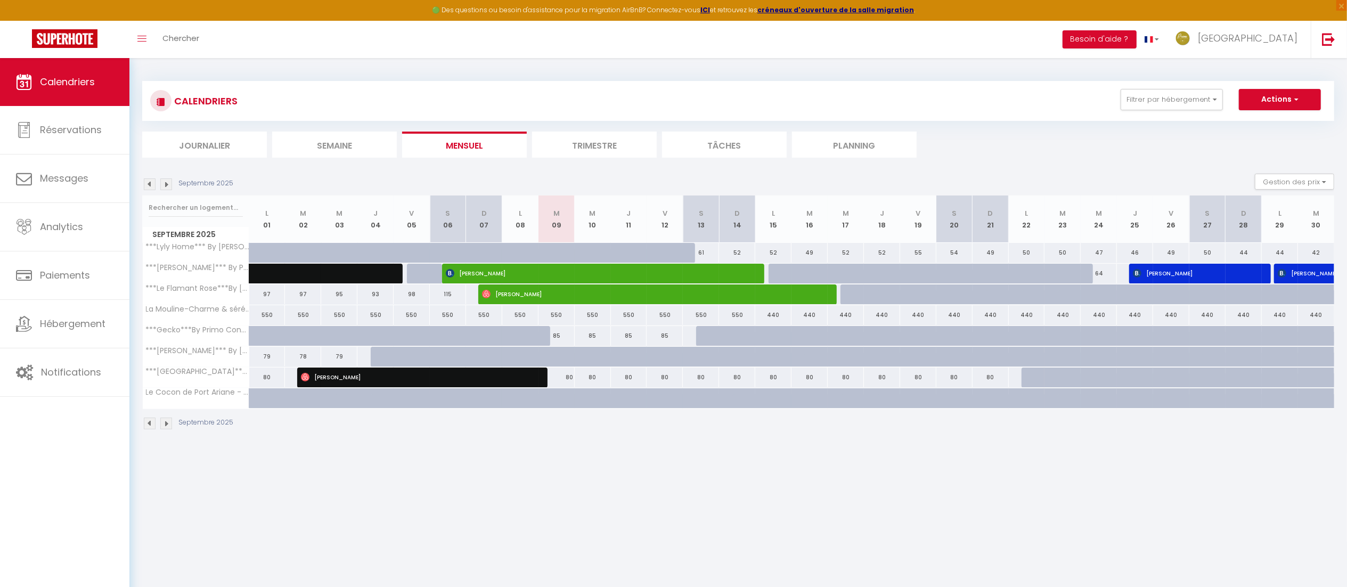
click at [167, 183] on img at bounding box center [166, 184] width 12 height 12
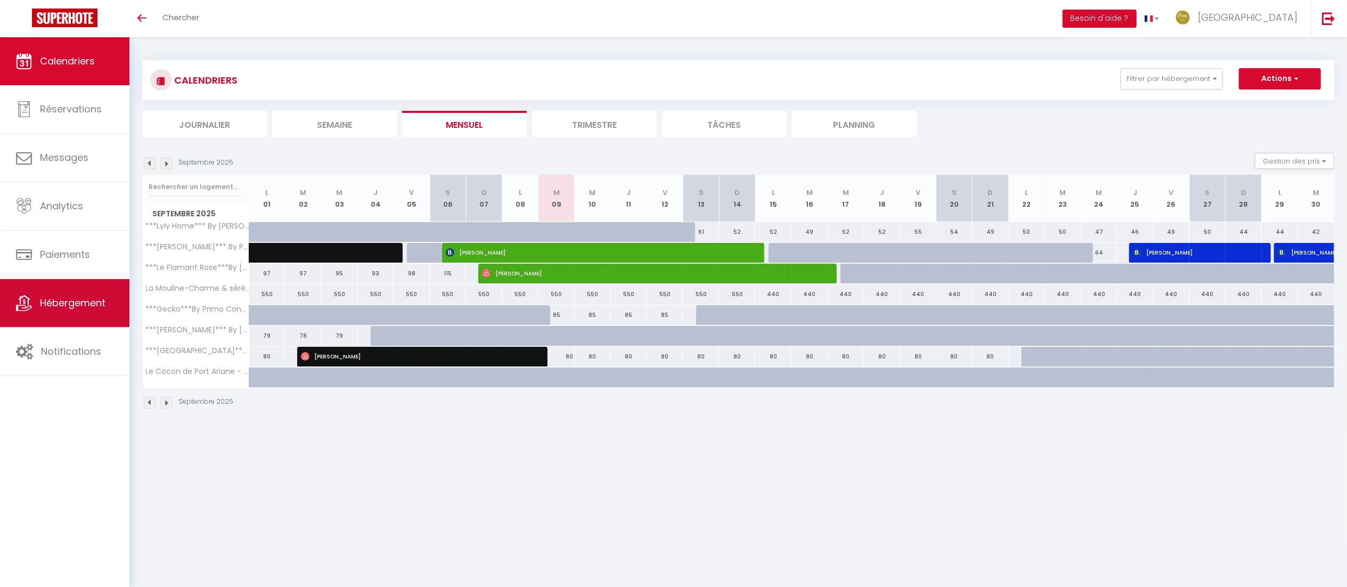
click at [105, 295] on link "Hébergement" at bounding box center [64, 303] width 129 height 48
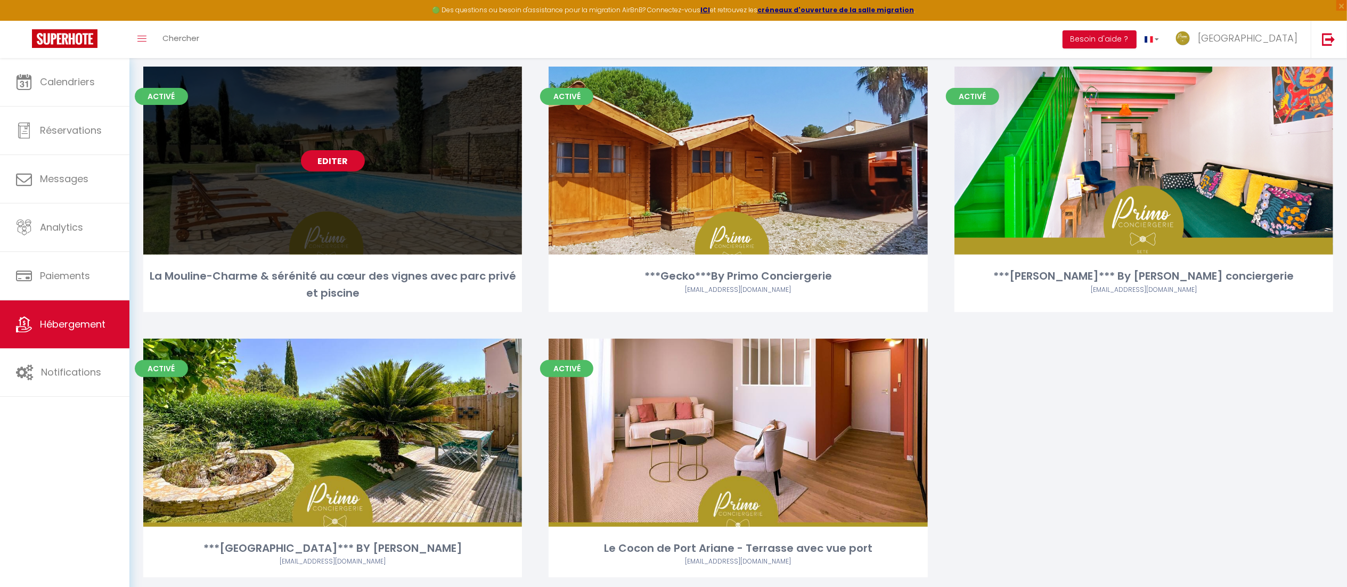
scroll to position [337, 0]
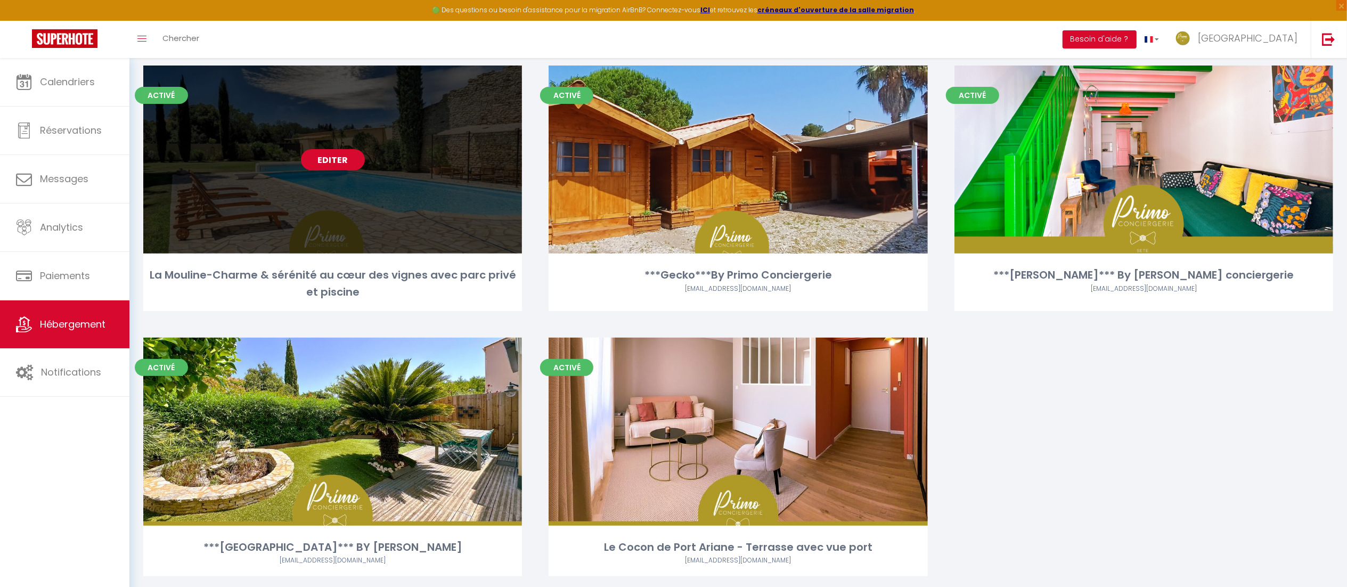
click at [341, 165] on link "Editer" at bounding box center [333, 159] width 64 height 21
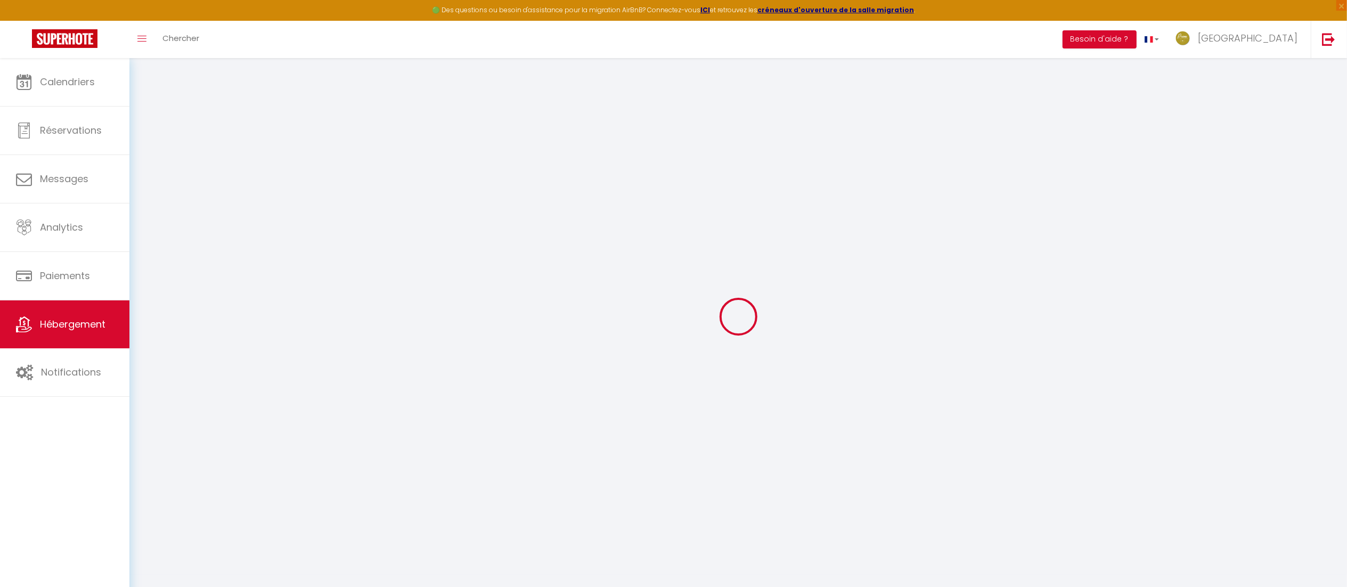
select select "+ 20 %"
select select "+ 30 %"
select select
checkbox input "true"
checkbox input "false"
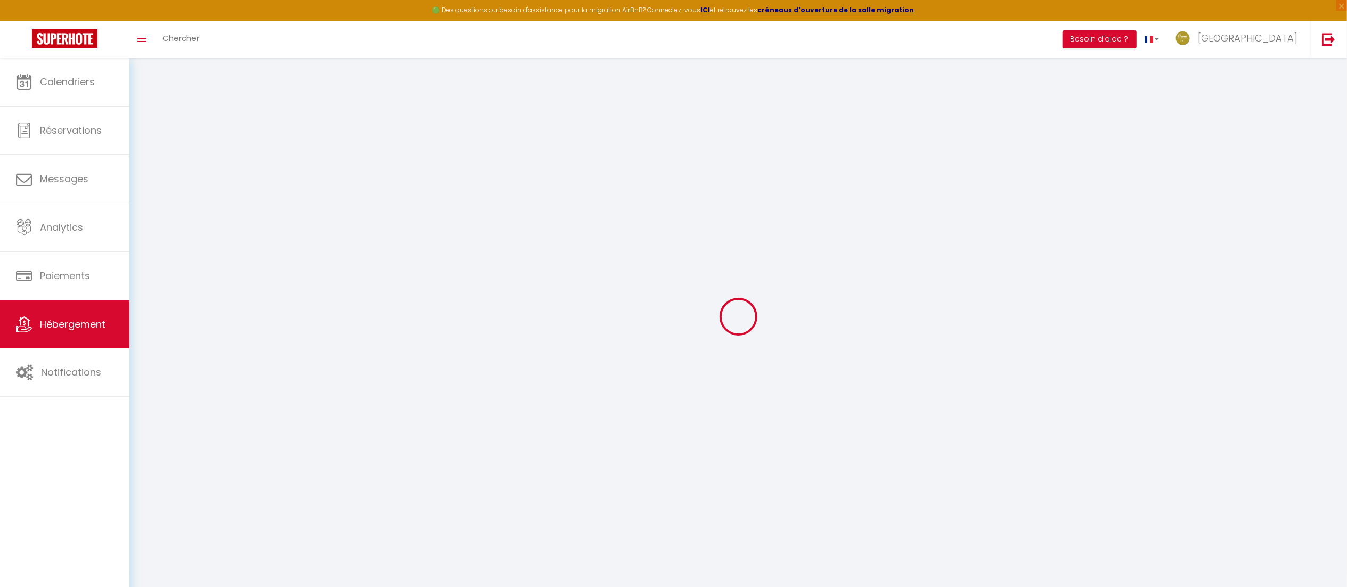
checkbox input "true"
checkbox input "false"
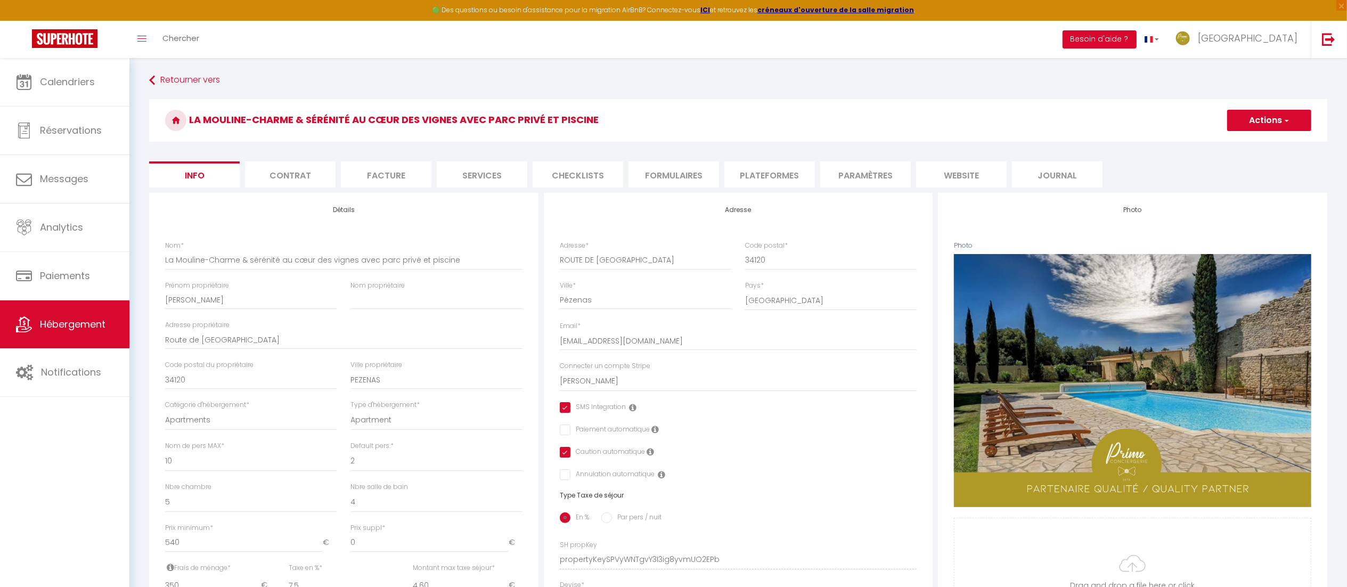
click at [766, 169] on li "Plateformes" at bounding box center [770, 174] width 91 height 26
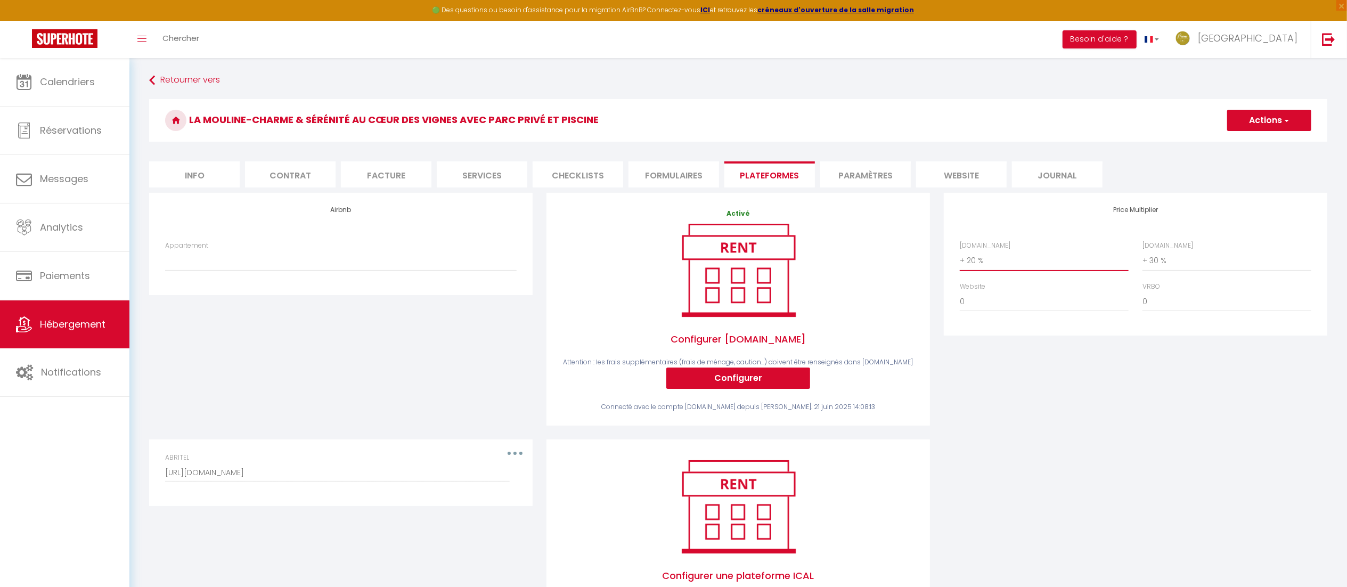
click at [987, 264] on select "0 + 1 % + 2 % + 3 % + 4 % + 5 % + 6 % + 7 % + 8 % + 9 %" at bounding box center [1044, 260] width 169 height 20
select select "0"
click at [960, 250] on select "0 + 1 % + 2 % + 3 % + 4 % + 5 % + 6 % + 7 % + 8 % + 9 %" at bounding box center [1044, 260] width 169 height 20
click at [1167, 261] on select "0 + 1 % + 2 % + 3 % + 4 % + 5 % + 6 % + 7 % + 8 % + 9 %" at bounding box center [1227, 260] width 169 height 20
select select "0"
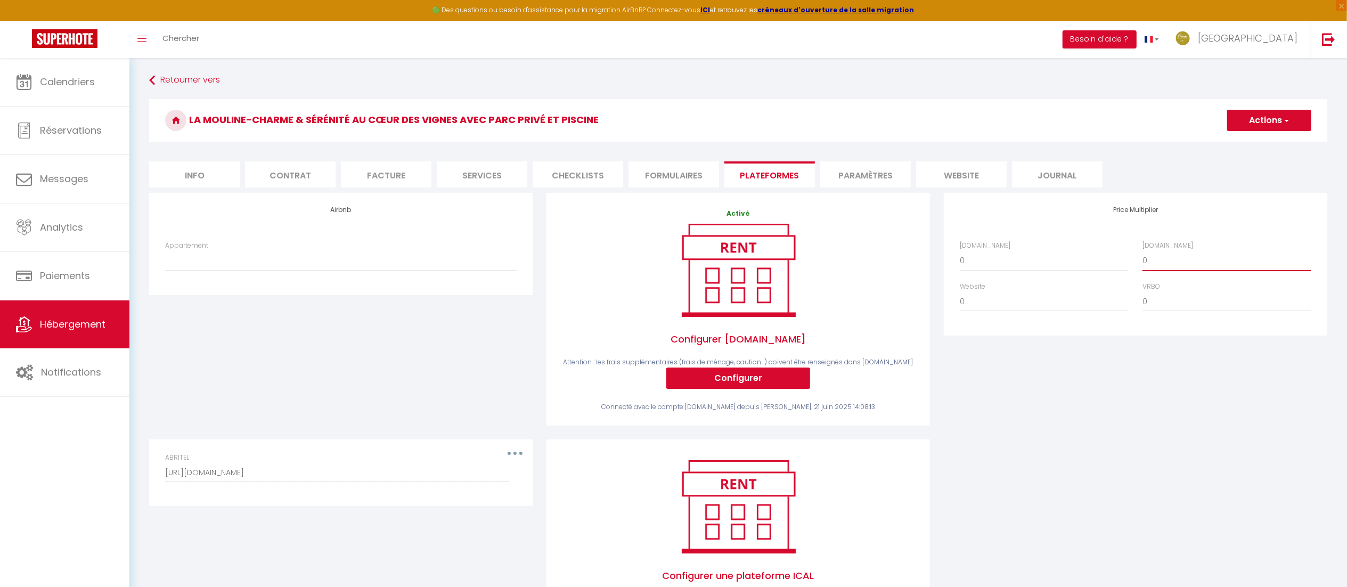
click at [1143, 250] on select "0 + 1 % + 2 % + 3 % + 4 % + 5 % + 6 % + 7 % + 8 % + 9 %" at bounding box center [1227, 260] width 169 height 20
click at [1293, 118] on button "Actions" at bounding box center [1270, 120] width 84 height 21
click at [1251, 138] on link "Enregistrer" at bounding box center [1269, 144] width 84 height 14
click at [719, 379] on button "Configurer" at bounding box center [739, 378] width 144 height 21
select select
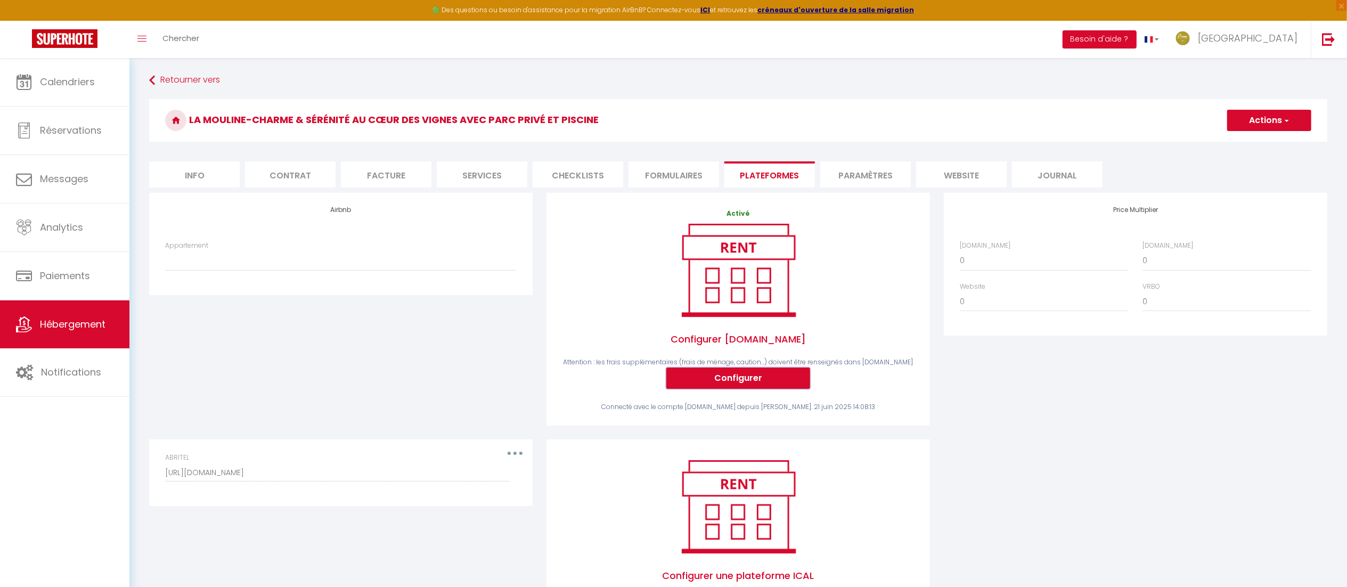
select select
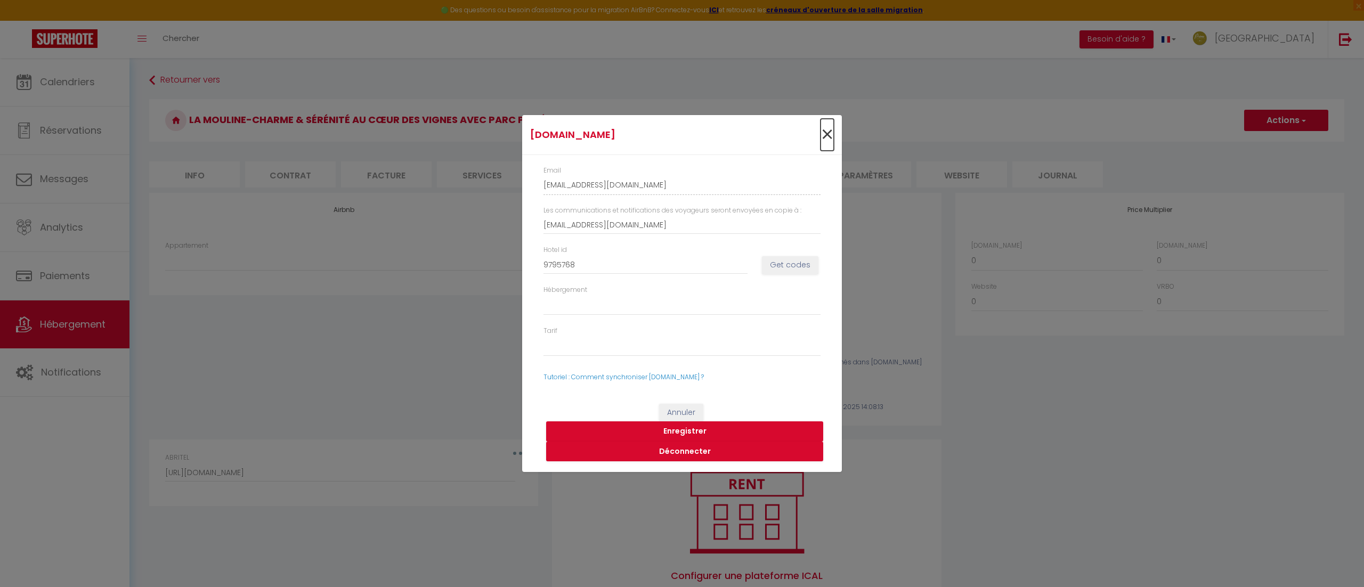
click at [827, 133] on span "×" at bounding box center [827, 135] width 13 height 32
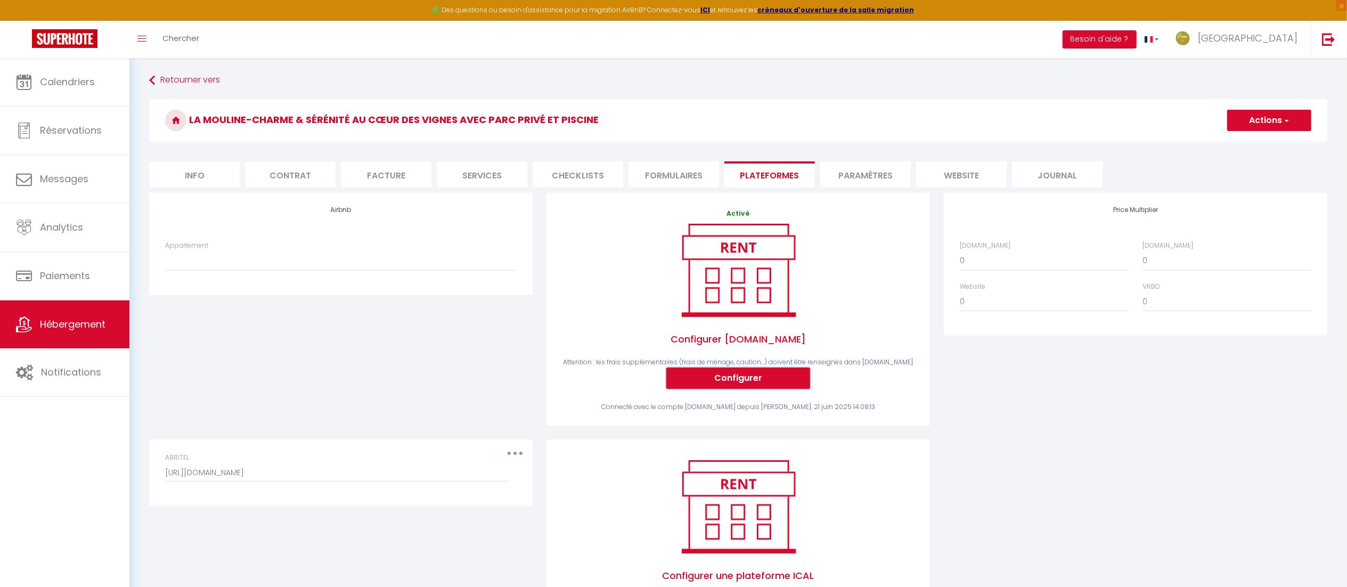
click at [728, 375] on button "Configurer" at bounding box center [739, 378] width 144 height 21
type input "[EMAIL_ADDRESS][DOMAIN_NAME]"
type input "9795768"
select select
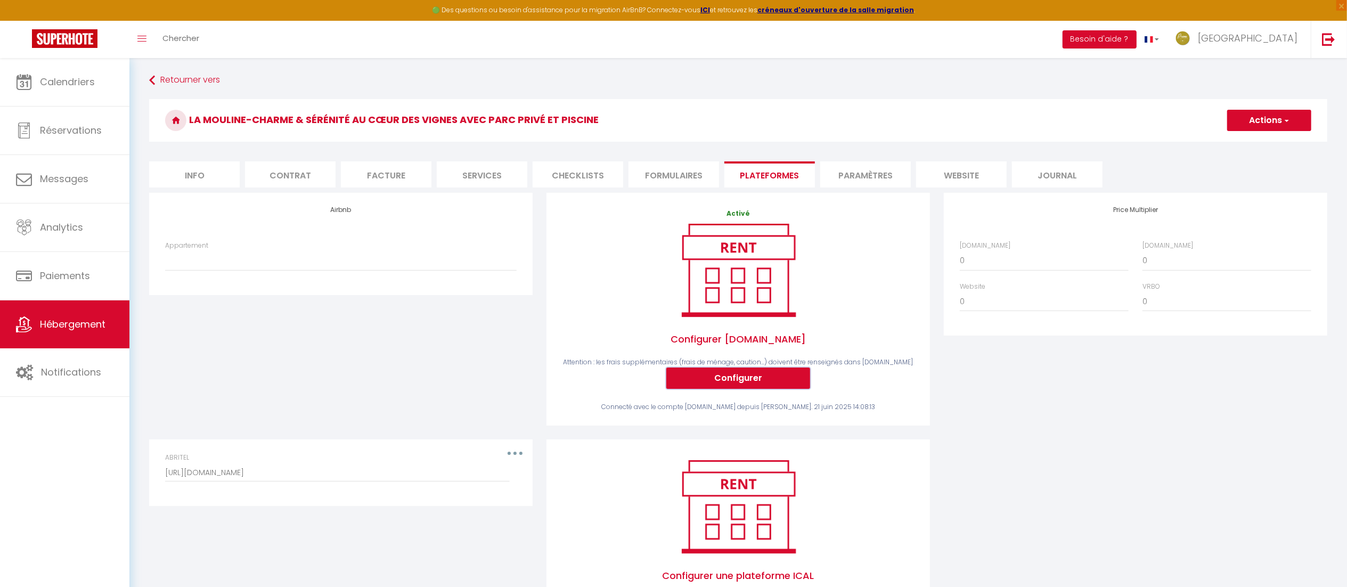
select select
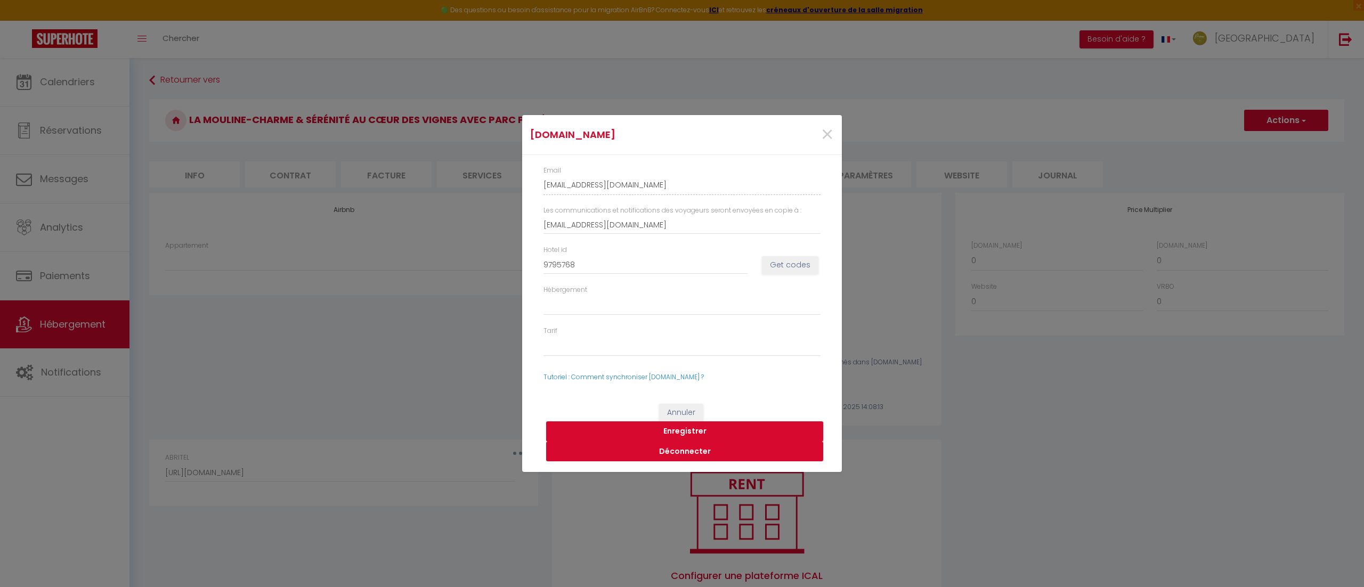
click at [695, 453] on button "Déconnecter" at bounding box center [684, 452] width 277 height 20
select select
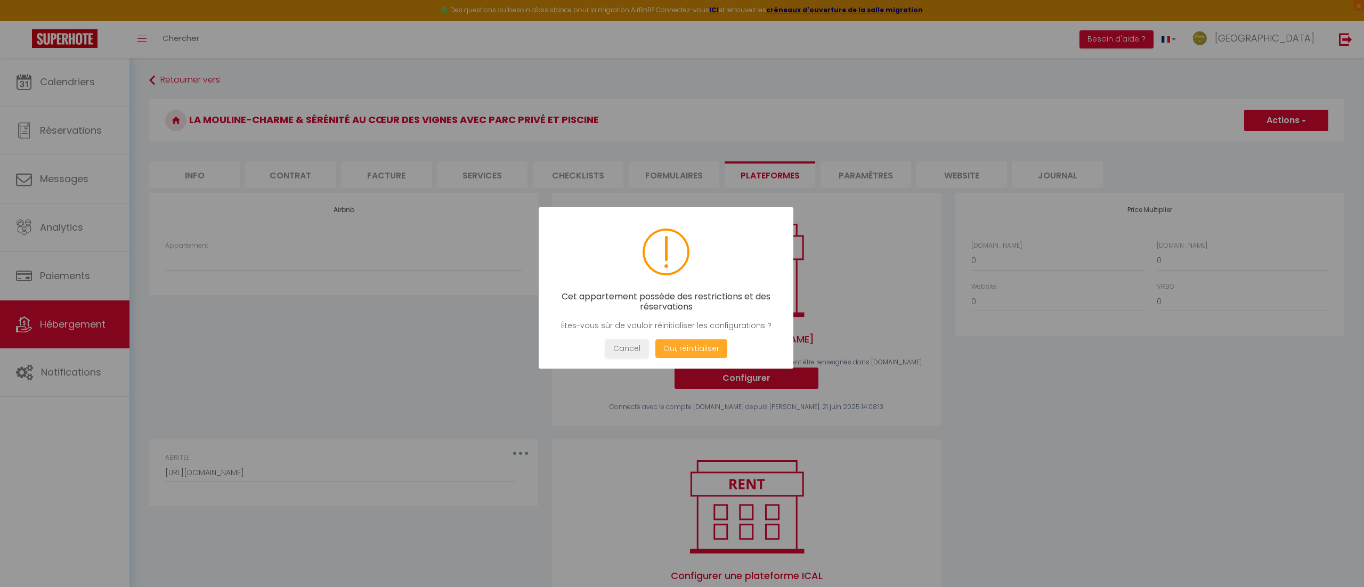
click at [685, 347] on button "Oui, réinitialiser" at bounding box center [691, 348] width 72 height 19
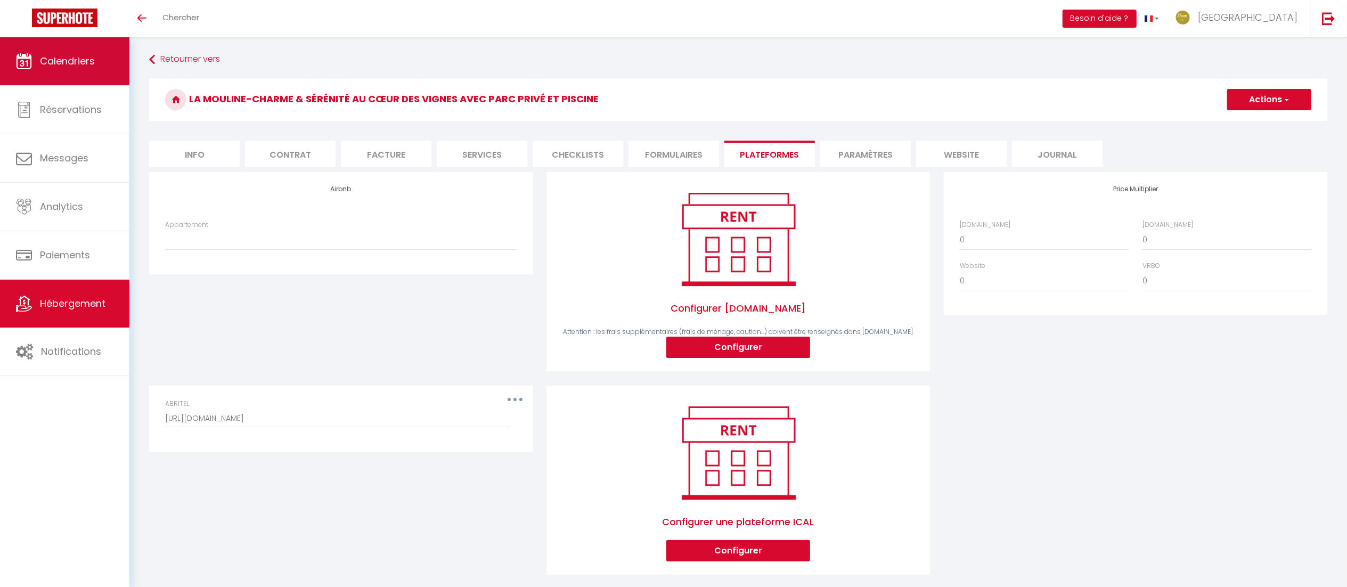
click at [95, 57] on link "Calendriers" at bounding box center [64, 61] width 129 height 48
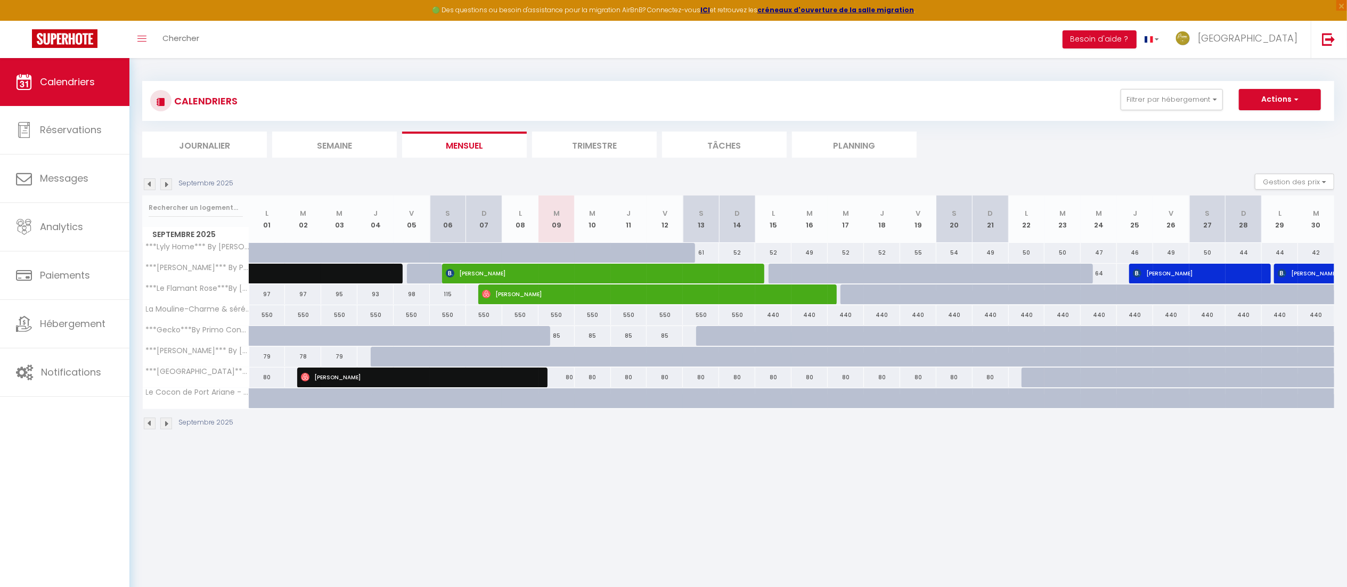
click at [166, 184] on img at bounding box center [166, 184] width 12 height 12
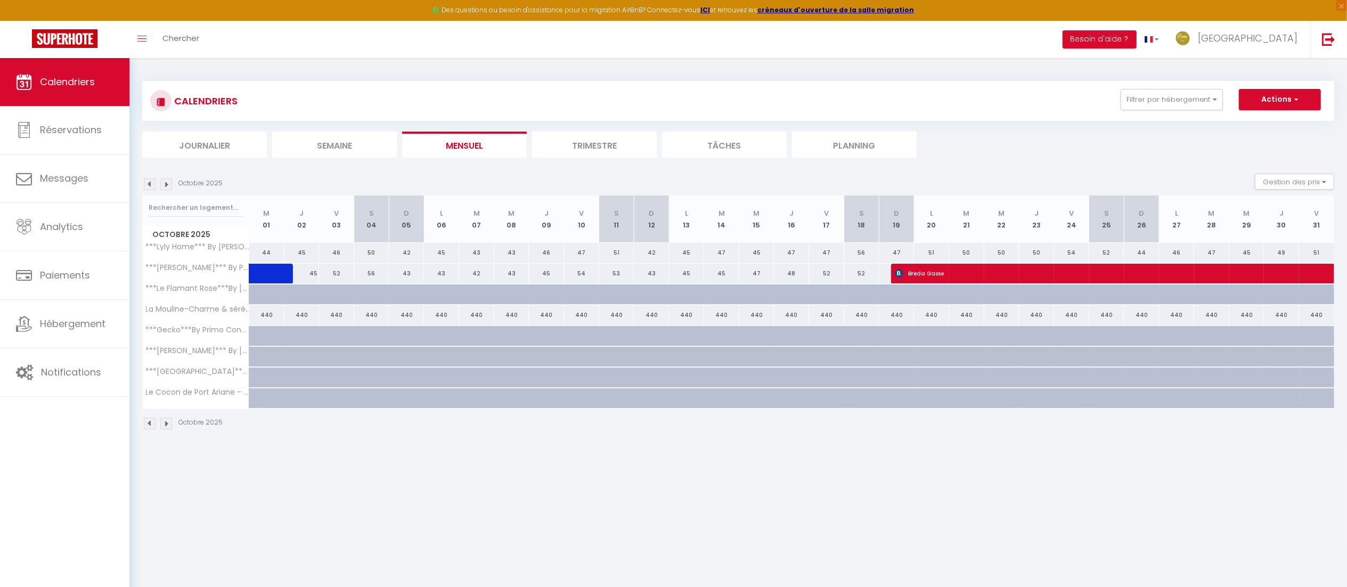
click at [166, 184] on img at bounding box center [166, 184] width 12 height 12
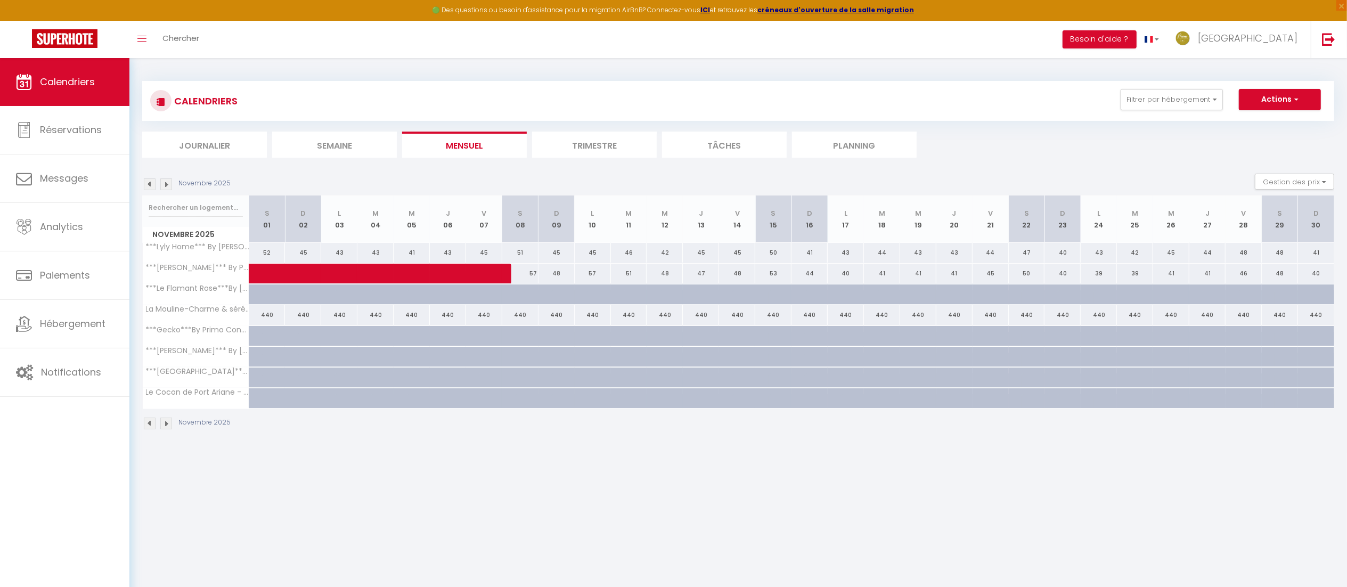
click at [166, 184] on img at bounding box center [166, 184] width 12 height 12
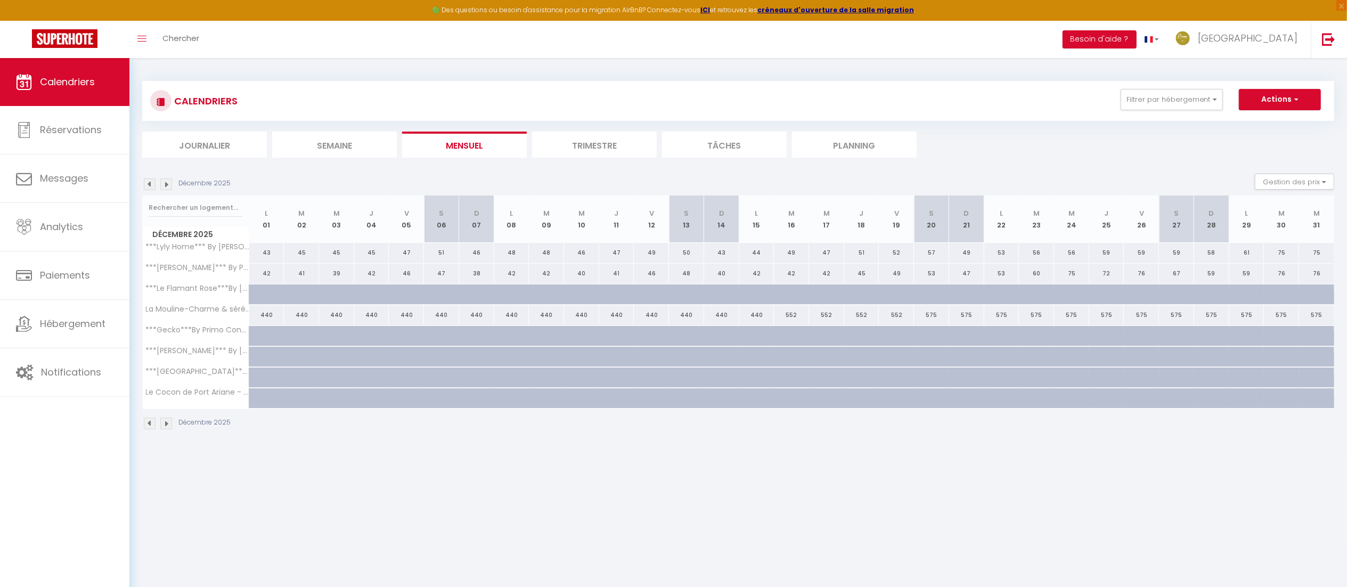
click at [166, 184] on img at bounding box center [166, 184] width 12 height 12
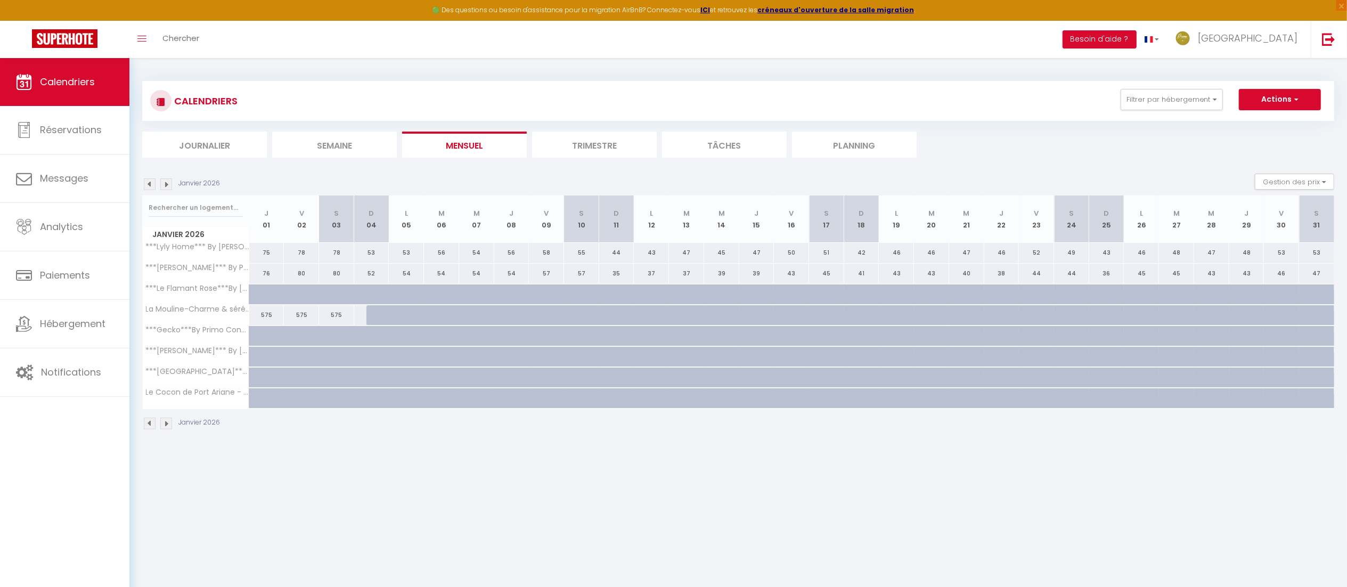
click at [148, 186] on img at bounding box center [150, 184] width 12 height 12
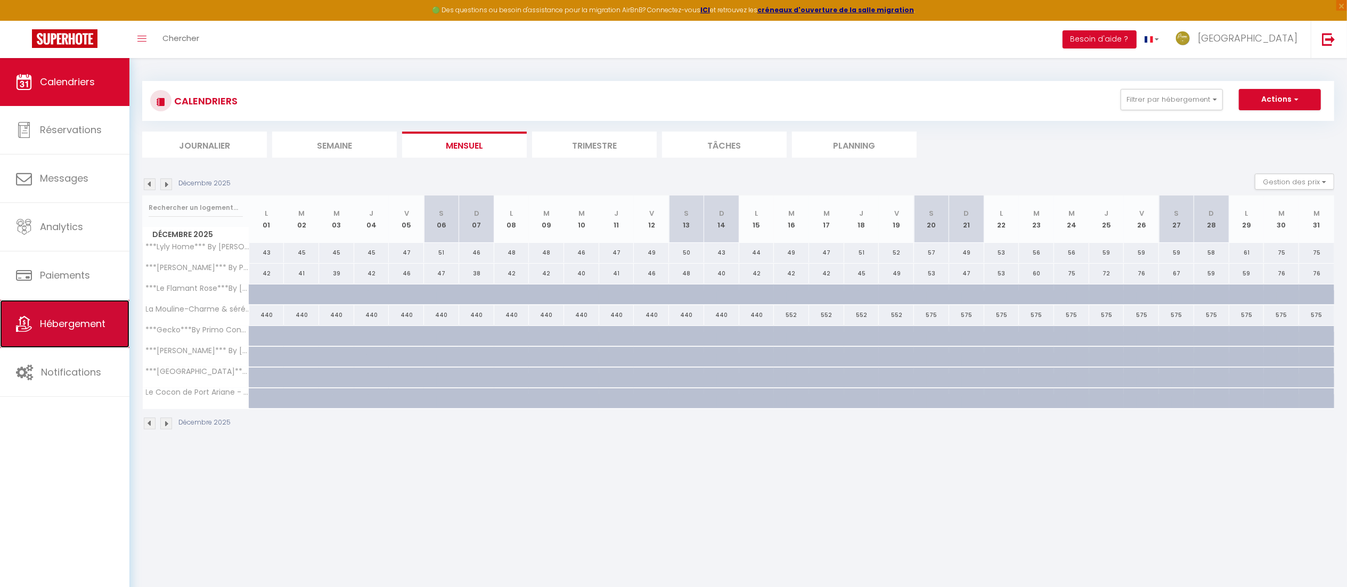
click at [65, 321] on span "Hébergement" at bounding box center [73, 323] width 66 height 13
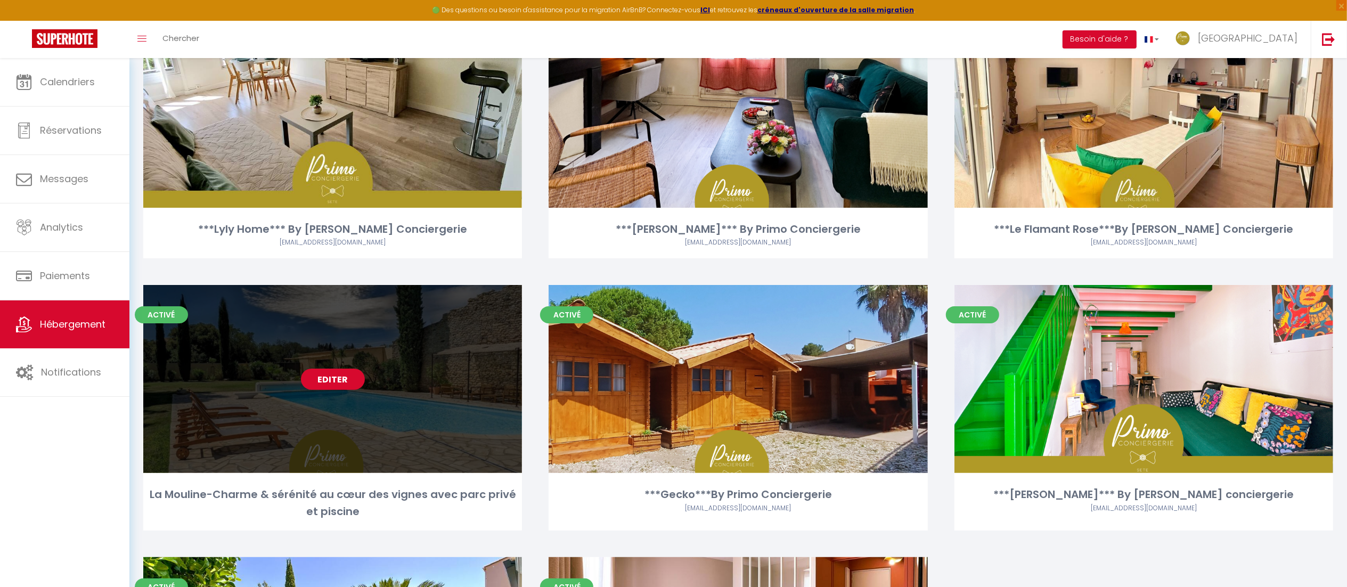
scroll to position [116, 0]
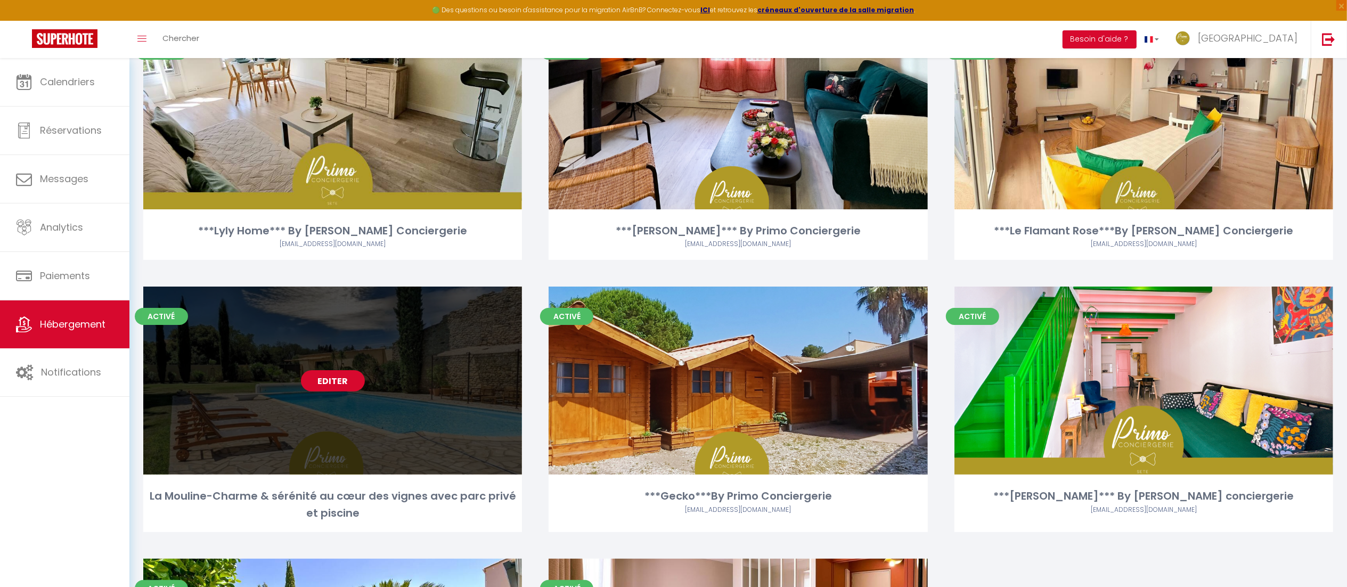
click at [327, 381] on link "Editer" at bounding box center [333, 380] width 64 height 21
select select "3"
select select "2"
select select "1"
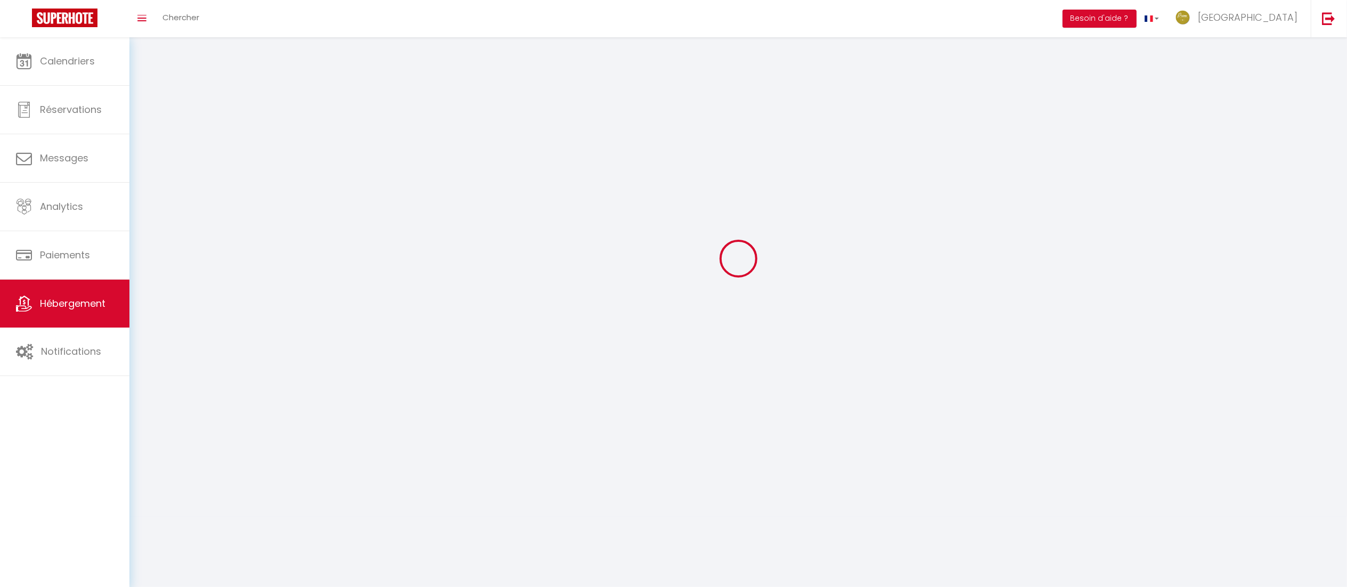
select select
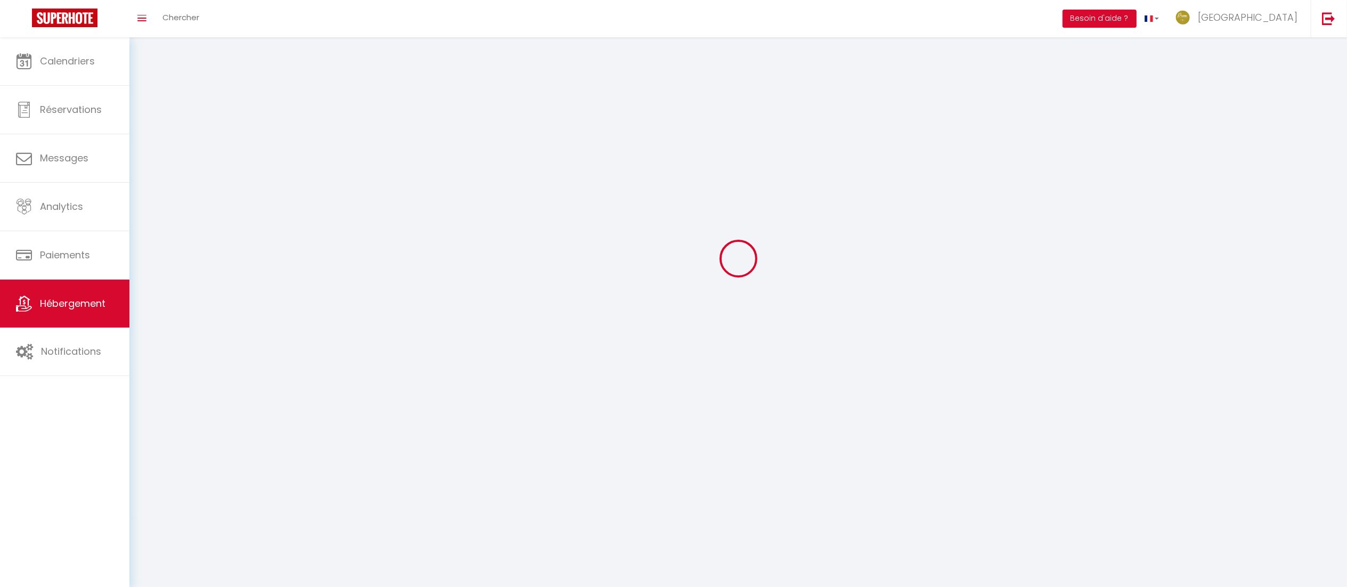
checkbox input "false"
select select
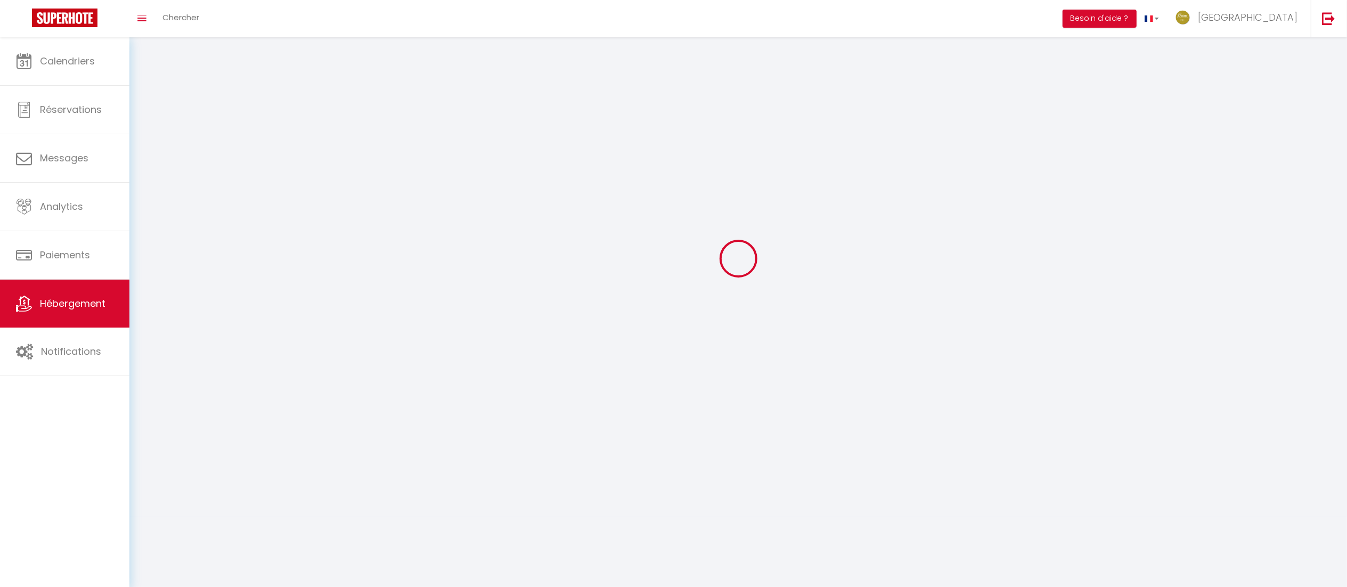
select select
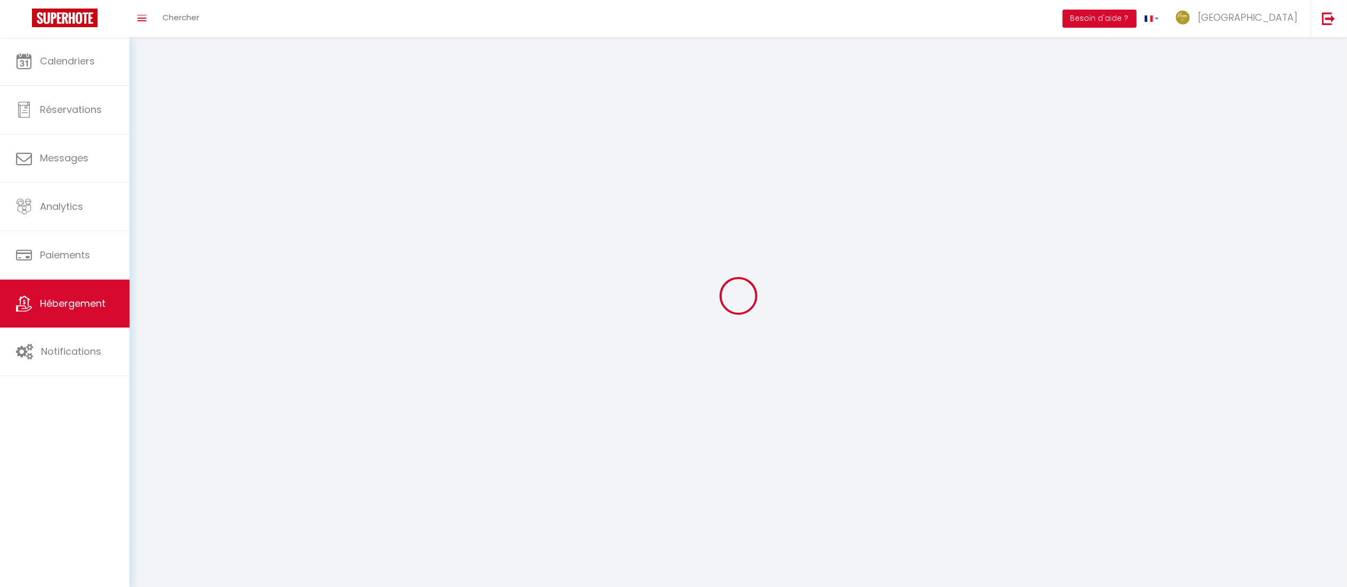
select select
checkbox input "false"
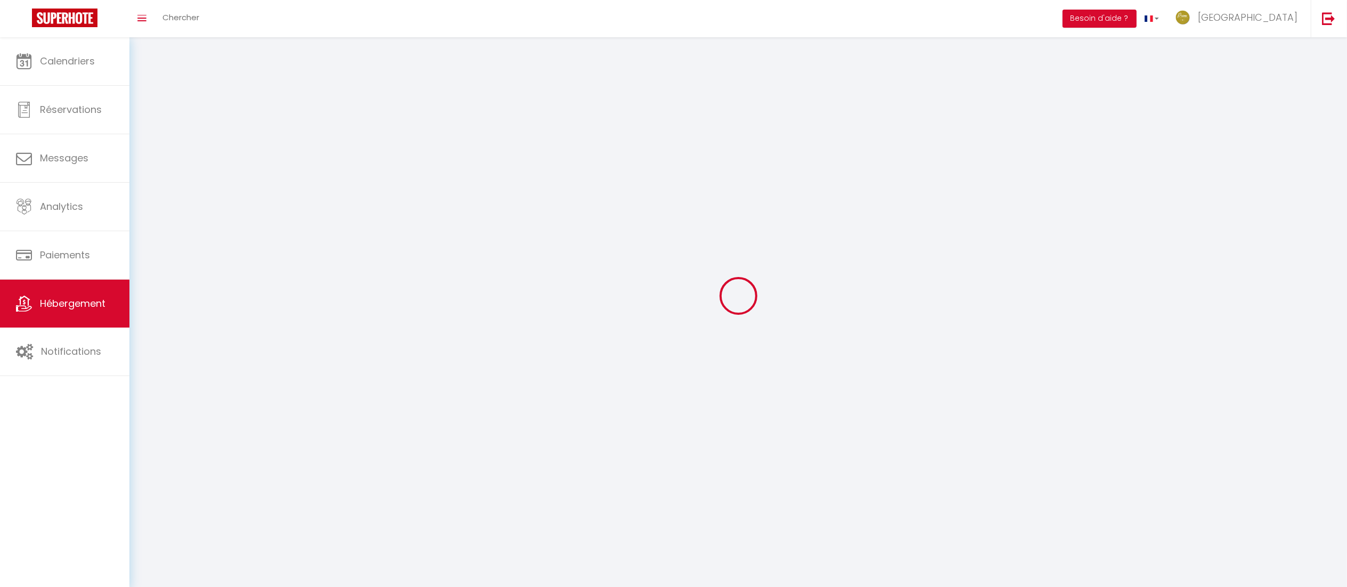
select select
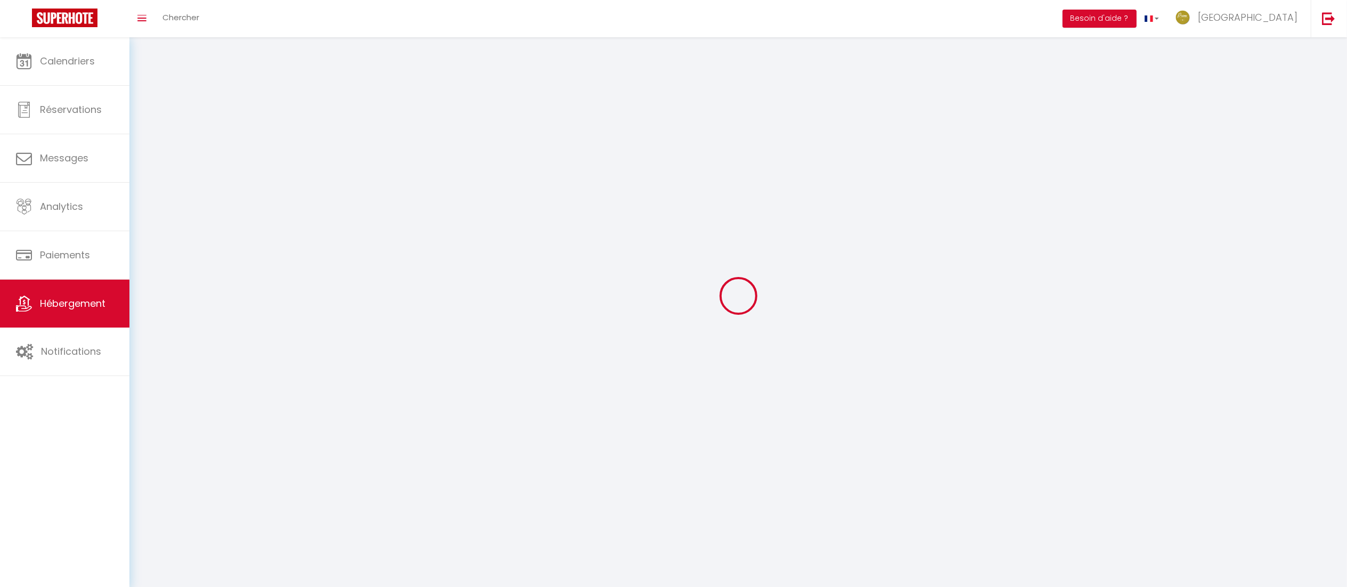
select select
checkbox input "false"
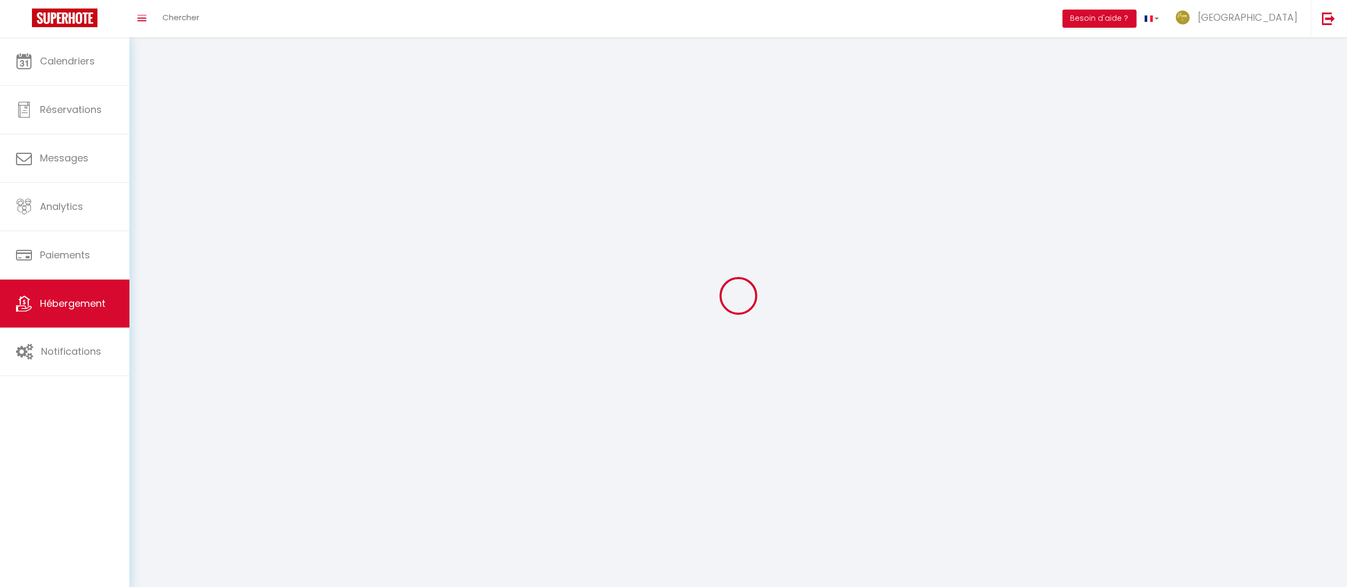
checkbox input "false"
select select
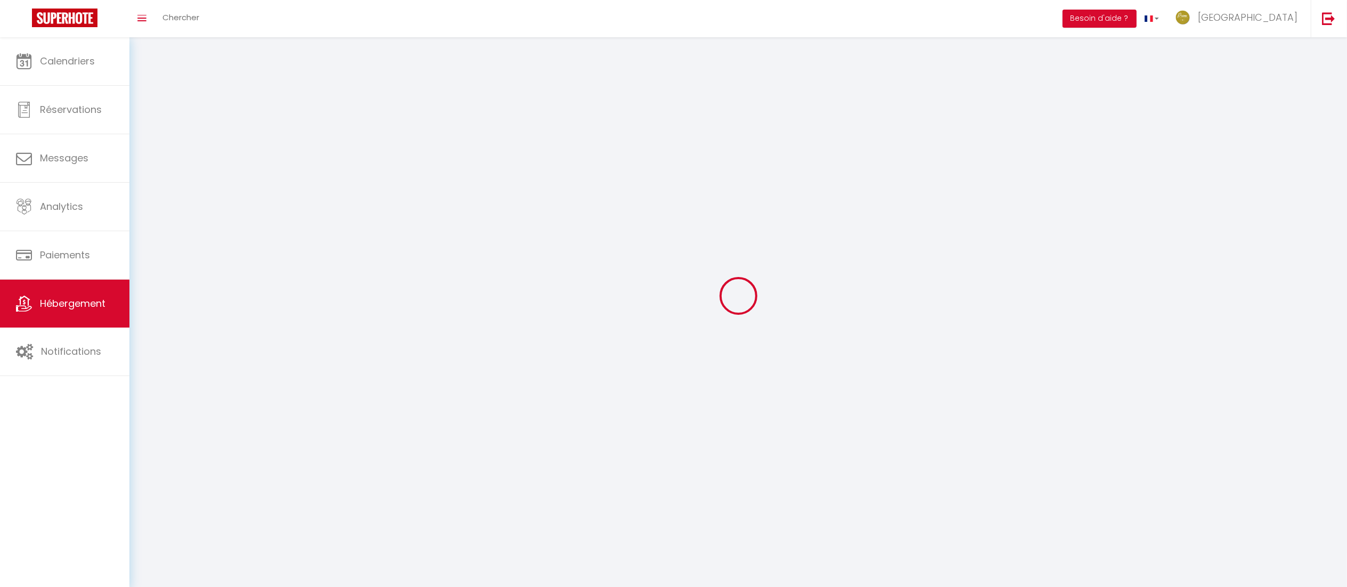
select select
checkbox input "false"
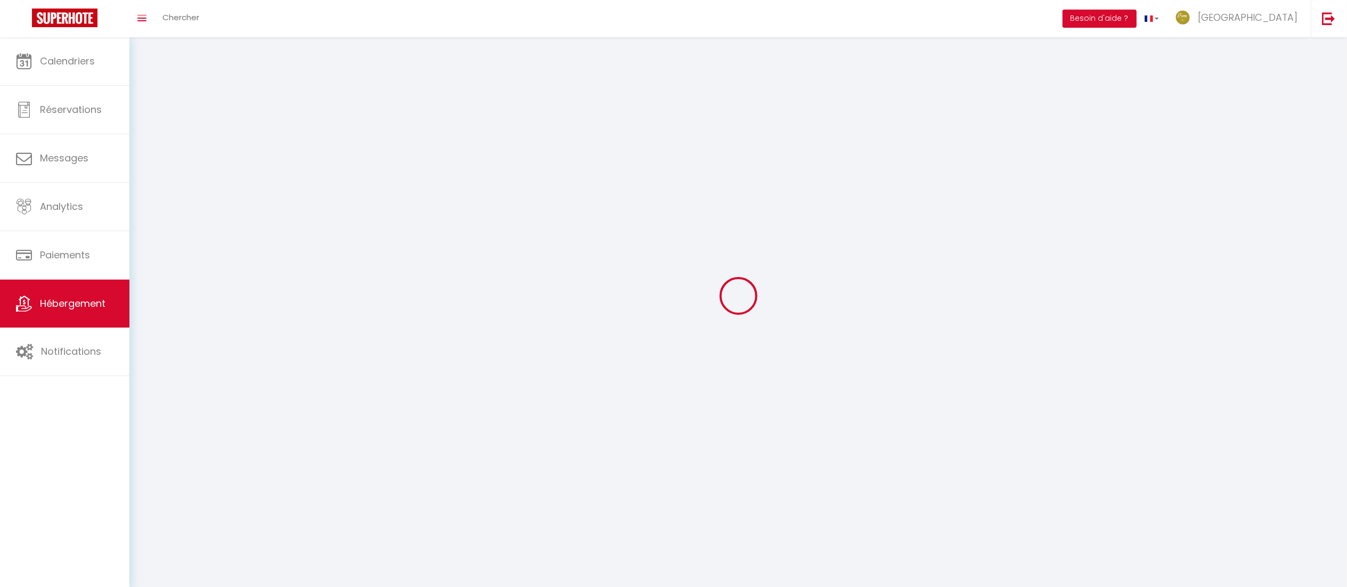
checkbox input "false"
select select
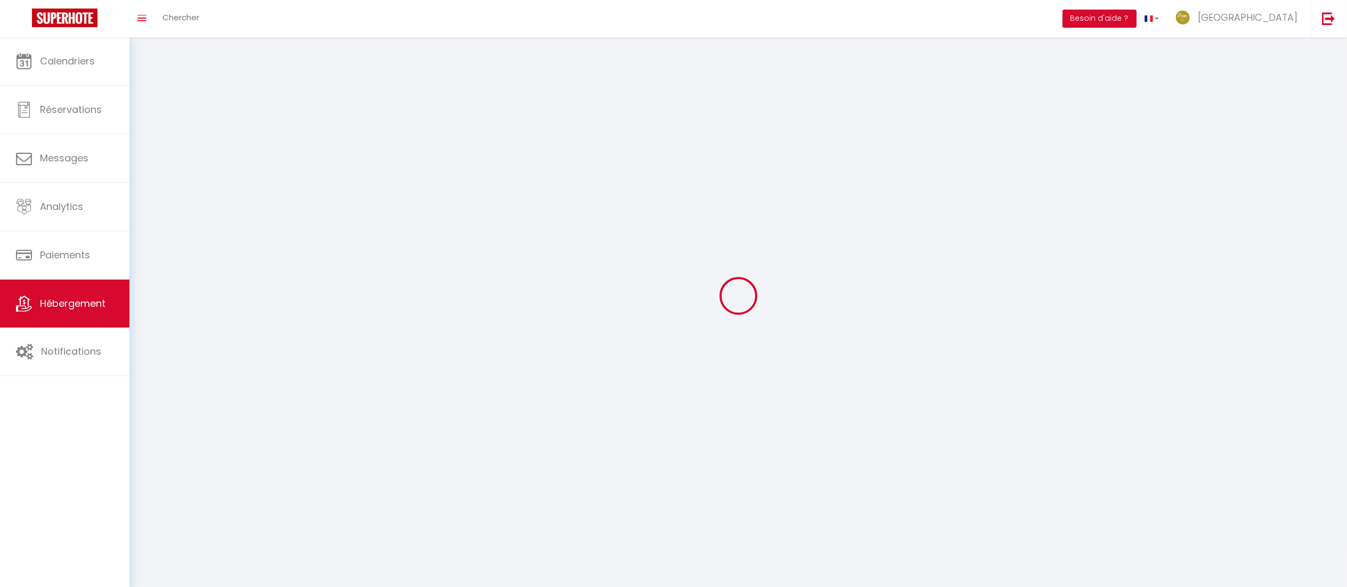
select select "28"
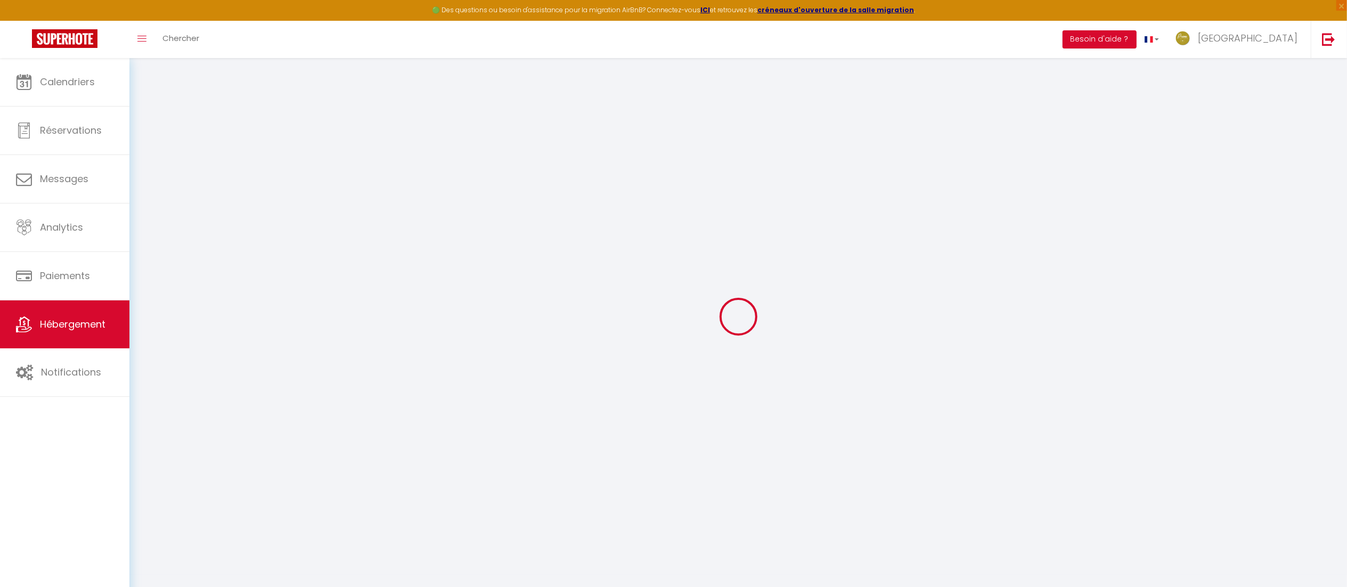
select select
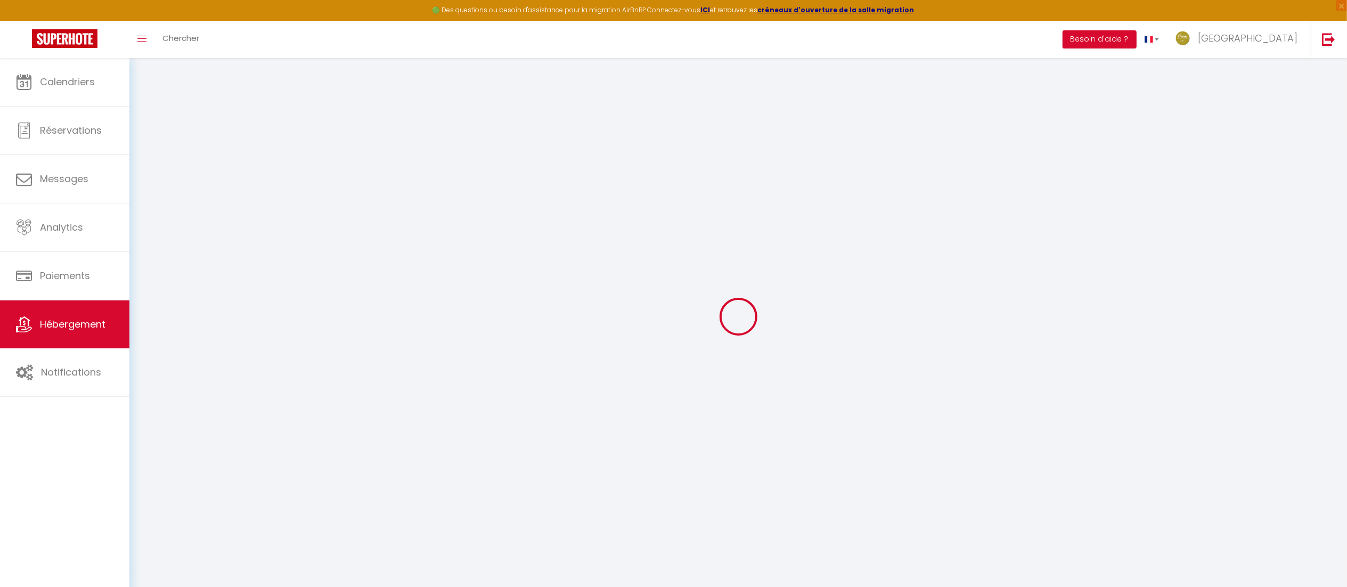
select select
checkbox input "false"
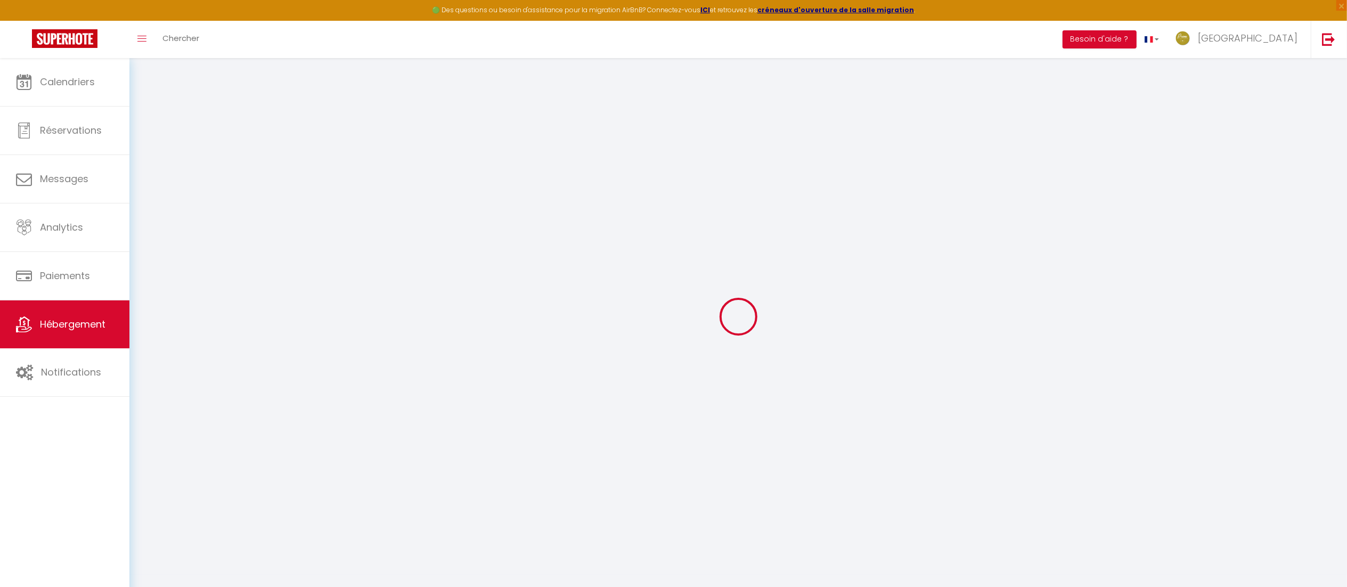
select select
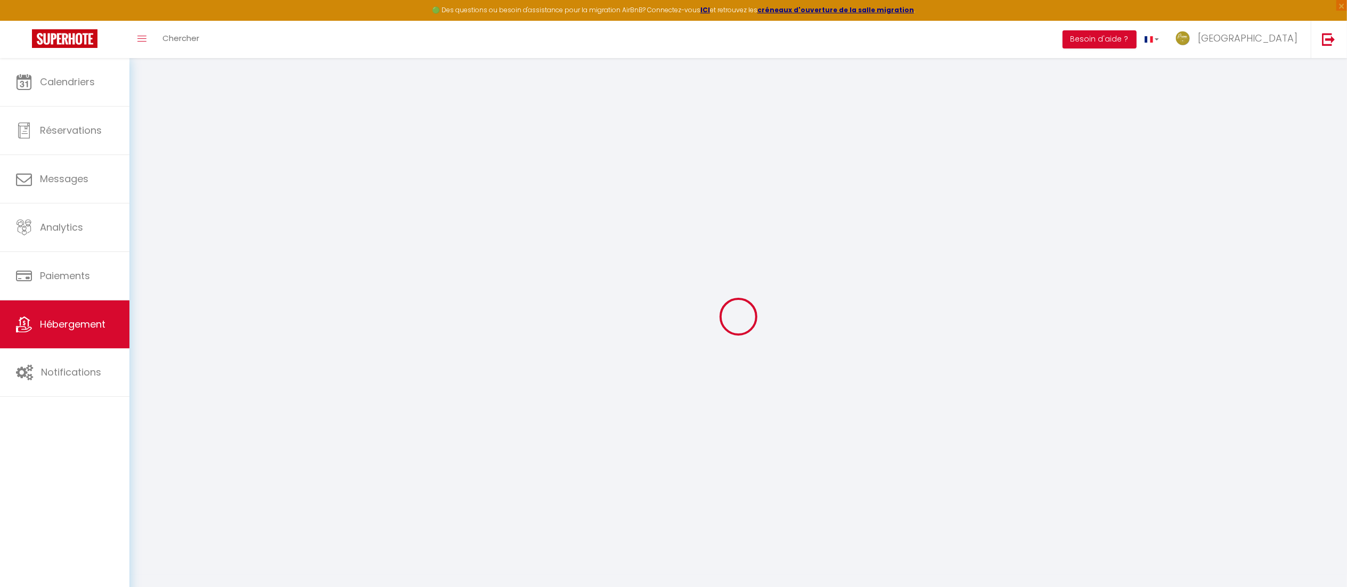
select select
checkbox input "false"
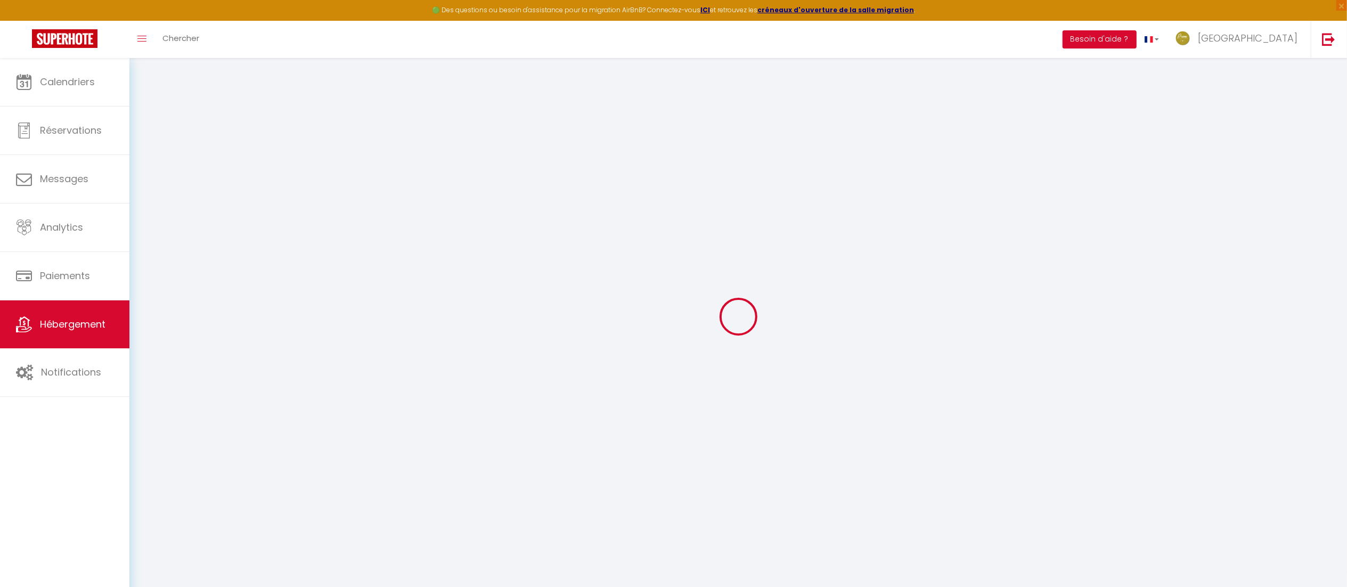
checkbox input "false"
select select
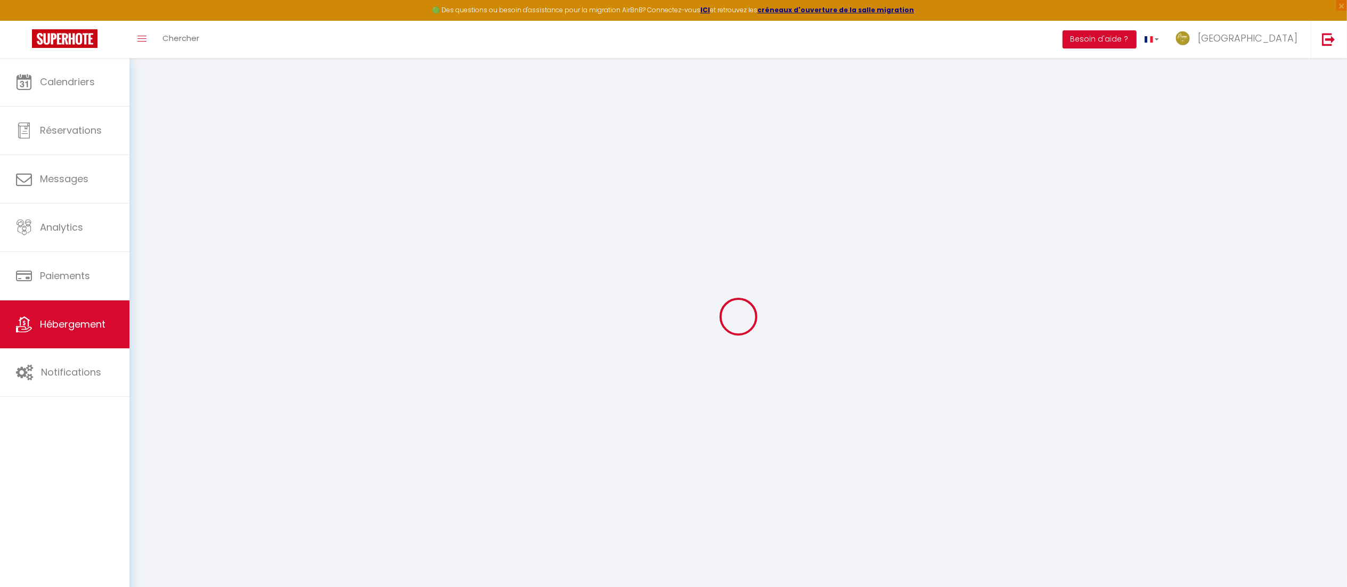
select select
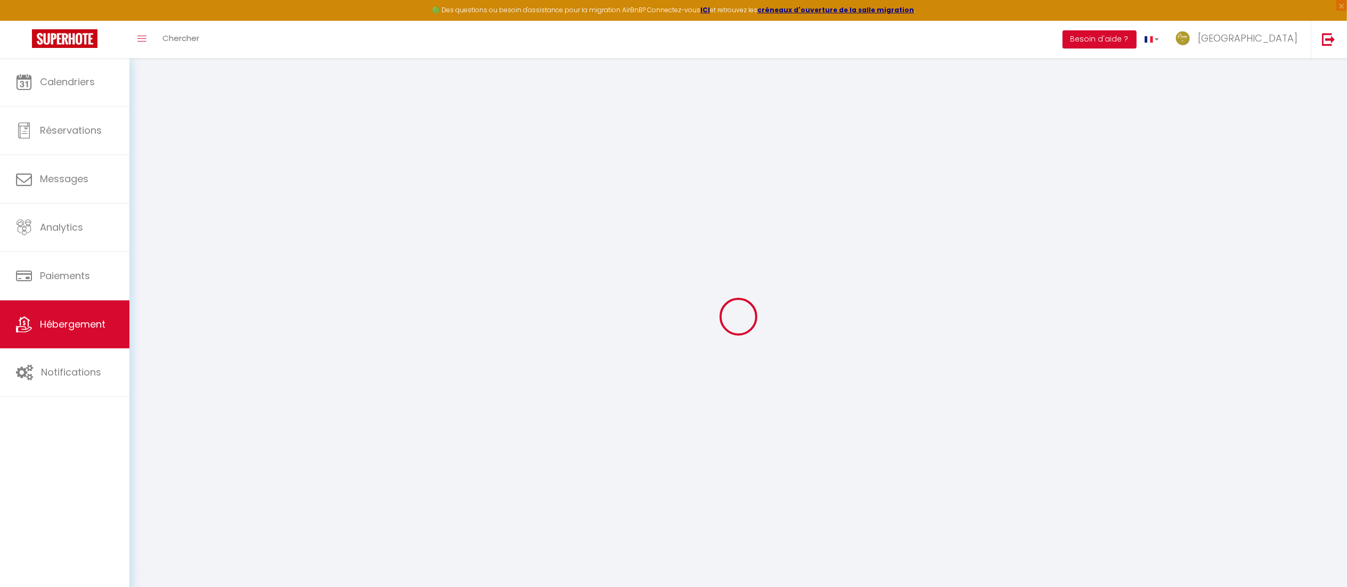
checkbox input "false"
select select
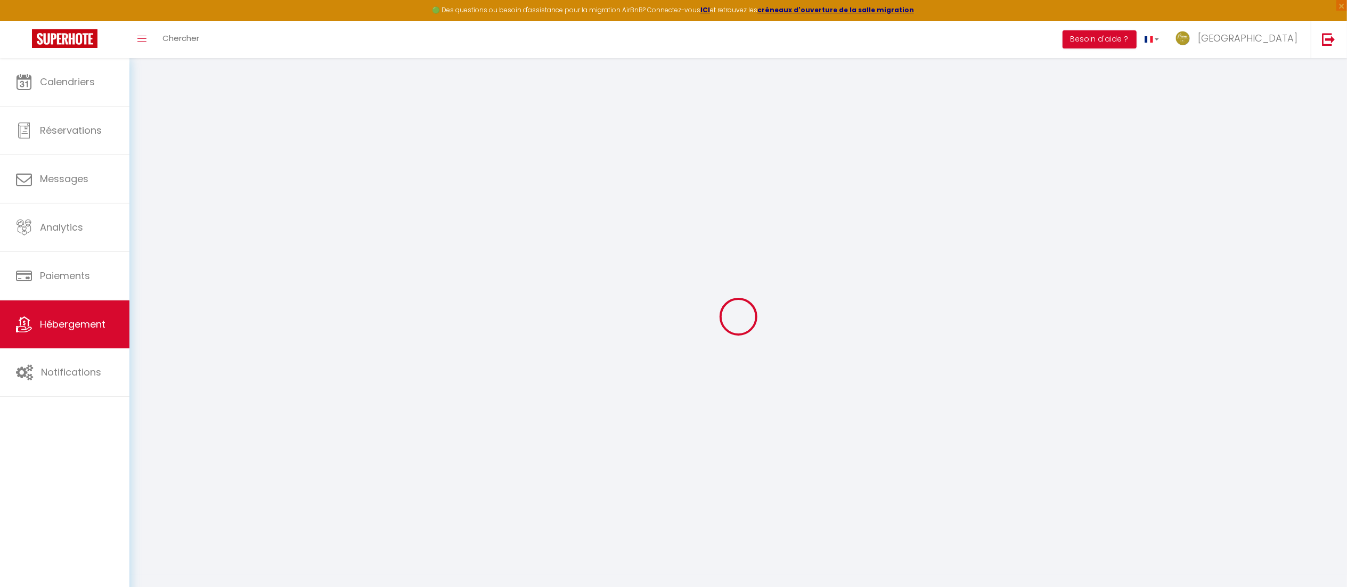
select select
type input "La Mouline-Charme & sérénité au cœur des vignes avec parc privé et piscine"
type input "[PERSON_NAME]"
type input "Route de [GEOGRAPHIC_DATA]"
type input "34120"
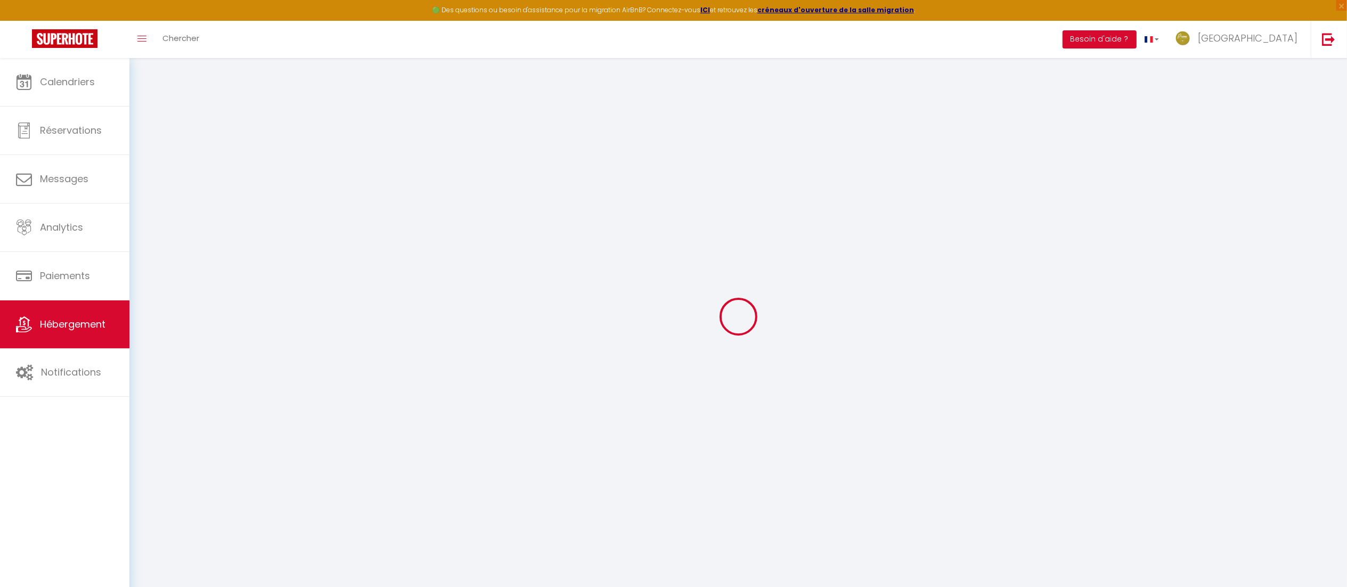
type input "PEZENAS"
select select "10"
select select "5"
select select "4"
type input "540"
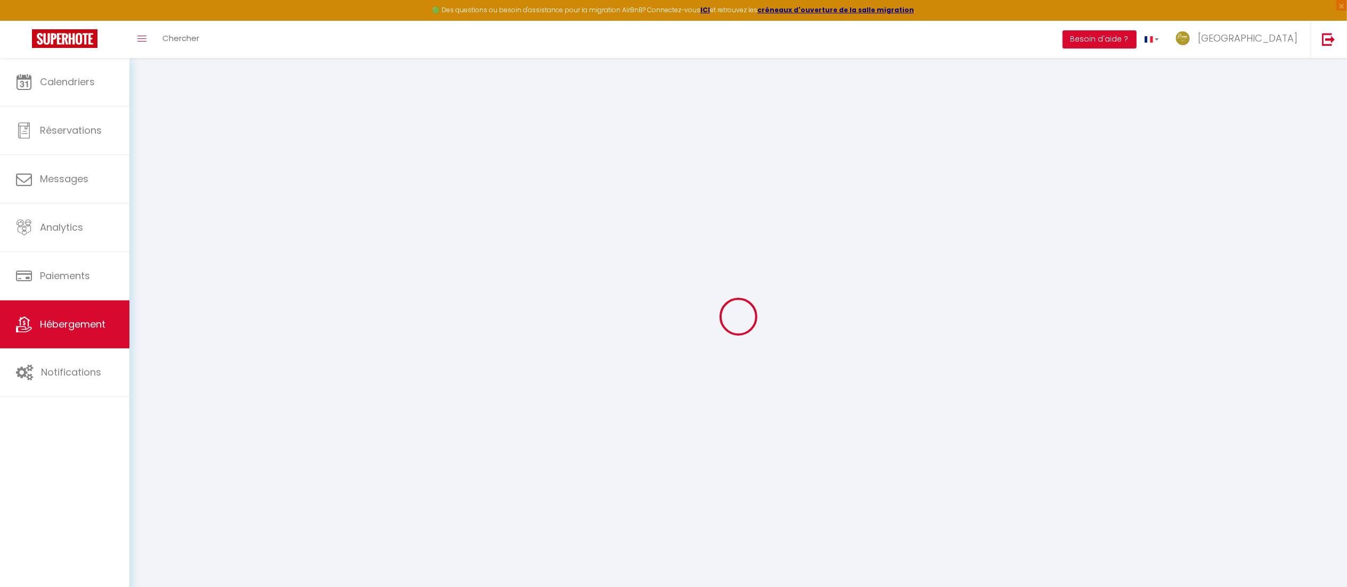
type input "350"
type input "7.5"
type input "4.60"
type input "500"
select select
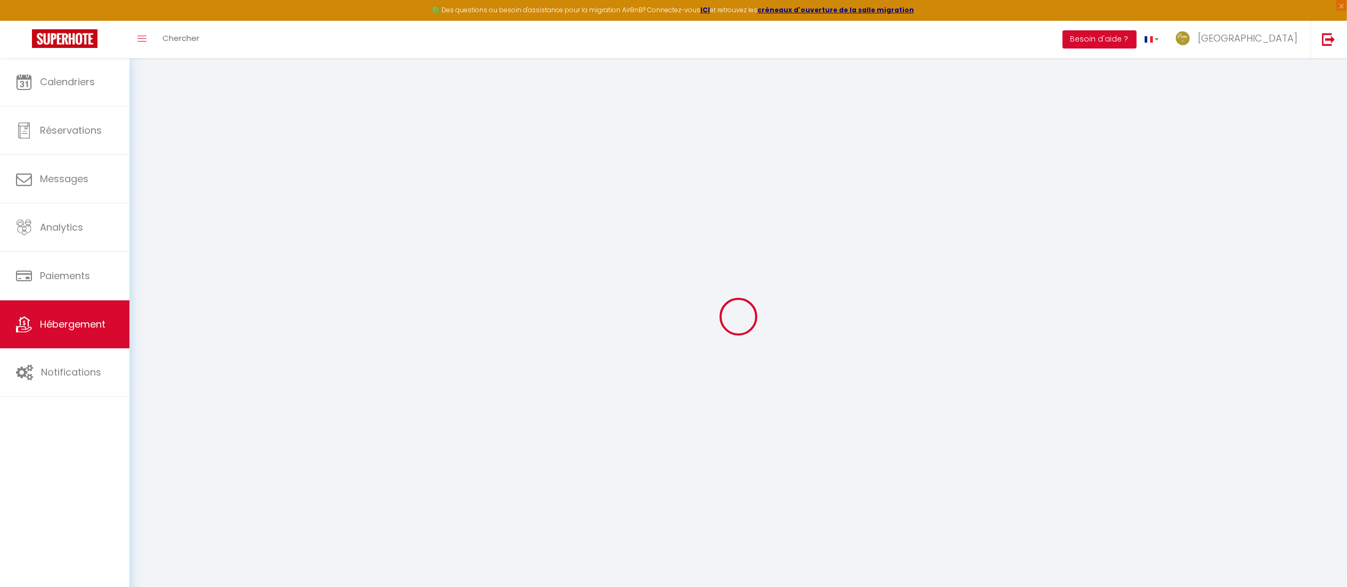
select select
type input "ROUTE DE [GEOGRAPHIC_DATA]"
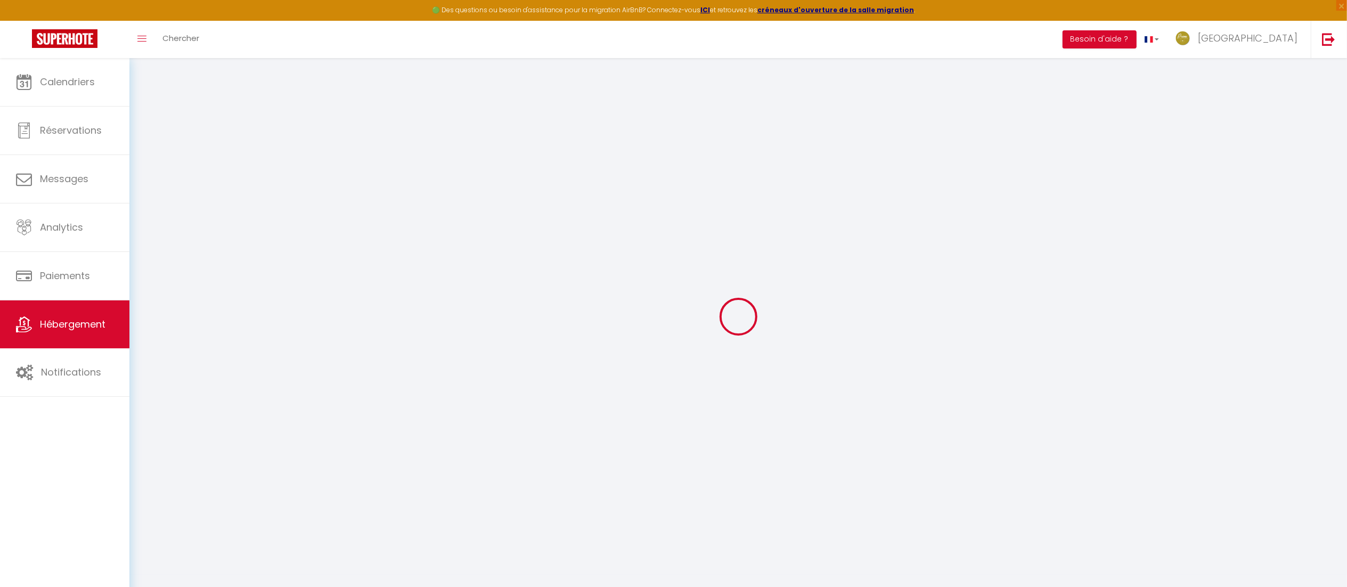
type input "34120"
type input "Pézenas"
type input "[EMAIL_ADDRESS][DOMAIN_NAME]"
select select "14440"
checkbox input "true"
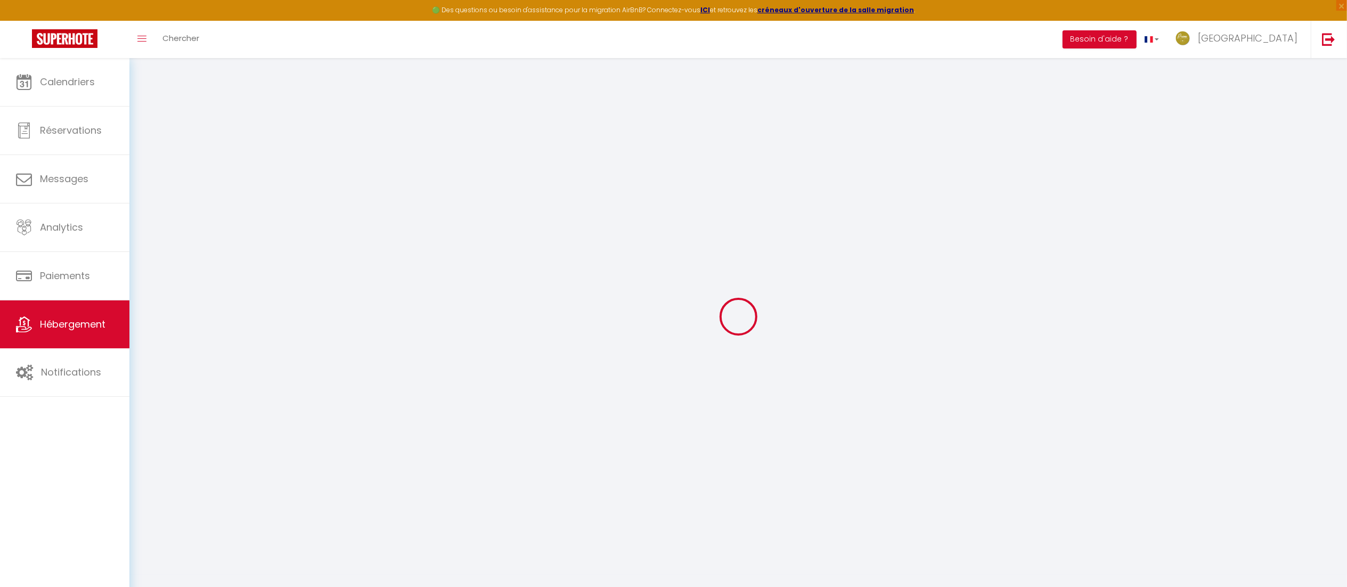
checkbox input "false"
checkbox input "true"
checkbox input "false"
radio input "true"
type input "350"
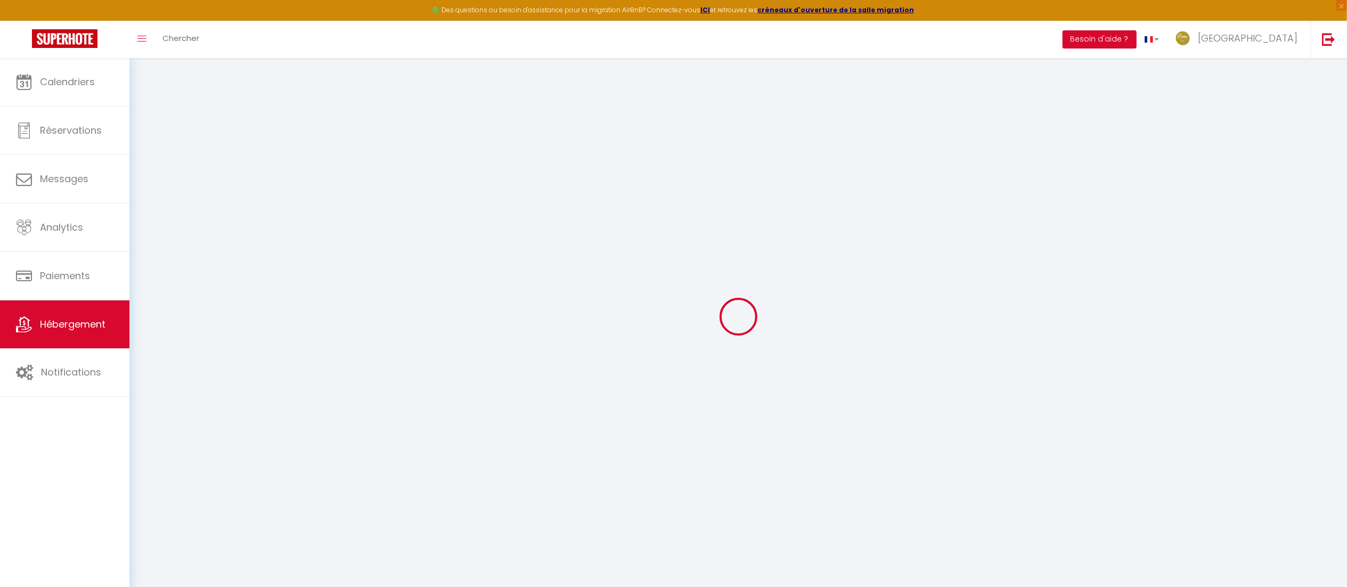
type input "0"
select select "45001"
select select
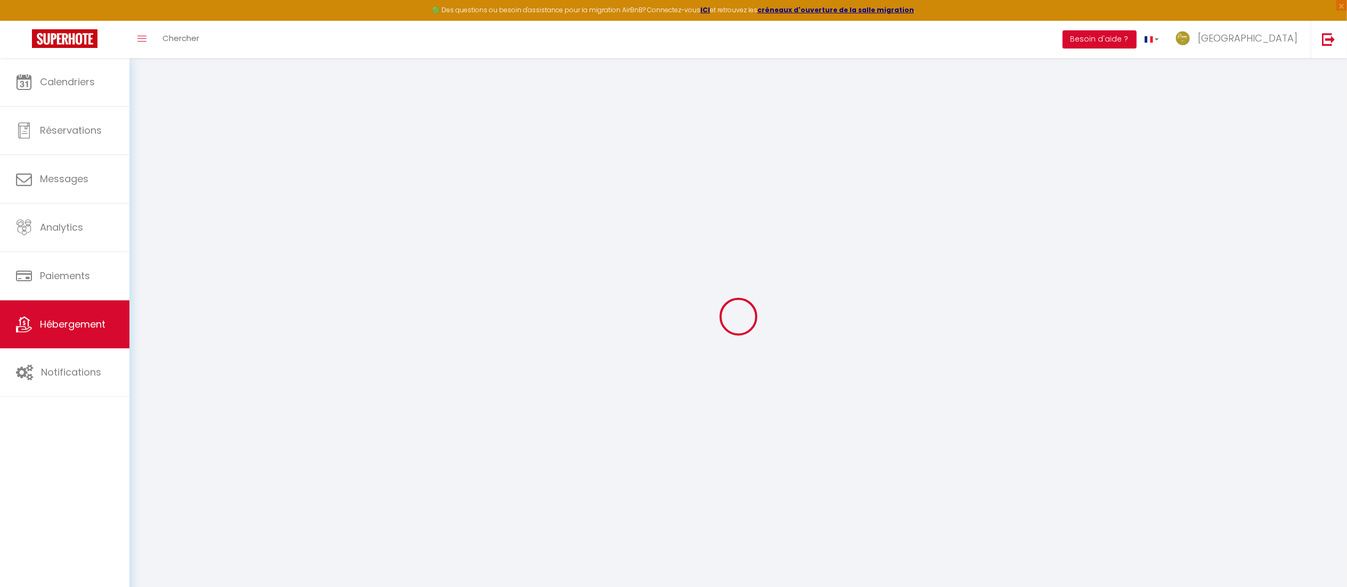
select select
checkbox input "true"
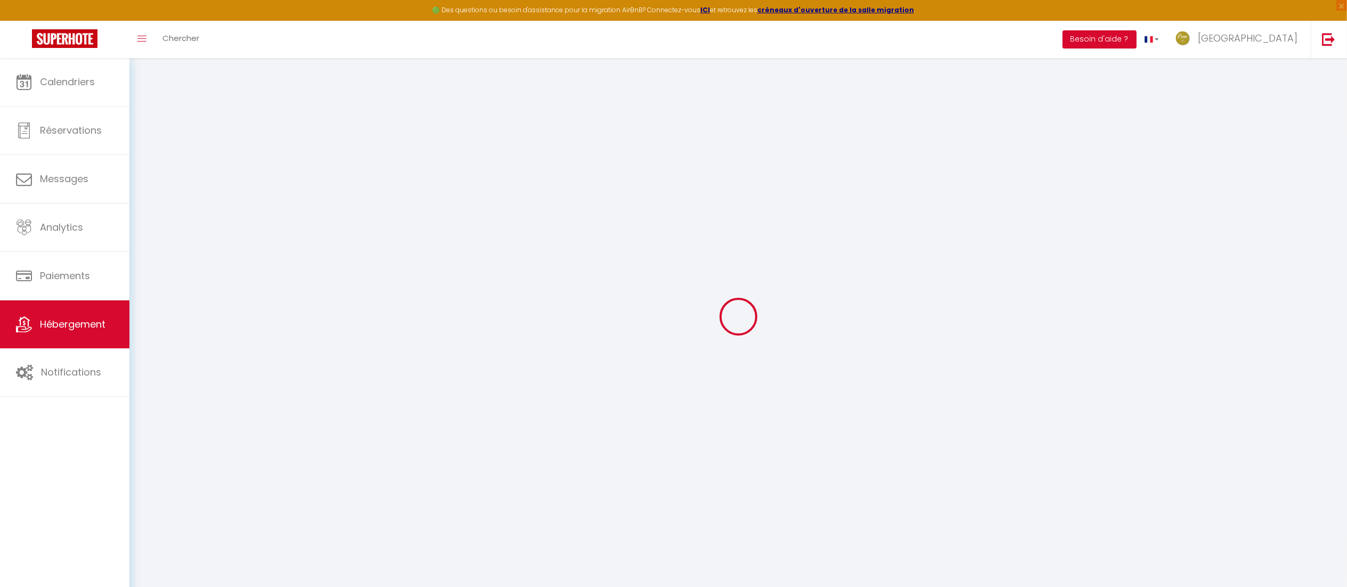
checkbox input "false"
checkbox input "true"
checkbox input "false"
select select
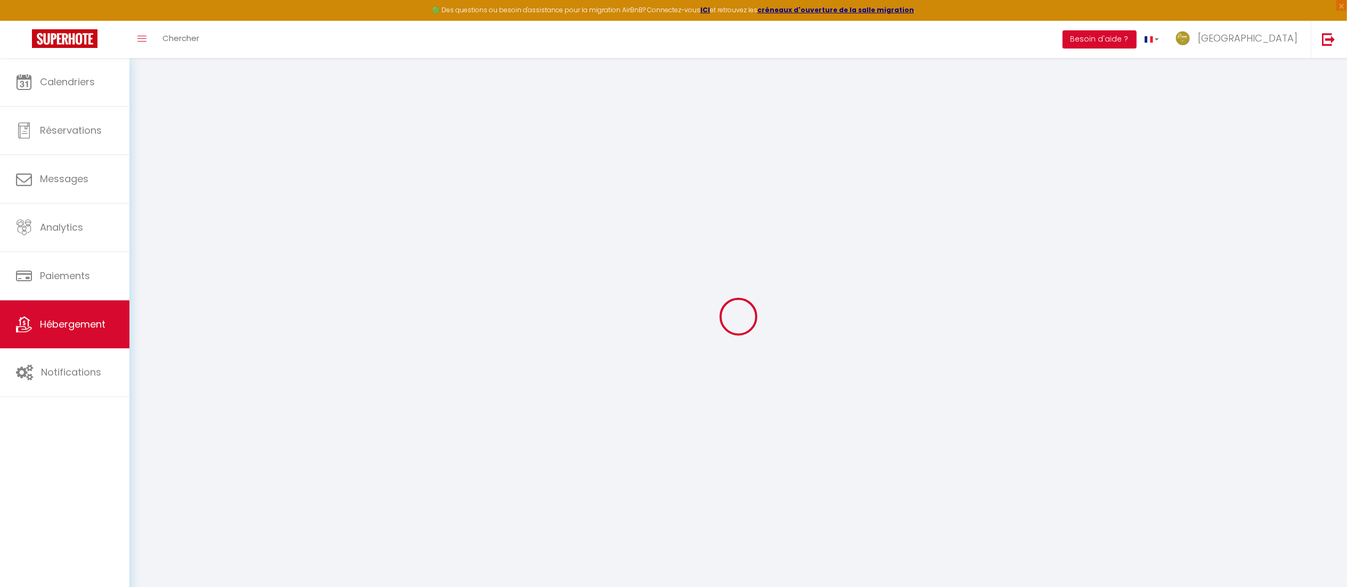
select select
checkbox input "true"
checkbox input "false"
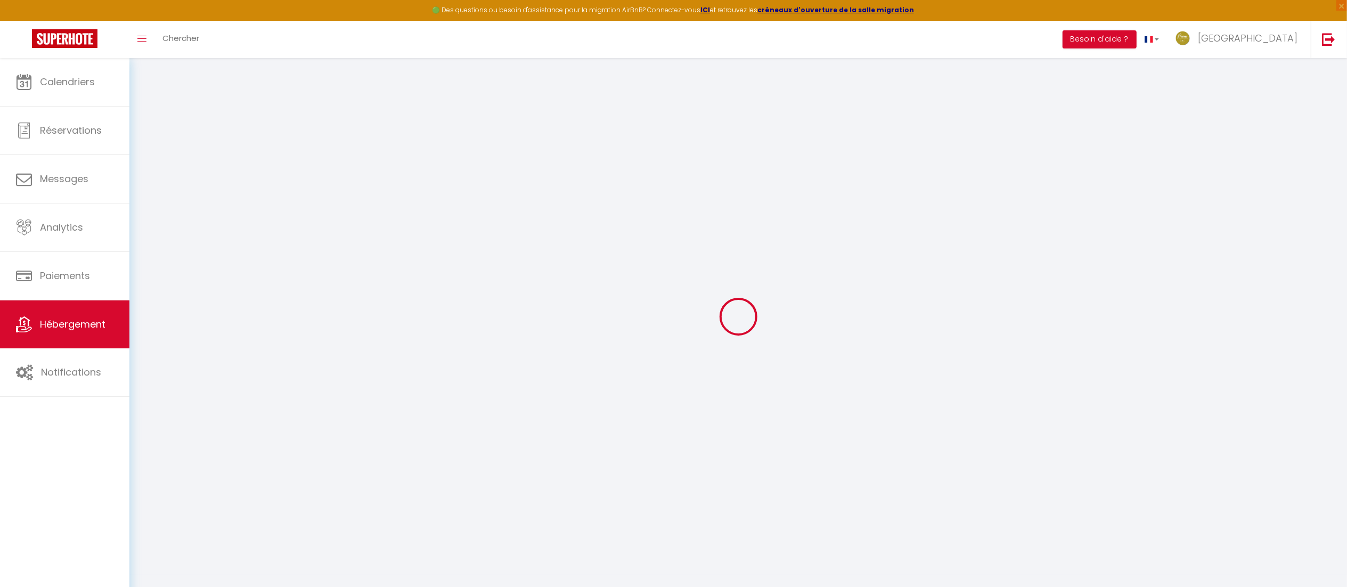
checkbox input "true"
checkbox input "false"
checkbox input "true"
checkbox input "false"
checkbox input "true"
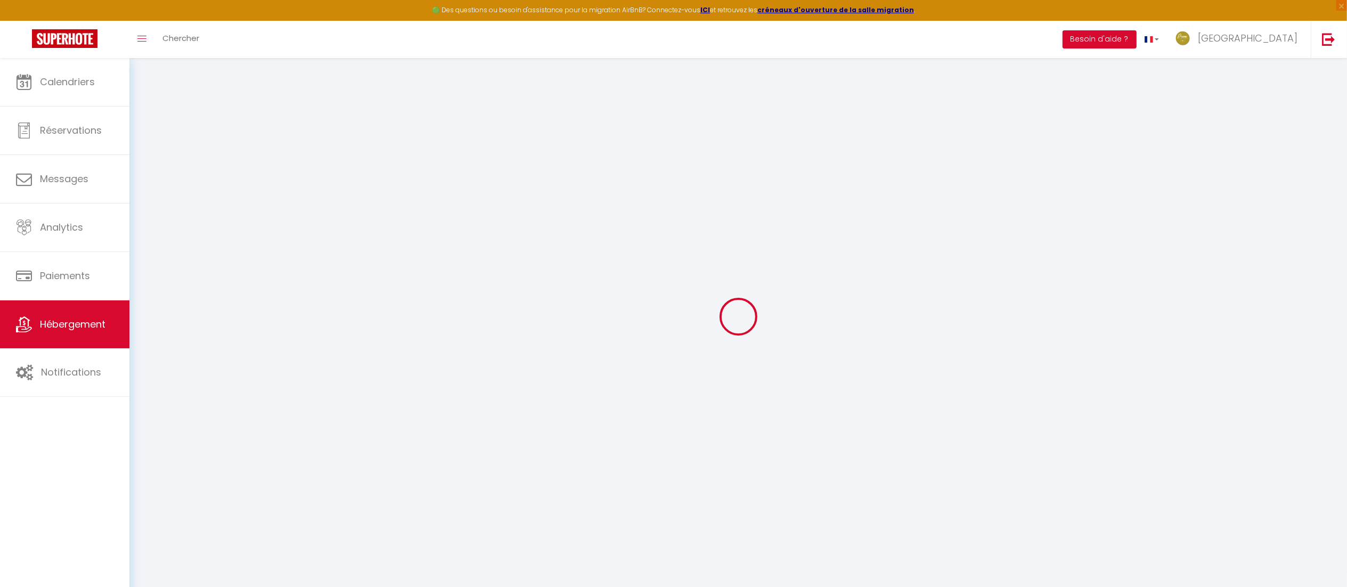
checkbox input "false"
select select "14:00"
select select
select select "11:00"
select select "30"
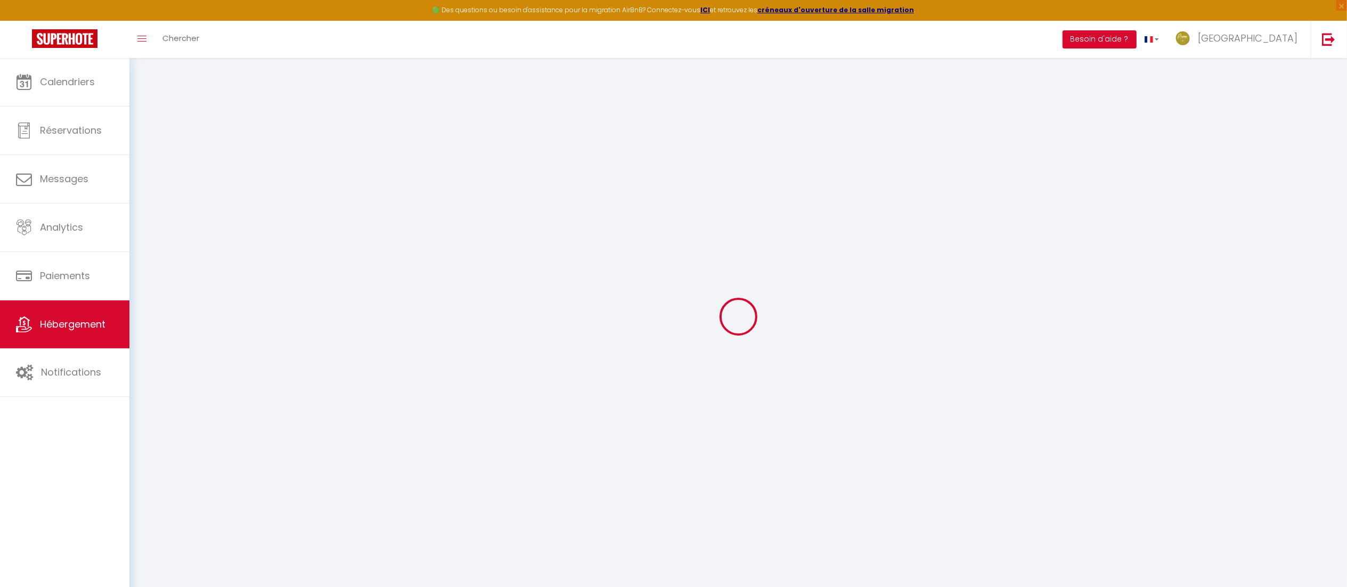
select select "120"
select select
checkbox input "true"
checkbox input "false"
checkbox input "true"
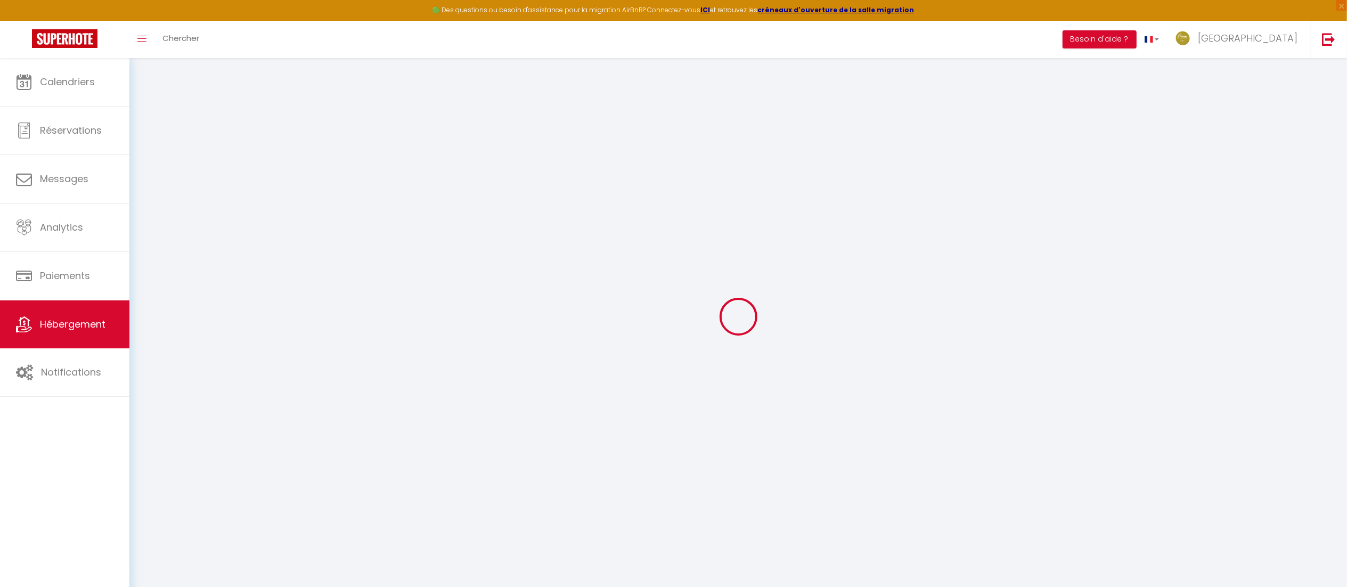
checkbox input "false"
select select
checkbox input "true"
checkbox input "false"
checkbox input "true"
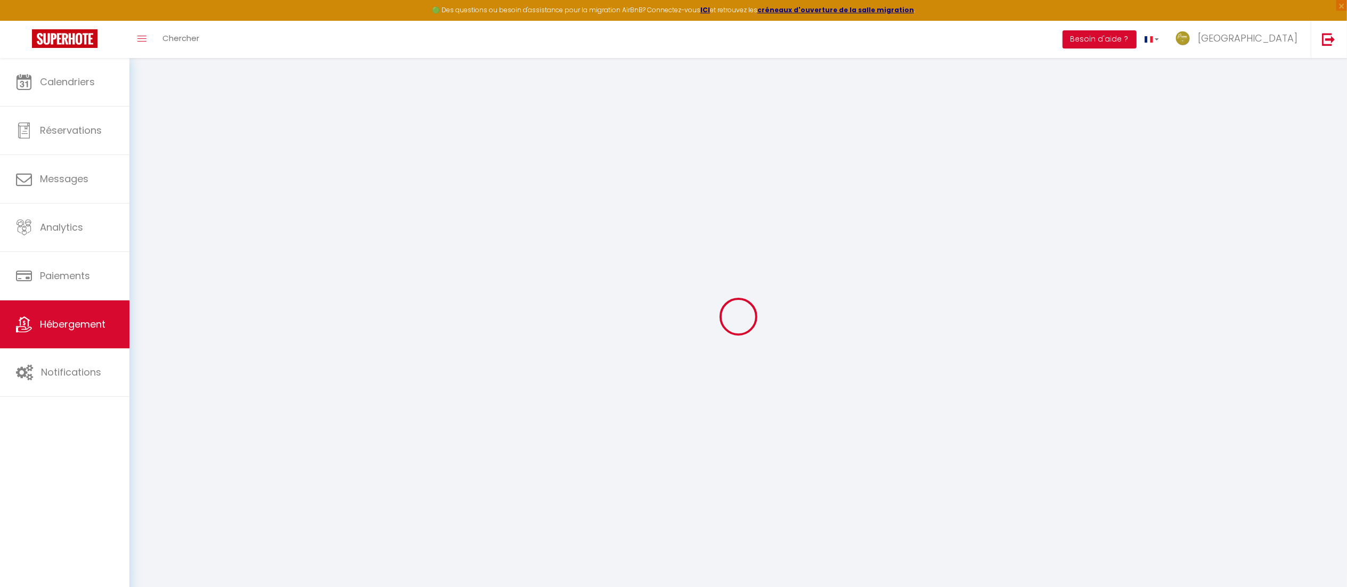
checkbox input "false"
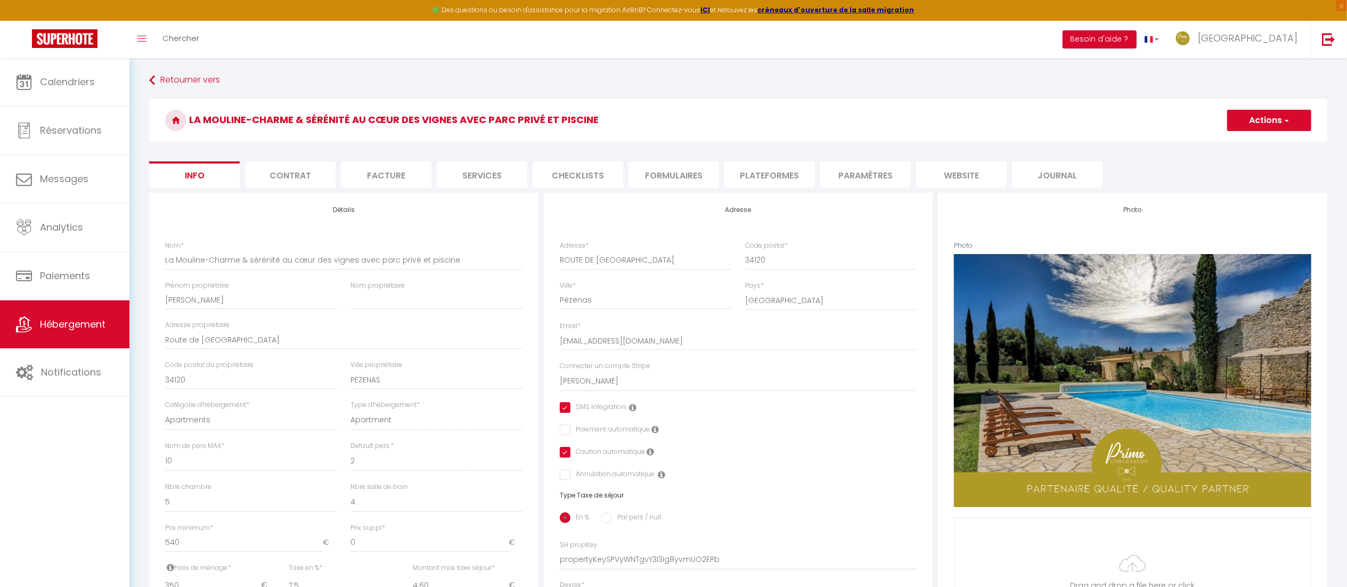
click at [1262, 123] on button "Actions" at bounding box center [1270, 120] width 84 height 21
click at [1235, 172] on link "Supprimer" at bounding box center [1254, 172] width 114 height 14
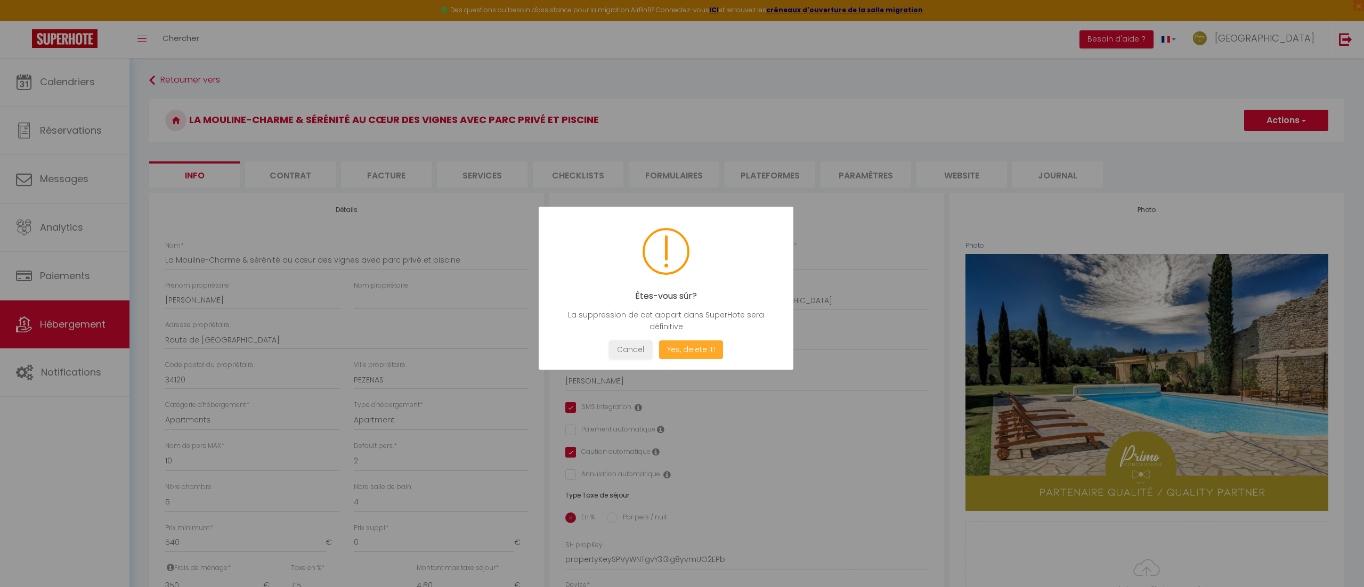
click at [682, 351] on button "Yes, delete it!" at bounding box center [691, 349] width 64 height 19
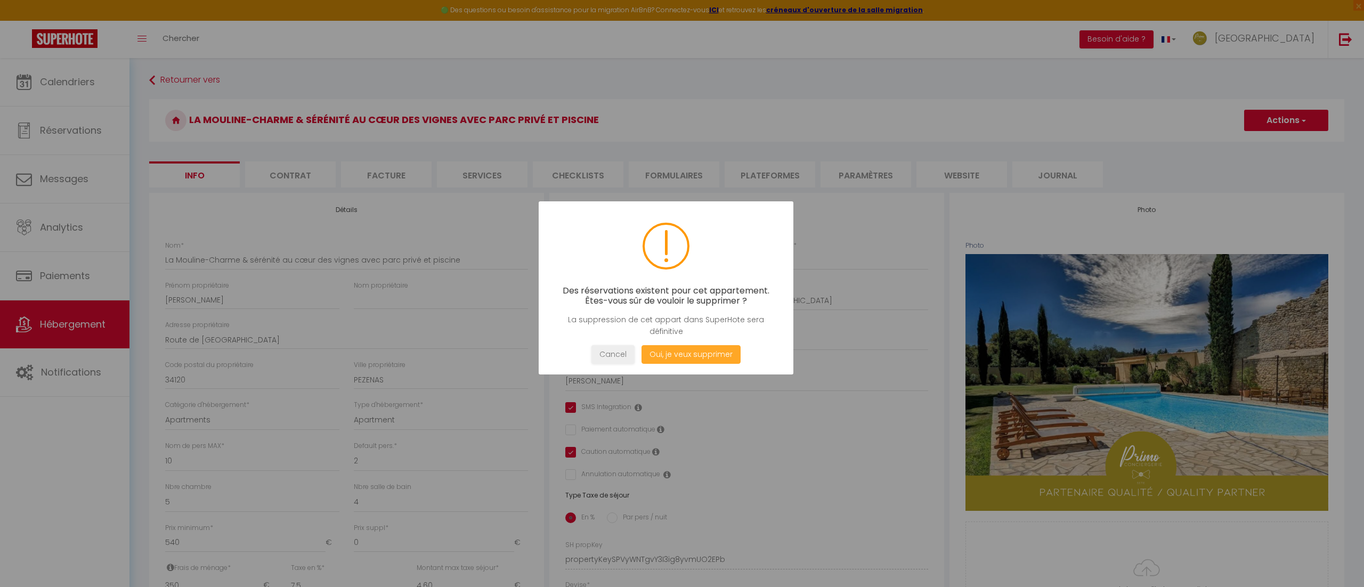
click at [682, 351] on button "Oui, je veux supprimer" at bounding box center [691, 354] width 99 height 19
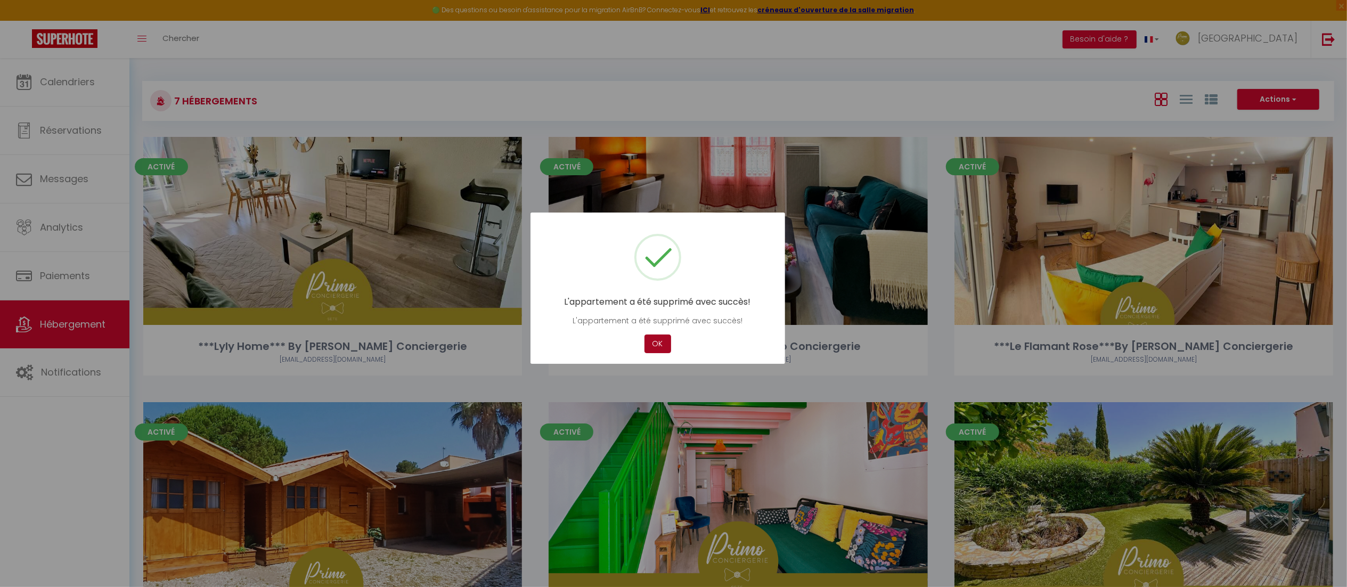
click at [654, 347] on button "OK" at bounding box center [658, 344] width 27 height 19
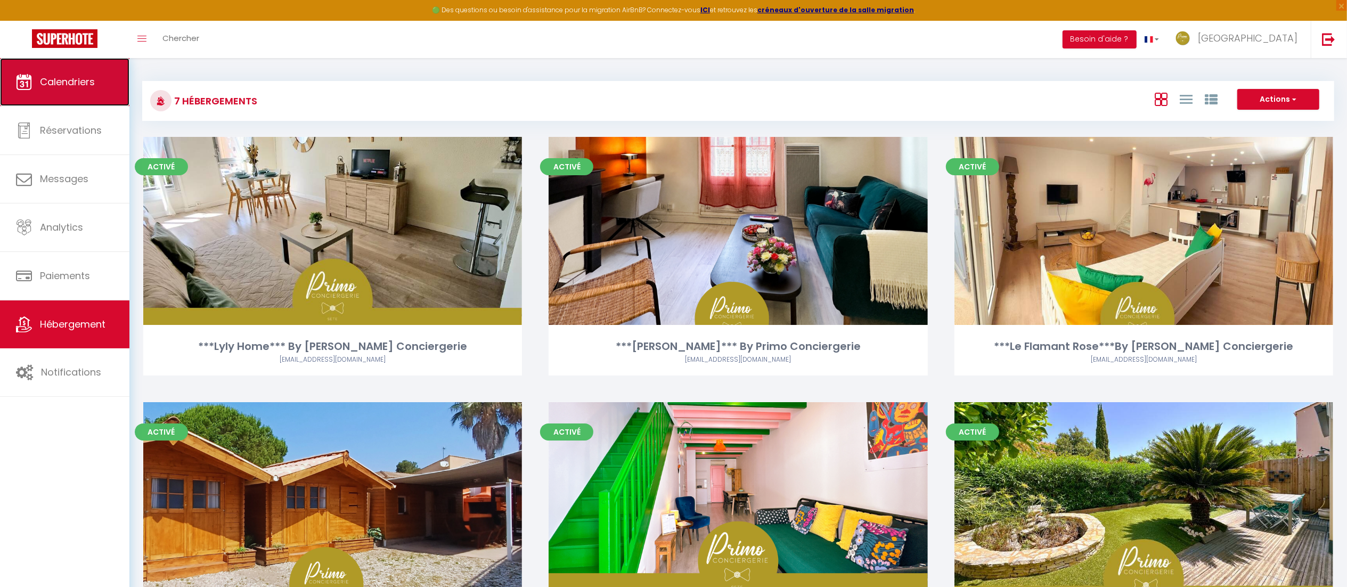
click at [74, 84] on span "Calendriers" at bounding box center [67, 81] width 55 height 13
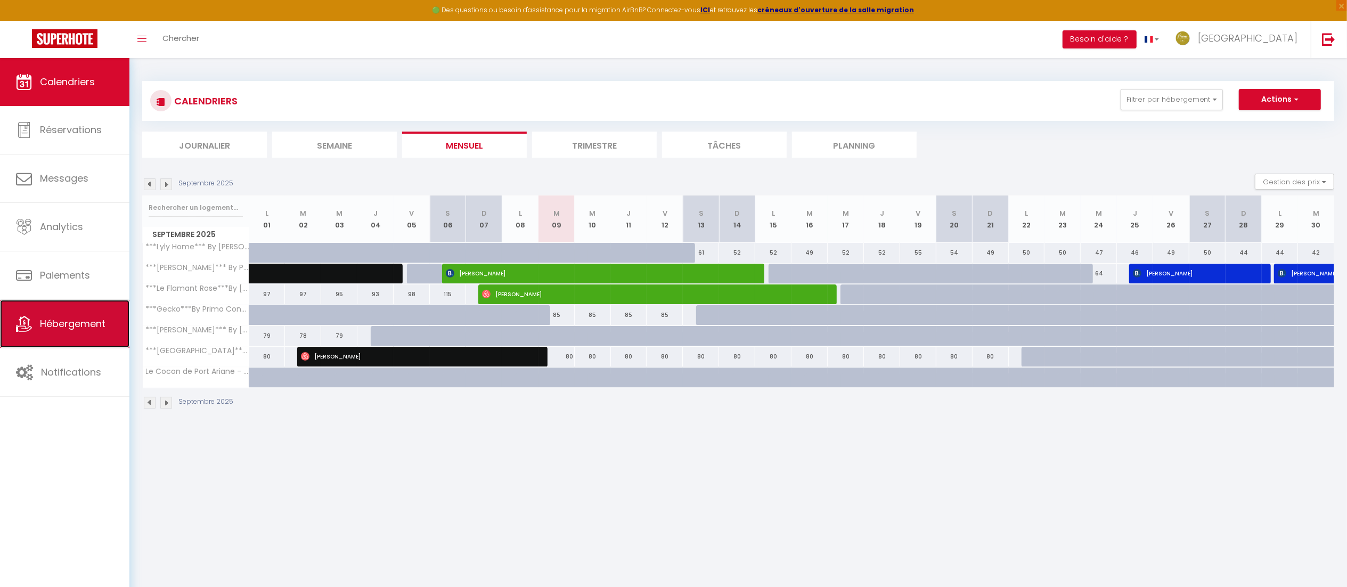
click at [61, 319] on span "Hébergement" at bounding box center [73, 323] width 66 height 13
